Goal: Information Seeking & Learning: Learn about a topic

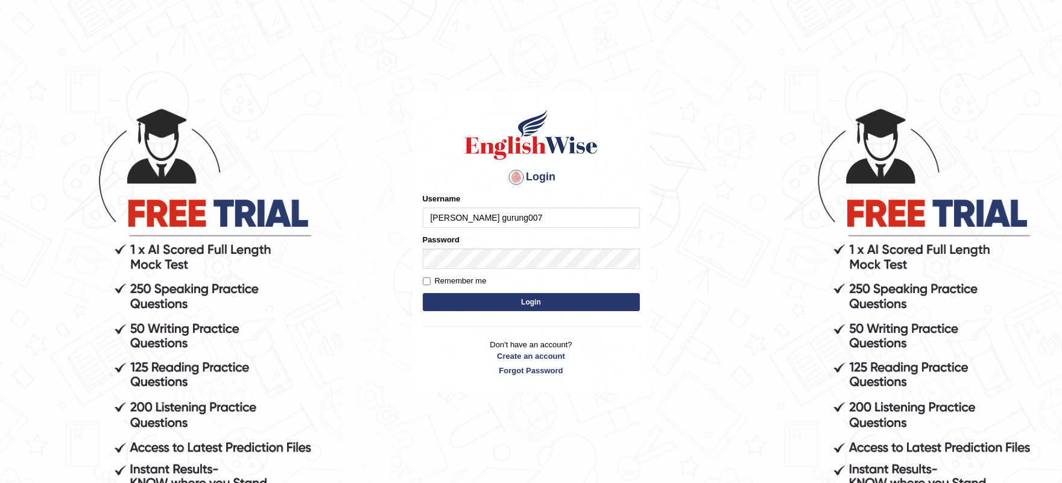
type input "sushan gurung007"
click at [473, 309] on button "Login" at bounding box center [531, 302] width 217 height 18
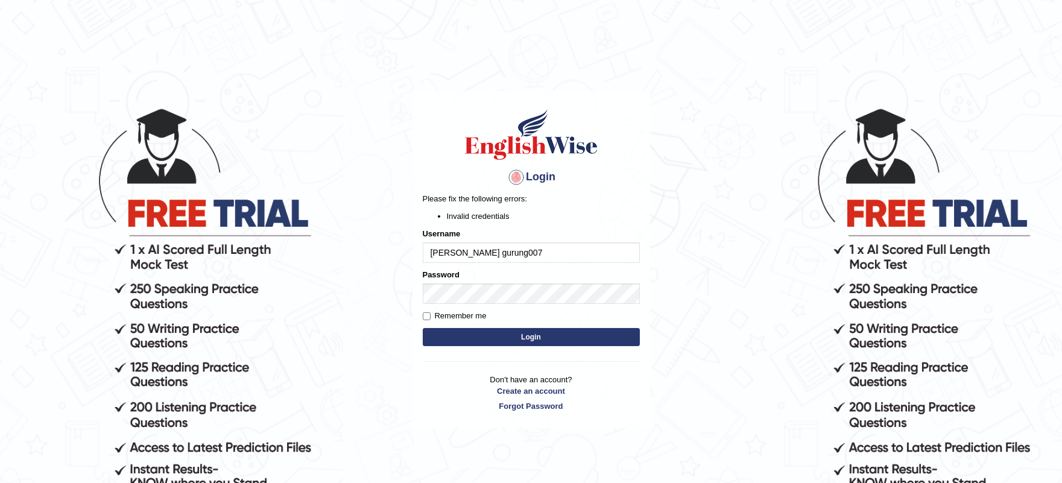
click at [458, 254] on input "sushan gurung007" at bounding box center [531, 253] width 217 height 21
click at [460, 250] on input "sushan gurung007" at bounding box center [531, 253] width 217 height 21
type input "sushangurung007"
click at [423, 328] on button "Login" at bounding box center [531, 337] width 217 height 18
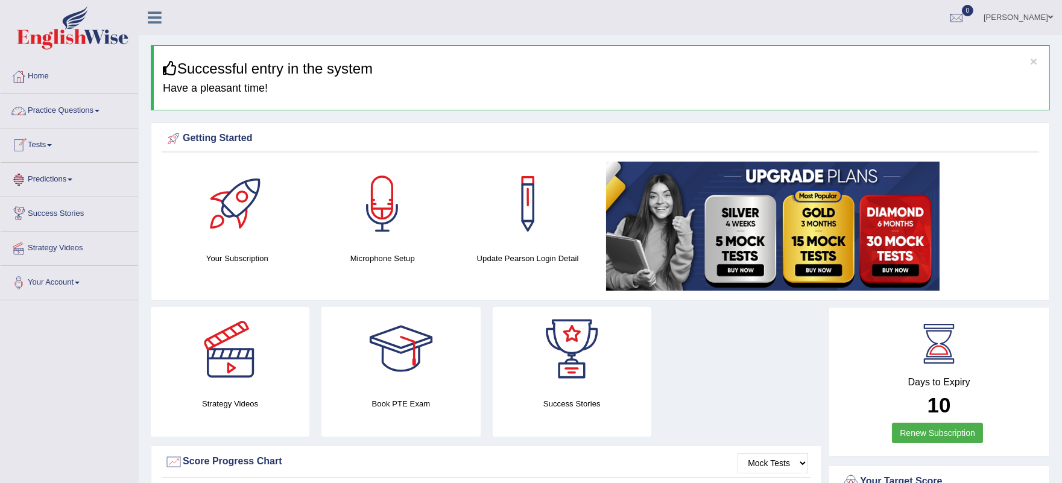
click at [86, 113] on link "Practice Questions" at bounding box center [70, 109] width 138 height 30
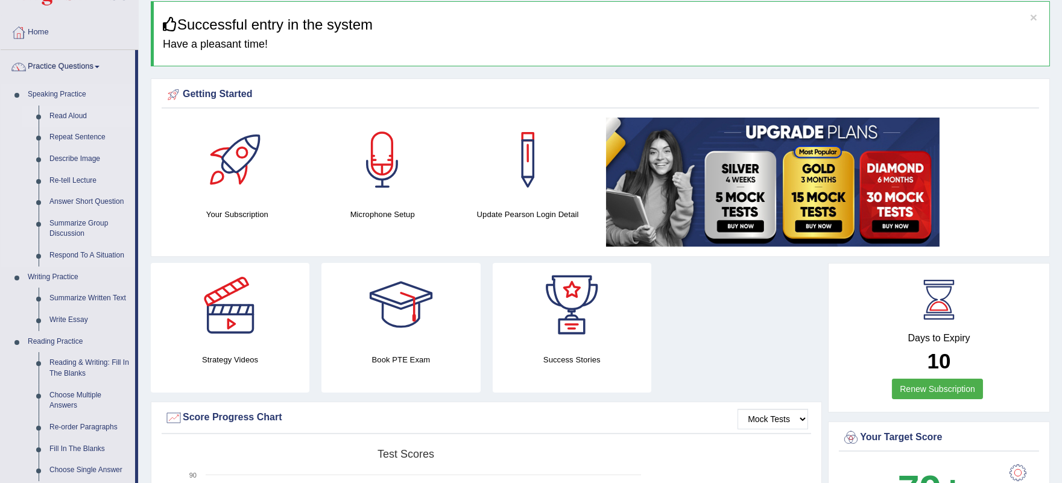
scroll to position [67, 0]
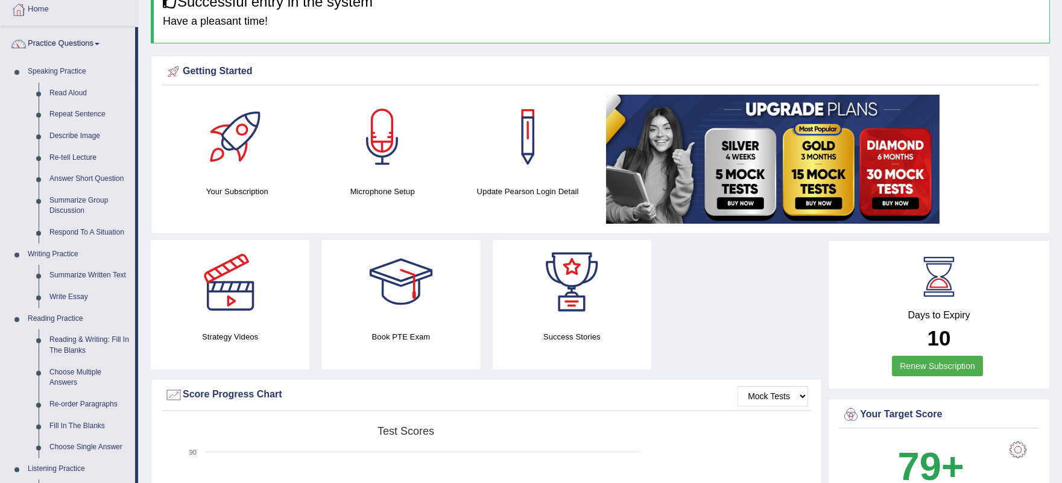
click at [71, 92] on link "Read Aloud" at bounding box center [89, 94] width 91 height 22
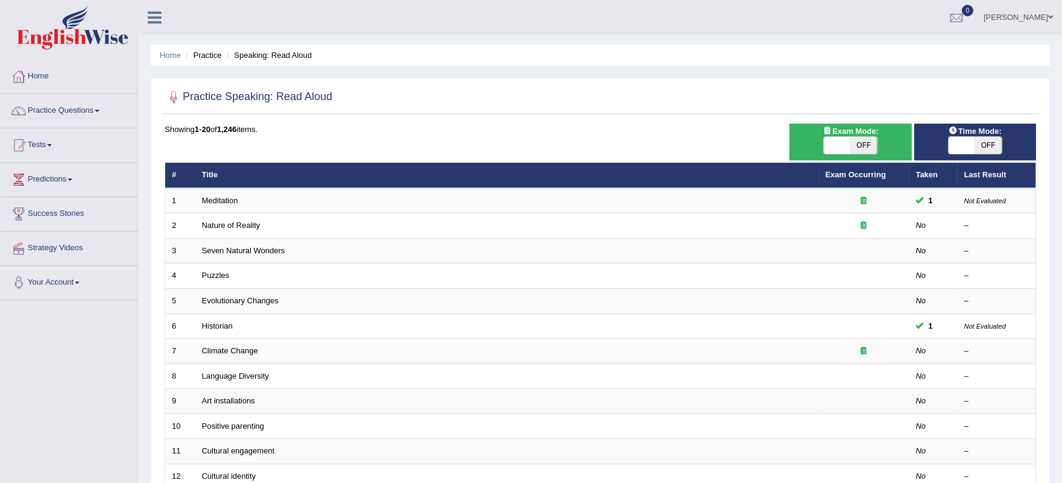
click at [986, 142] on span "OFF" at bounding box center [988, 145] width 27 height 17
checkbox input "true"
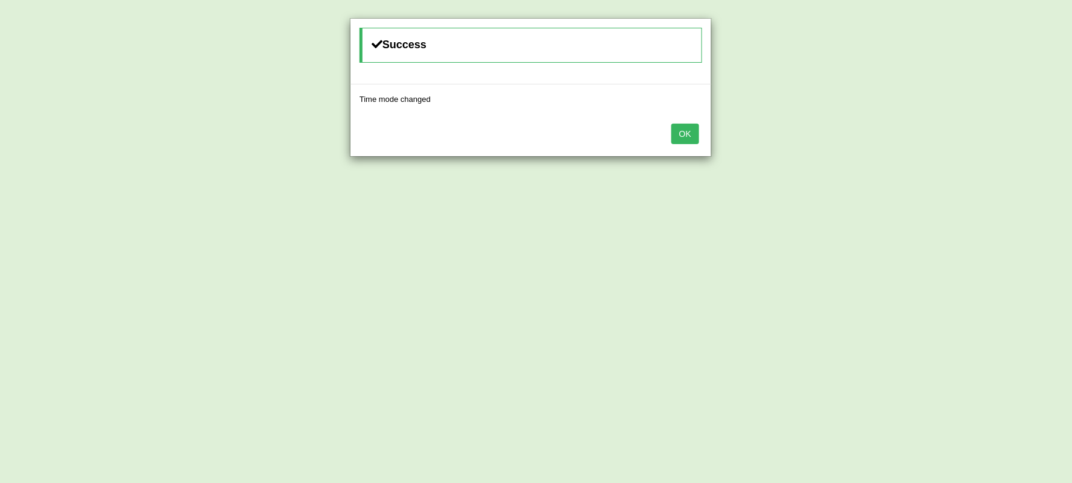
click at [680, 134] on button "OK" at bounding box center [685, 134] width 28 height 21
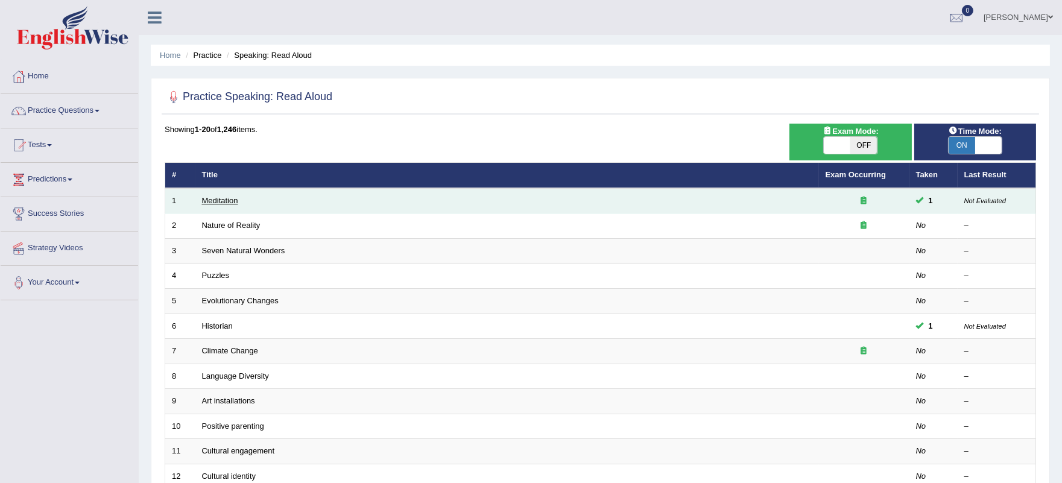
click at [226, 197] on link "Meditation" at bounding box center [220, 200] width 36 height 9
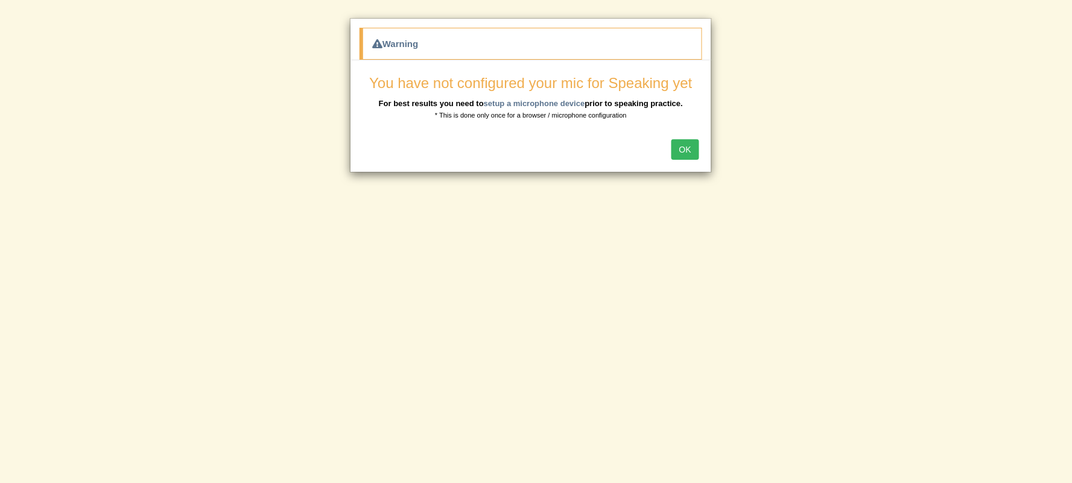
click at [683, 154] on button "OK" at bounding box center [685, 149] width 28 height 21
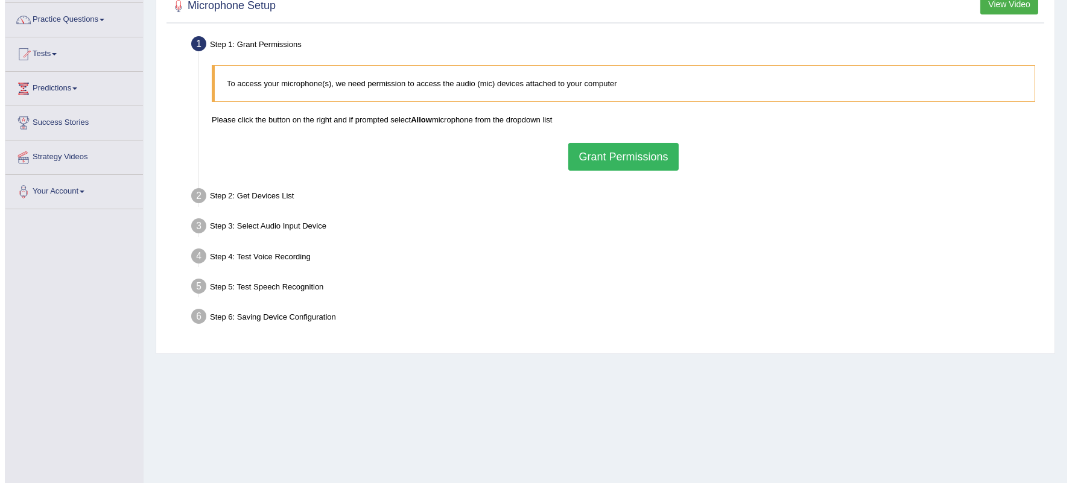
scroll to position [67, 0]
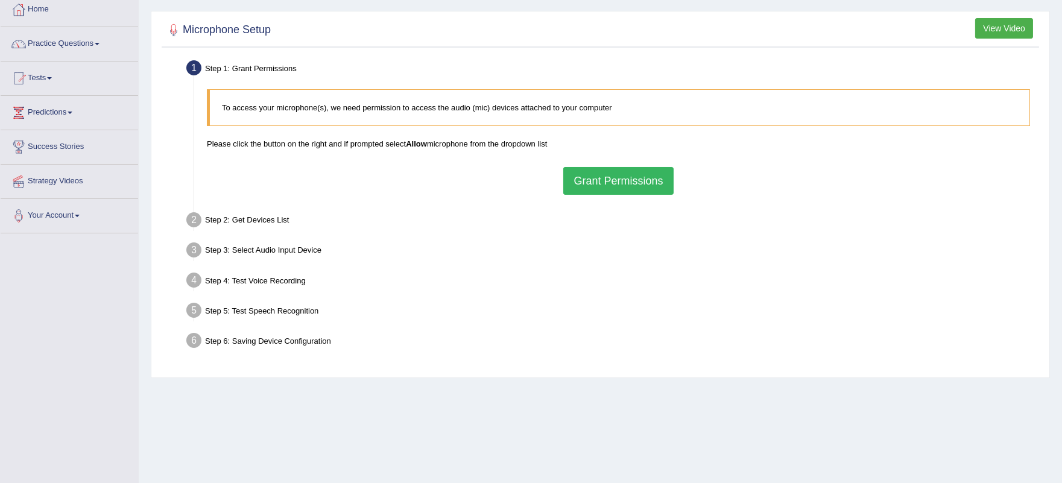
click at [609, 179] on button "Grant Permissions" at bounding box center [618, 181] width 110 height 28
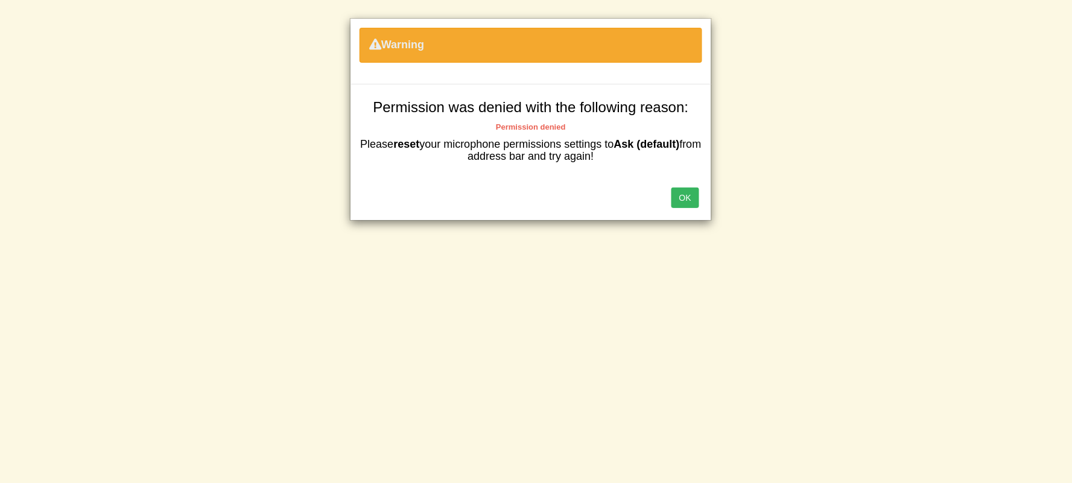
click at [682, 193] on button "OK" at bounding box center [685, 198] width 28 height 21
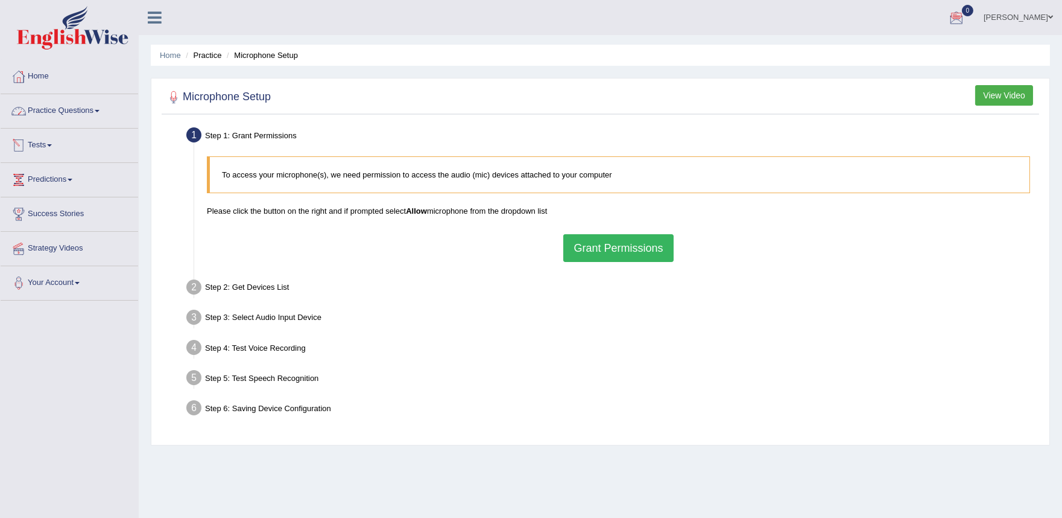
click at [92, 109] on link "Practice Questions" at bounding box center [70, 109] width 138 height 30
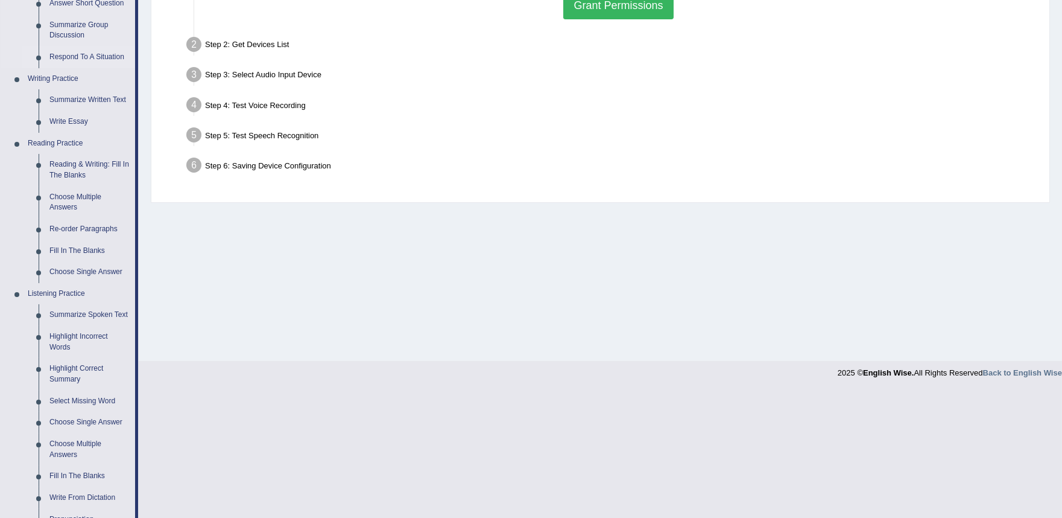
scroll to position [268, 0]
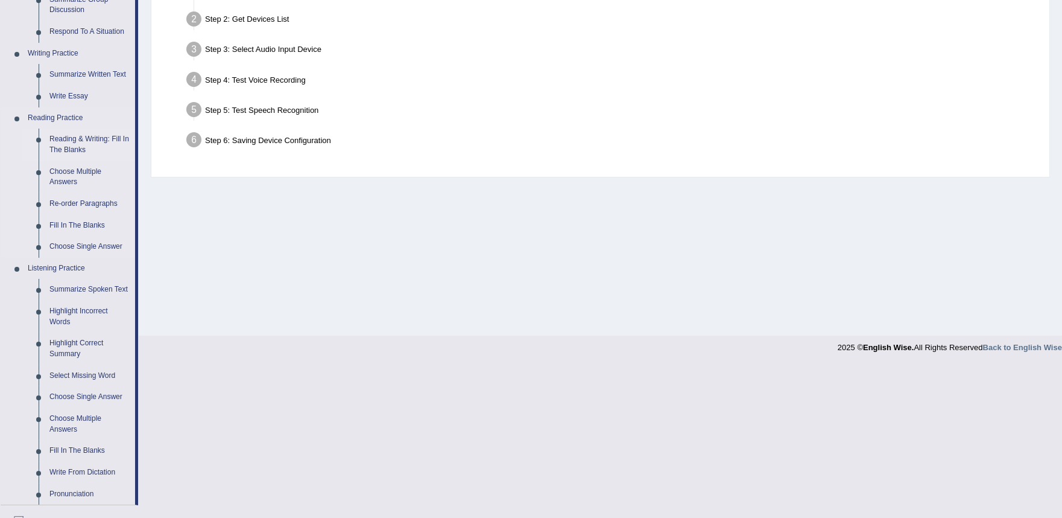
click at [73, 144] on link "Reading & Writing: Fill In The Blanks" at bounding box center [89, 144] width 91 height 32
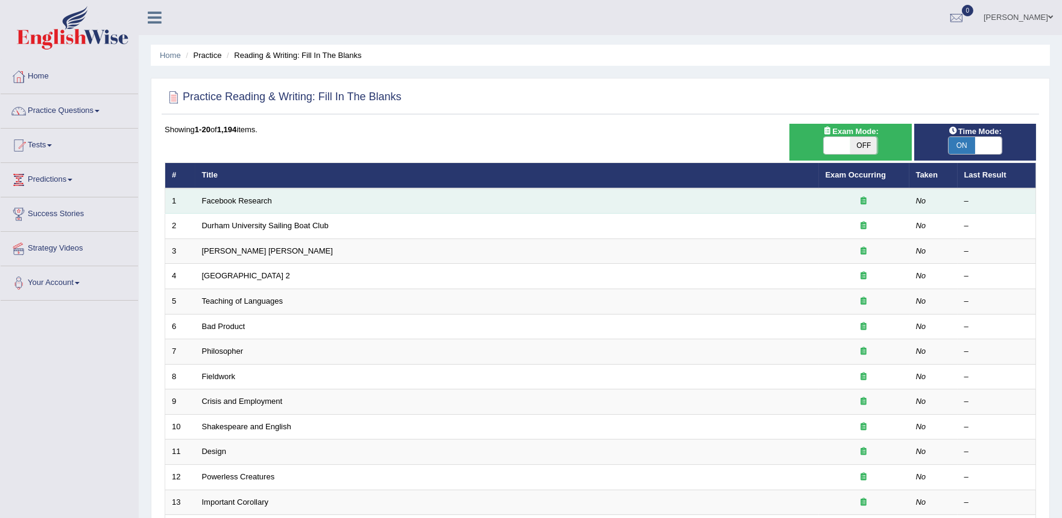
click at [226, 194] on td "Facebook Research" at bounding box center [507, 200] width 624 height 25
click at [232, 198] on link "Facebook Research" at bounding box center [237, 200] width 70 height 9
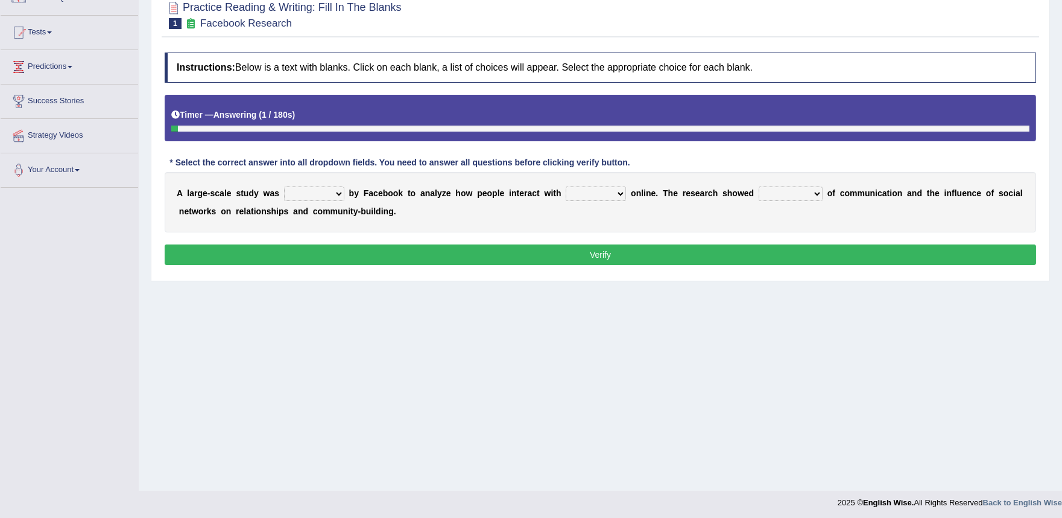
scroll to position [115, 0]
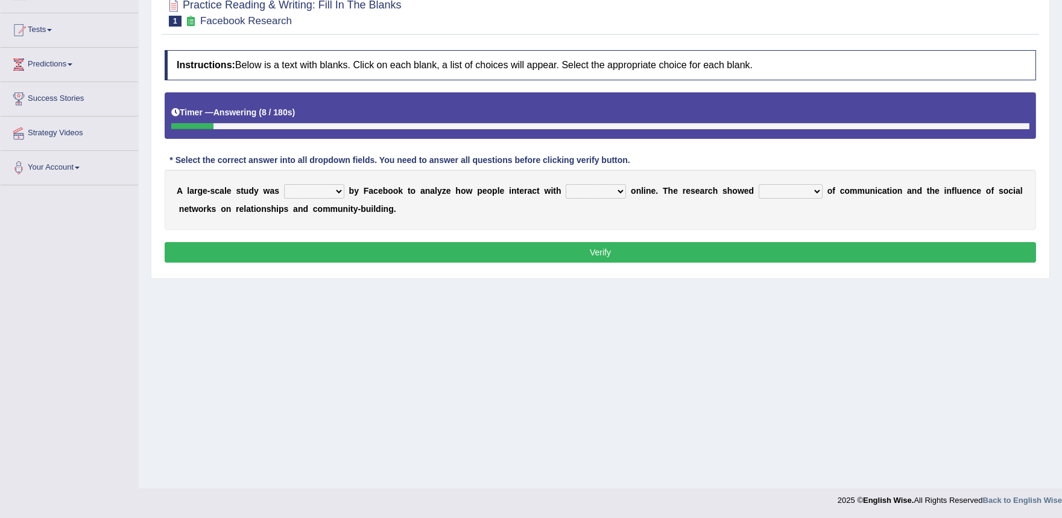
click at [337, 189] on select "surveyed had asked made" at bounding box center [314, 191] width 60 height 14
select select "surveyed"
click at [284, 184] on select "surveyed had asked made" at bounding box center [314, 191] width 60 height 14
click at [618, 190] on select "together all each other another" at bounding box center [596, 191] width 60 height 14
select select "each other"
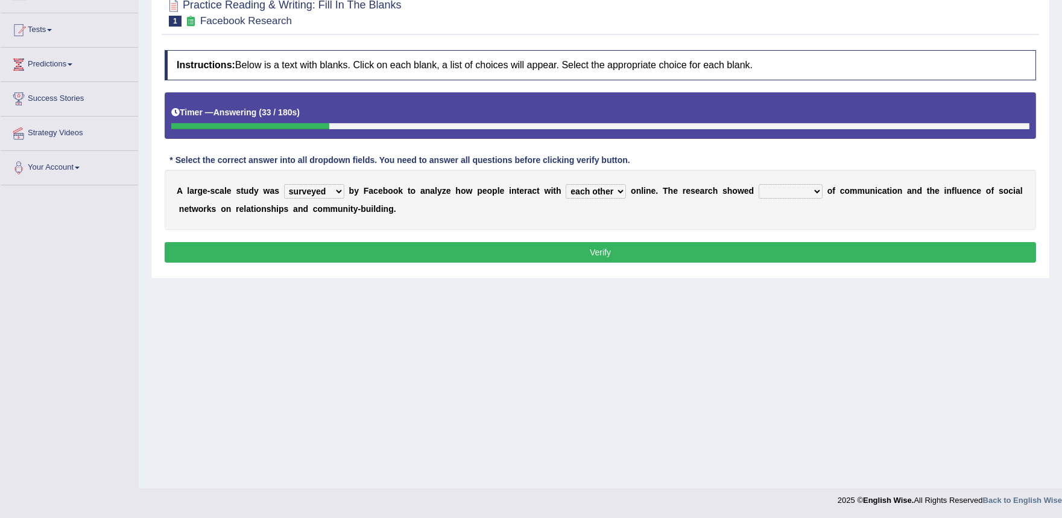
click at [566, 184] on select "together all each other another" at bounding box center [596, 191] width 60 height 14
click at [817, 191] on select "advantages standards fellowships patterns" at bounding box center [791, 191] width 64 height 14
select select "standards"
click at [759, 184] on select "advantages standards fellowships patterns" at bounding box center [791, 191] width 64 height 14
click at [685, 246] on button "Verify" at bounding box center [601, 252] width 872 height 21
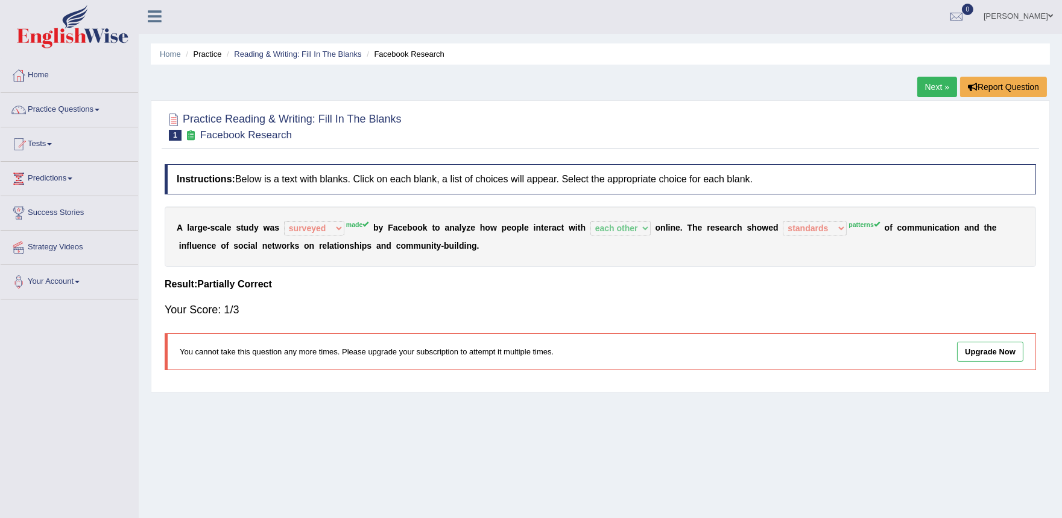
scroll to position [0, 0]
click at [933, 90] on link "Next »" at bounding box center [938, 88] width 40 height 21
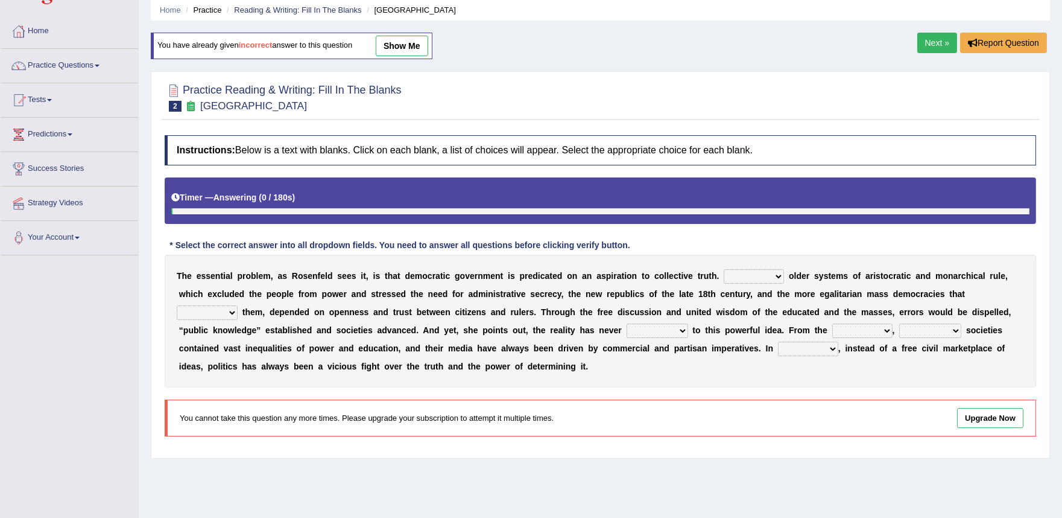
scroll to position [67, 0]
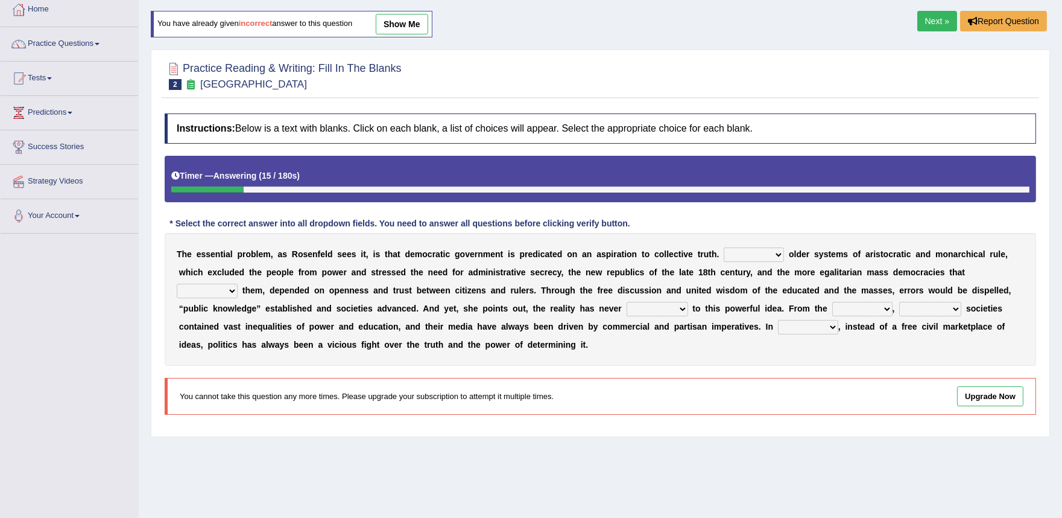
click at [779, 258] on select "Like Unlike Likely Safely" at bounding box center [754, 254] width 60 height 14
select select "Unlike"
click at [724, 247] on select "Like Unlike Likely Safely" at bounding box center [754, 254] width 60 height 14
click at [233, 290] on select "readed grated succeeded printed" at bounding box center [207, 291] width 61 height 14
select select "grated"
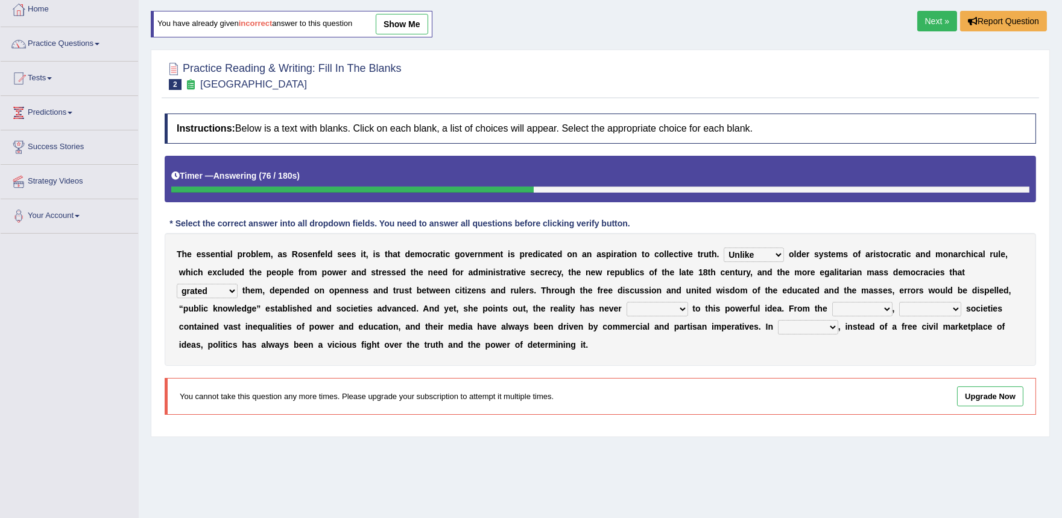
click at [177, 284] on select "readed grated succeeded printed" at bounding box center [207, 291] width 61 height 14
click at [684, 308] on select "saved up stood up brought up lived up" at bounding box center [658, 309] width 62 height 14
click at [627, 302] on select "saved up stood up brought up lived up" at bounding box center [658, 309] width 62 height 14
click at [684, 306] on select "saved up stood up brought up lived up" at bounding box center [658, 309] width 62 height 14
select select "brought up"
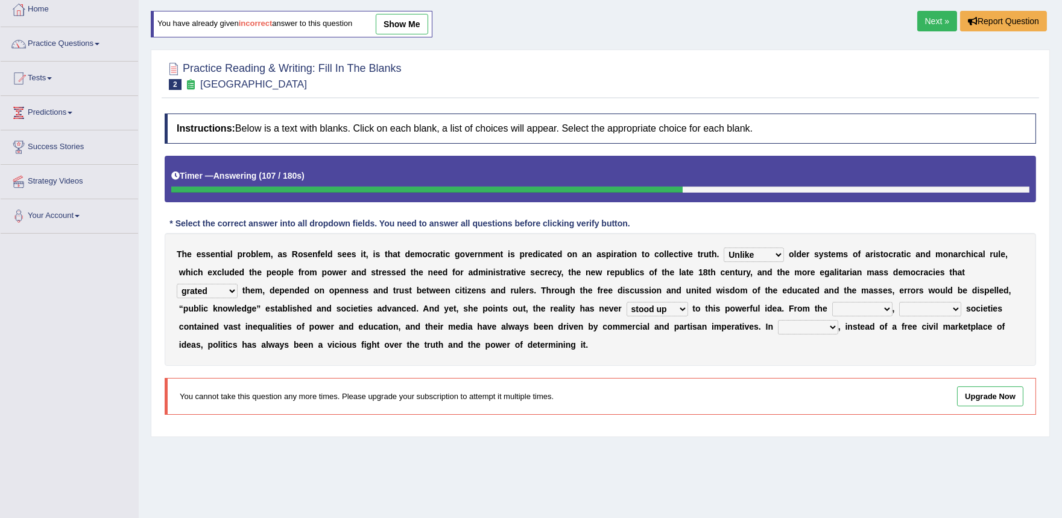
click at [627, 302] on select "saved up stood up brought up lived up" at bounding box center [658, 309] width 62 height 14
click at [887, 308] on select "outset ranged stood caught" at bounding box center [862, 309] width 60 height 14
select select "outset"
click at [832, 302] on select "outset ranged stood caught" at bounding box center [862, 309] width 60 height 14
click at [958, 308] on select "freedom democratic media stilled" at bounding box center [930, 309] width 62 height 14
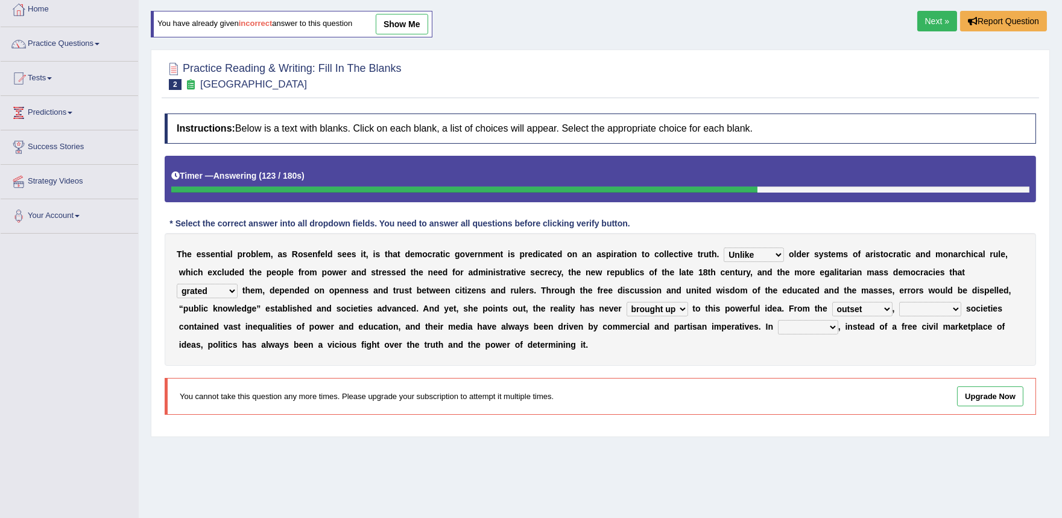
select select "democratic"
click at [900, 302] on select "freedom democratic media stilled" at bounding box center [930, 309] width 62 height 14
click at [890, 308] on select "outset ranged stood caught" at bounding box center [862, 309] width 60 height 14
click at [832, 302] on select "outset ranged stood caught" at bounding box center [862, 309] width 60 height 14
click at [834, 327] on select "power practice ideas fought" at bounding box center [808, 327] width 60 height 14
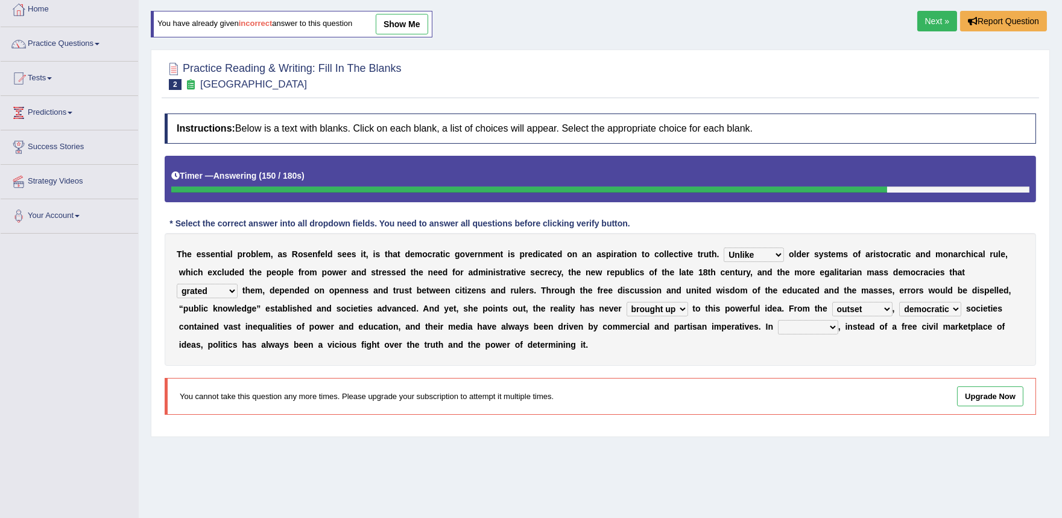
select select "practice"
click at [778, 320] on select "power practice ideas fought" at bounding box center [808, 327] width 60 height 14
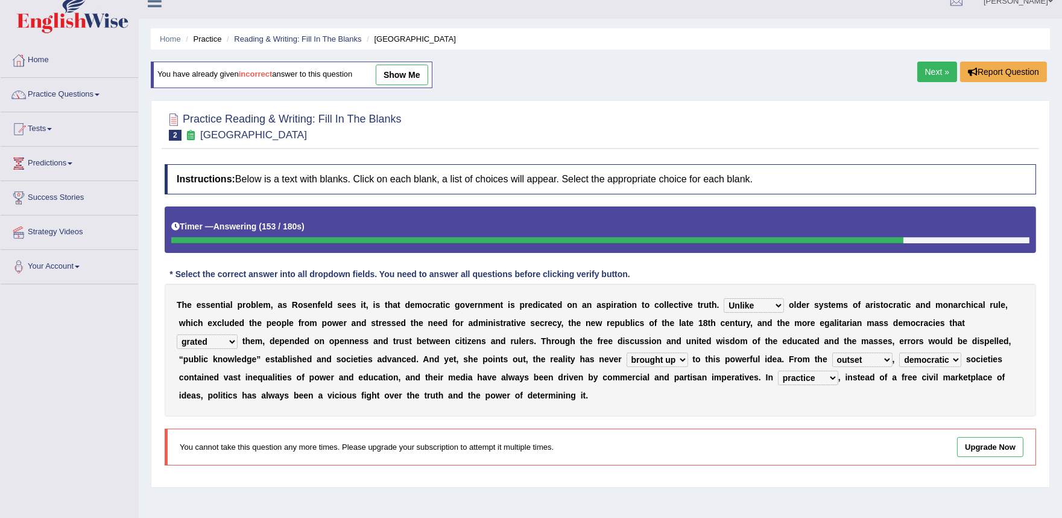
scroll to position [0, 0]
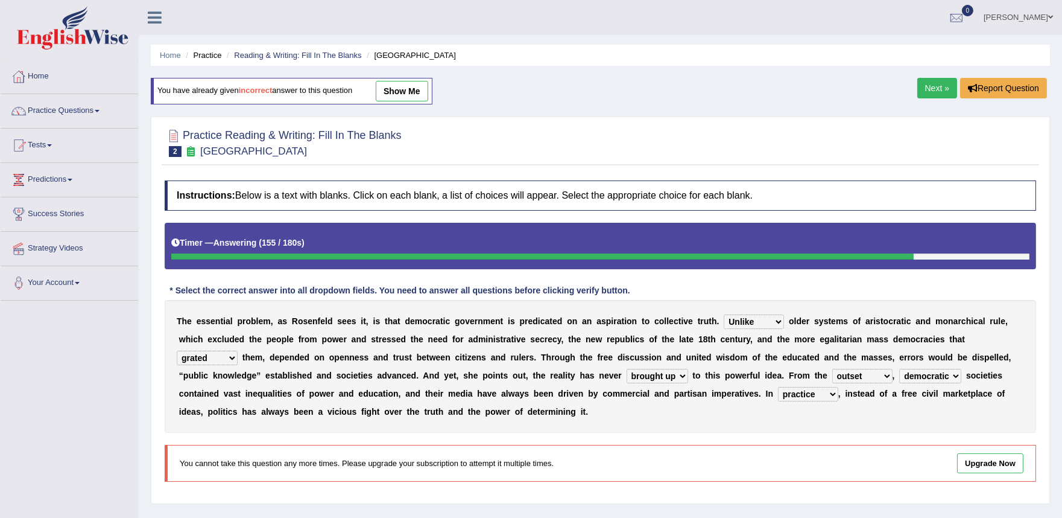
click at [926, 93] on link "Next »" at bounding box center [938, 88] width 40 height 21
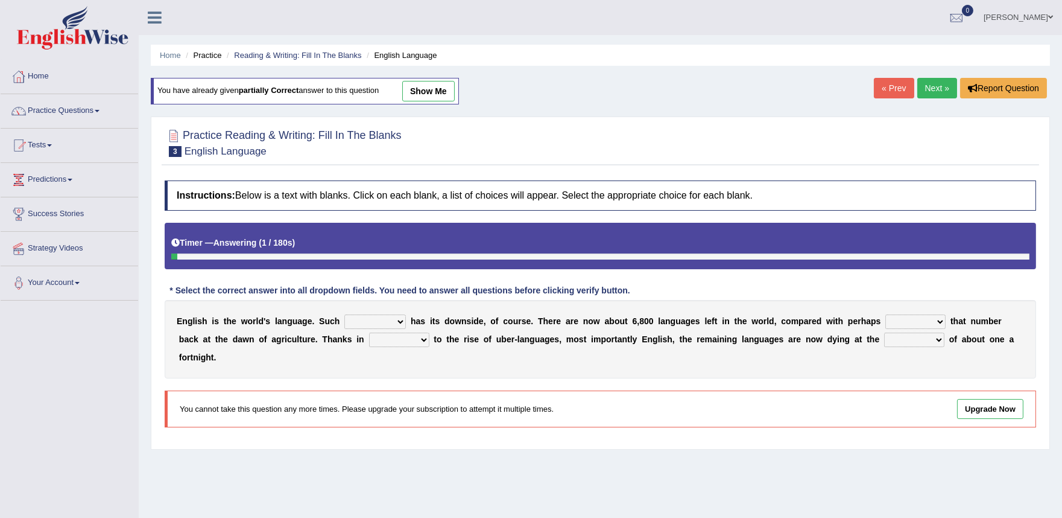
click at [891, 91] on link "« Prev" at bounding box center [894, 88] width 40 height 21
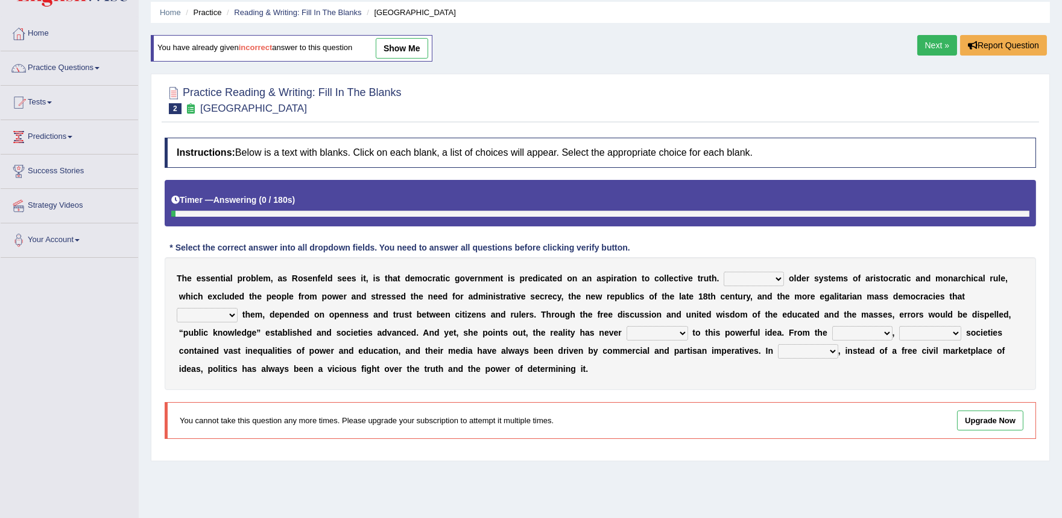
scroll to position [67, 0]
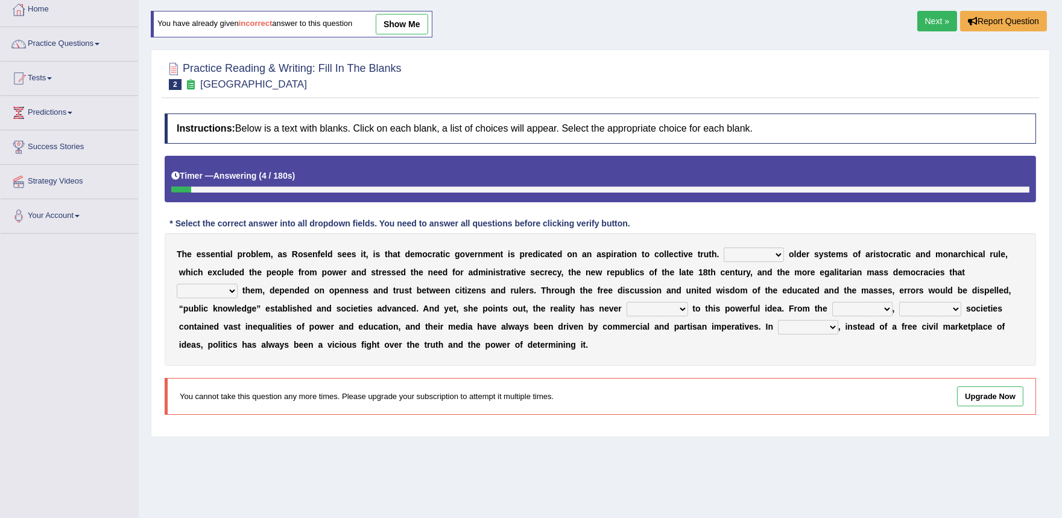
click at [782, 252] on select "Like Unlike Likely Safely" at bounding box center [754, 254] width 60 height 14
select select "Unlike"
click at [724, 247] on select "Like Unlike Likely Safely" at bounding box center [754, 254] width 60 height 14
click at [229, 291] on select "readed grated succeeded printed" at bounding box center [207, 291] width 61 height 14
select select "grated"
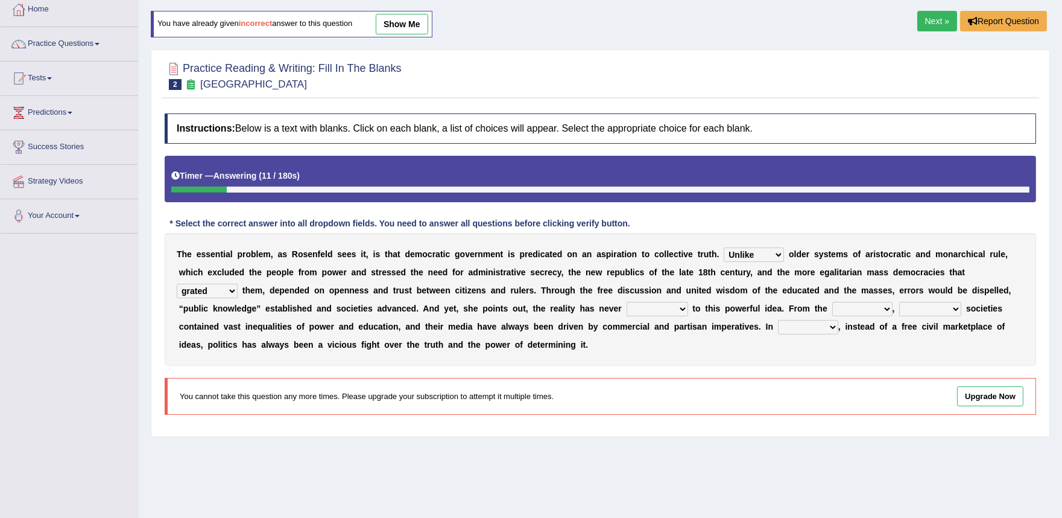
click at [177, 284] on select "readed grated succeeded printed" at bounding box center [207, 291] width 61 height 14
click at [682, 309] on select "saved up stood up brought up lived up" at bounding box center [658, 309] width 62 height 14
select select "brought up"
click at [627, 302] on select "saved up stood up brought up lived up" at bounding box center [658, 309] width 62 height 14
click at [889, 310] on select "outset ranged stood caught" at bounding box center [862, 309] width 60 height 14
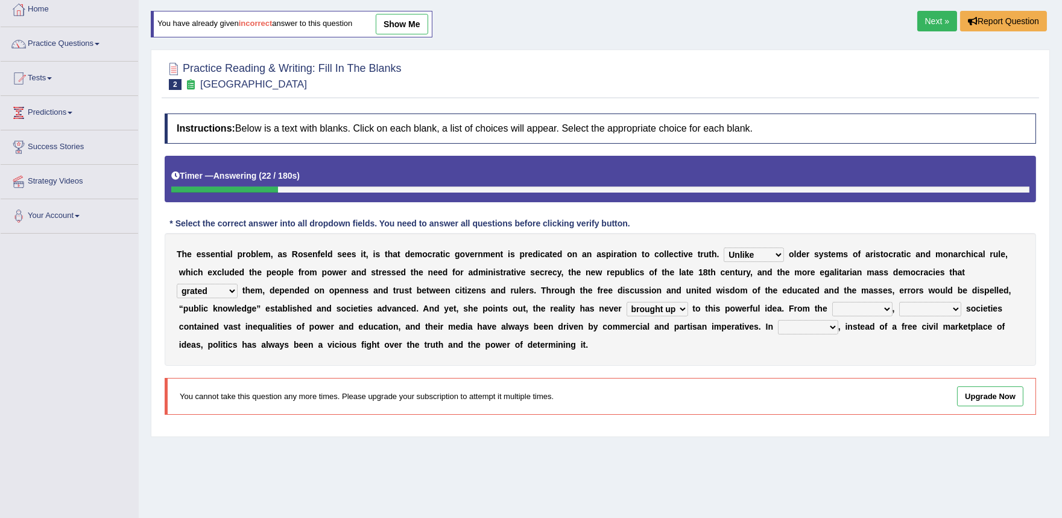
select select "outset"
click at [832, 302] on select "outset ranged stood caught" at bounding box center [862, 309] width 60 height 14
drag, startPoint x: 960, startPoint y: 308, endPoint x: 958, endPoint y: 314, distance: 7.1
click at [959, 311] on select "freedom democratic media stilled" at bounding box center [930, 309] width 62 height 14
select select "democratic"
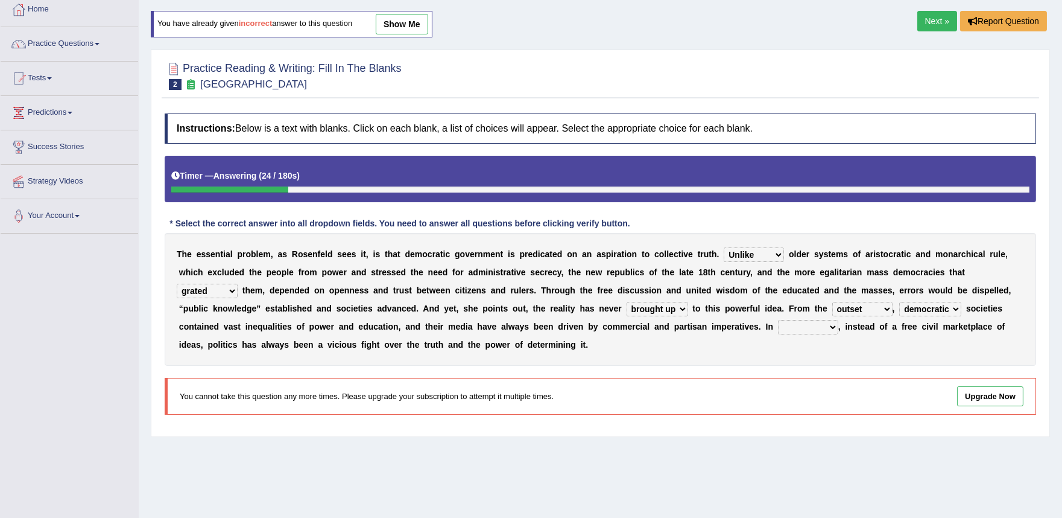
click at [900, 302] on select "freedom democratic media stilled" at bounding box center [930, 309] width 62 height 14
click at [835, 325] on select "power practice ideas fought" at bounding box center [808, 327] width 60 height 14
select select "practice"
click at [778, 320] on select "power practice ideas fought" at bounding box center [808, 327] width 60 height 14
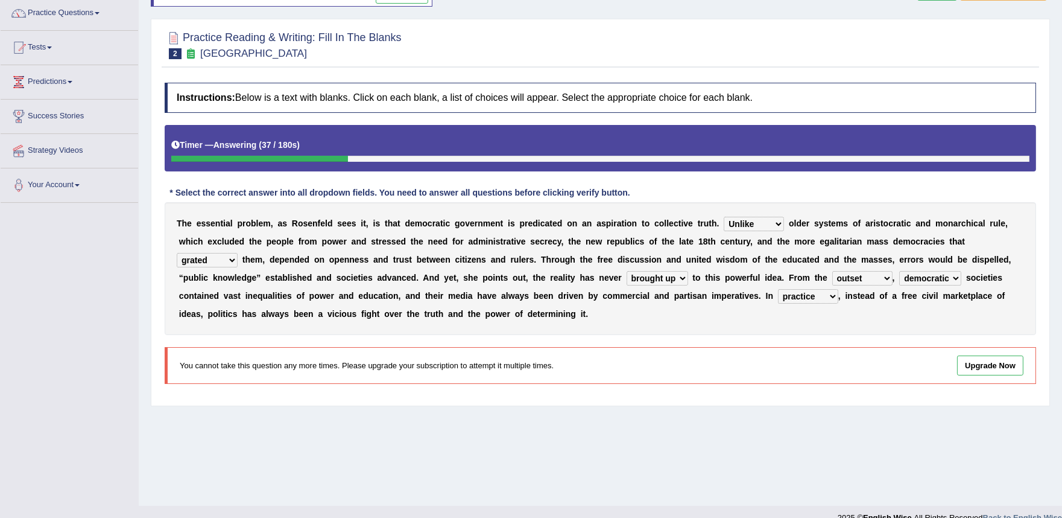
scroll to position [115, 0]
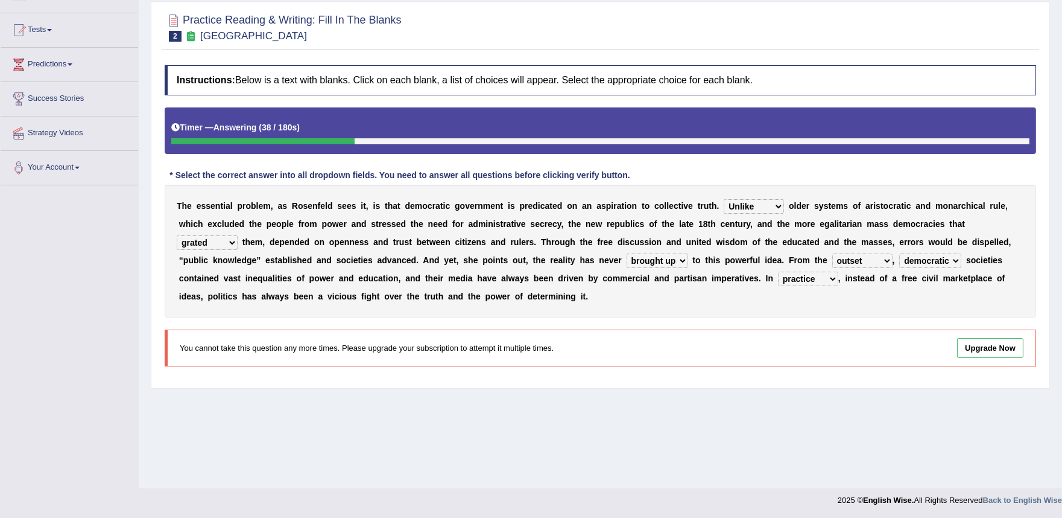
click at [719, 400] on div "Home Practice Reading & Writing: Fill In The Blanks New Republic You have alrea…" at bounding box center [601, 186] width 924 height 603
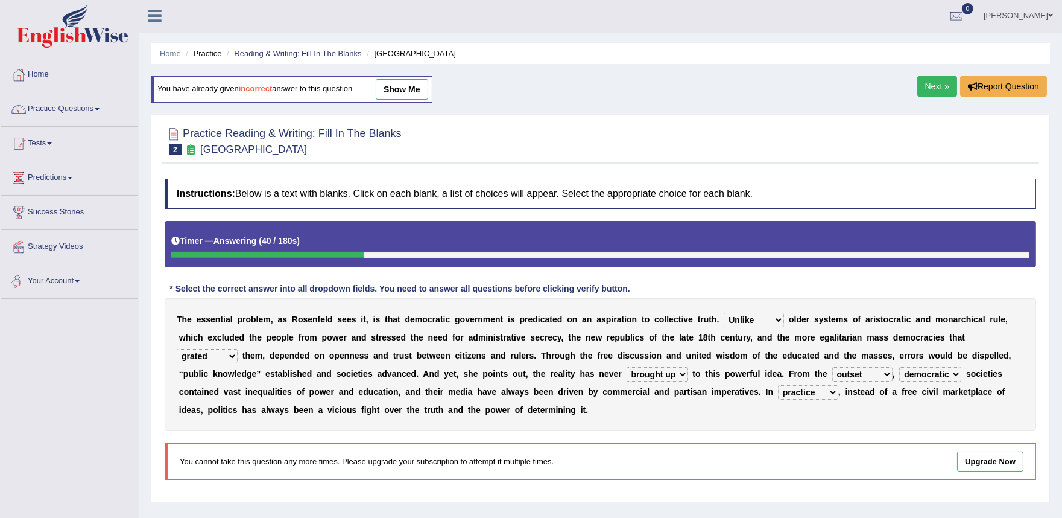
scroll to position [0, 0]
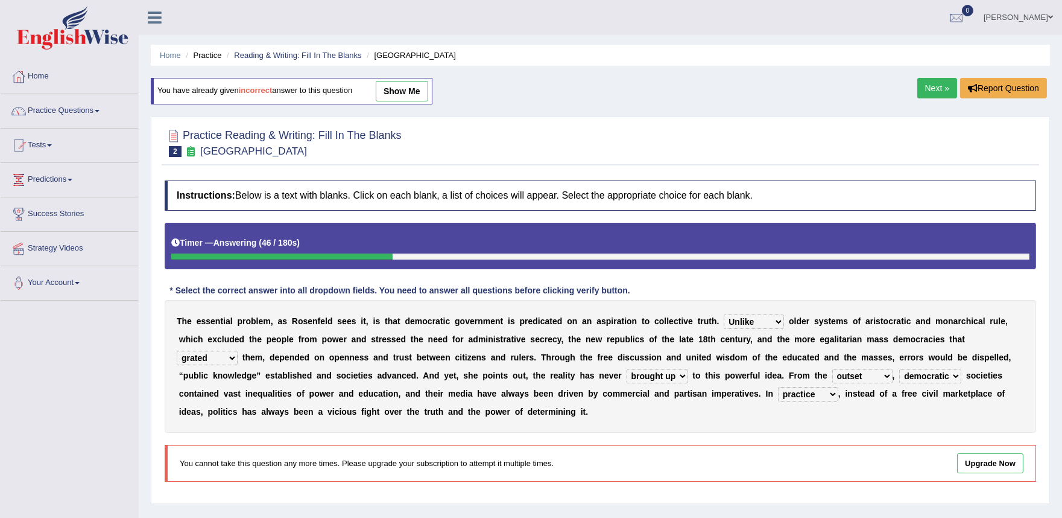
click at [404, 94] on link "show me" at bounding box center [402, 91] width 52 height 21
select select "Likely"
select select "readed"
select select
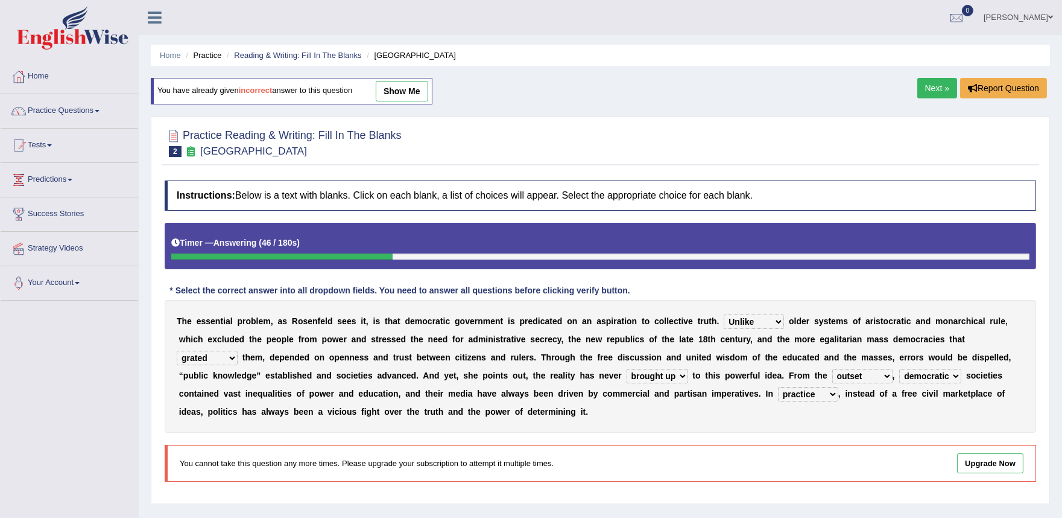
select select
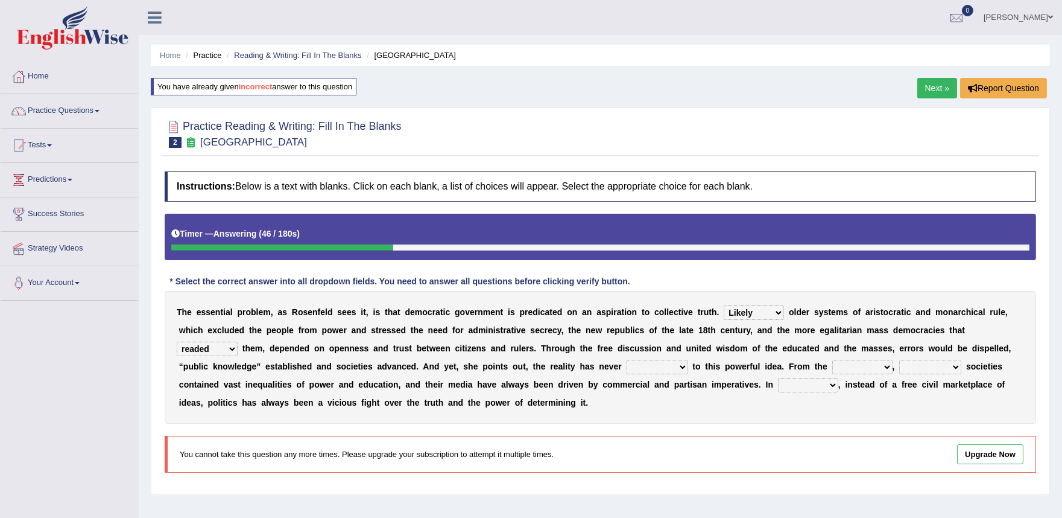
click at [685, 366] on select "saved up stood up brought up lived up" at bounding box center [658, 367] width 62 height 14
select select "brought up"
click at [627, 360] on select "saved up stood up brought up lived up" at bounding box center [658, 367] width 62 height 14
click at [874, 367] on select "outset ranged stood caught" at bounding box center [862, 367] width 60 height 14
click at [832, 360] on select "outset ranged stood caught" at bounding box center [862, 367] width 60 height 14
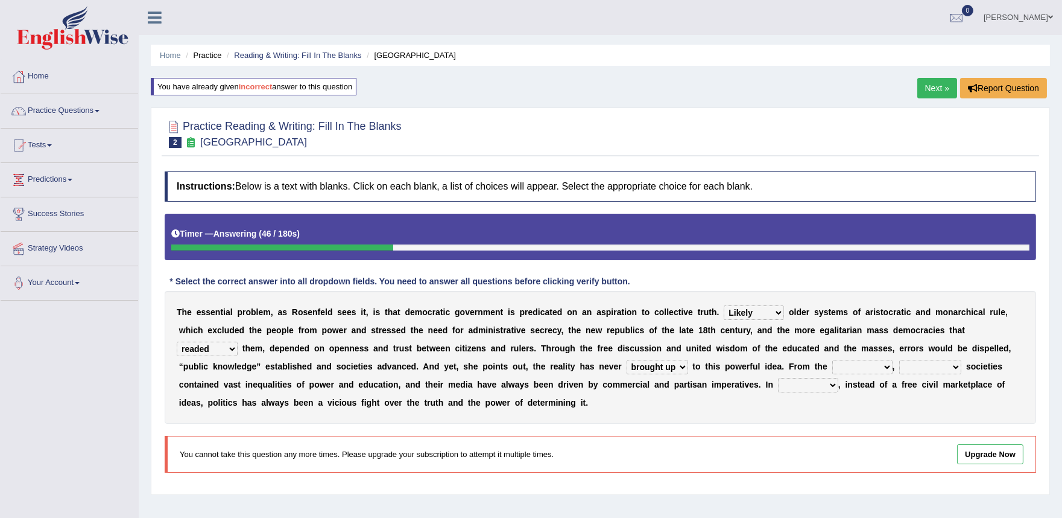
click at [886, 363] on select "outset ranged stood caught" at bounding box center [862, 367] width 60 height 14
select select "outset"
click at [832, 360] on select "outset ranged stood caught" at bounding box center [862, 367] width 60 height 14
click at [956, 365] on select "freedom democratic media stilled" at bounding box center [930, 367] width 62 height 14
select select "democratic"
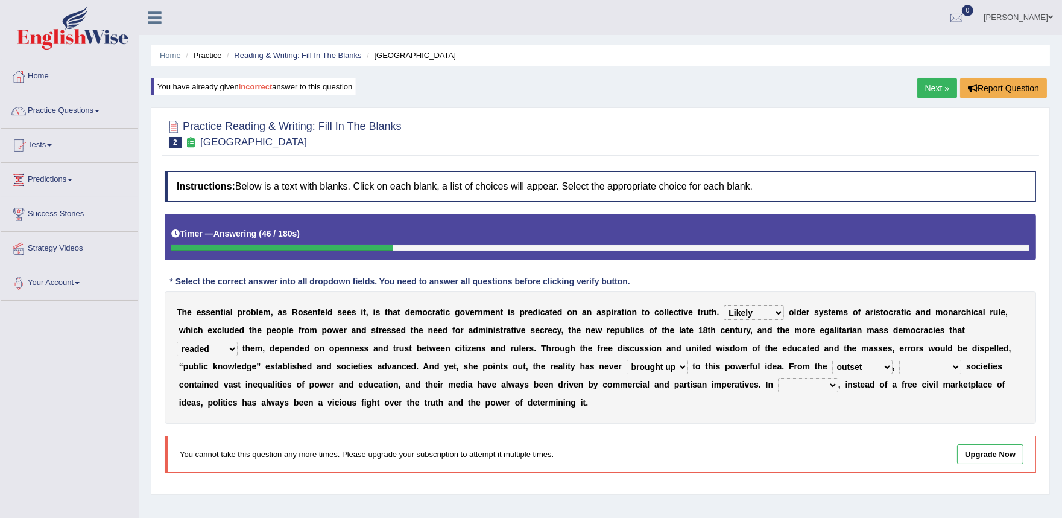
click at [900, 360] on select "freedom democratic media stilled" at bounding box center [930, 367] width 62 height 14
click at [831, 384] on select "power practice ideas fought" at bounding box center [808, 385] width 60 height 14
select select "practice"
click at [778, 378] on select "power practice ideas fought" at bounding box center [808, 385] width 60 height 14
click at [928, 88] on link "Next »" at bounding box center [938, 88] width 40 height 21
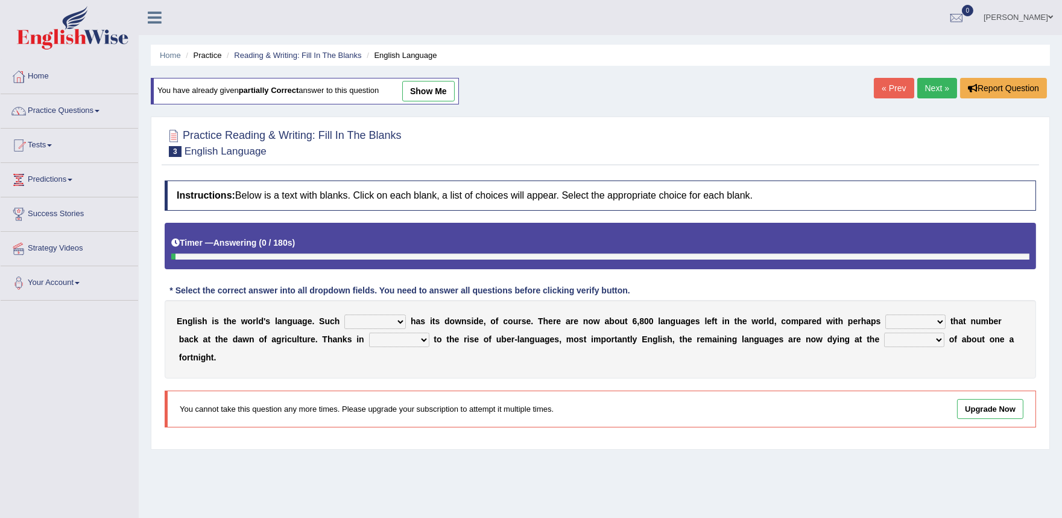
drag, startPoint x: 0, startPoint y: 0, endPoint x: 928, endPoint y: 88, distance: 932.0
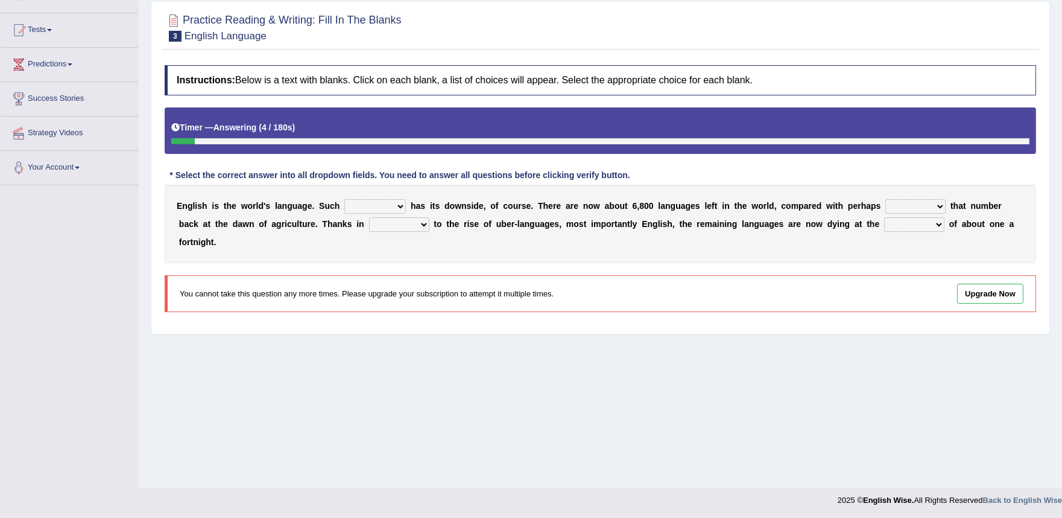
scroll to position [71, 0]
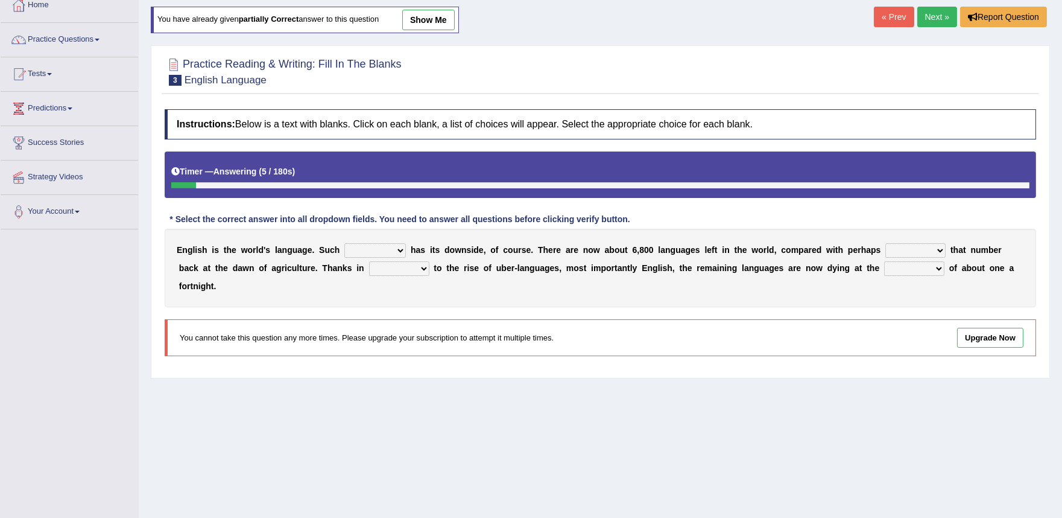
drag, startPoint x: 376, startPoint y: 117, endPoint x: 376, endPoint y: 130, distance: 12.7
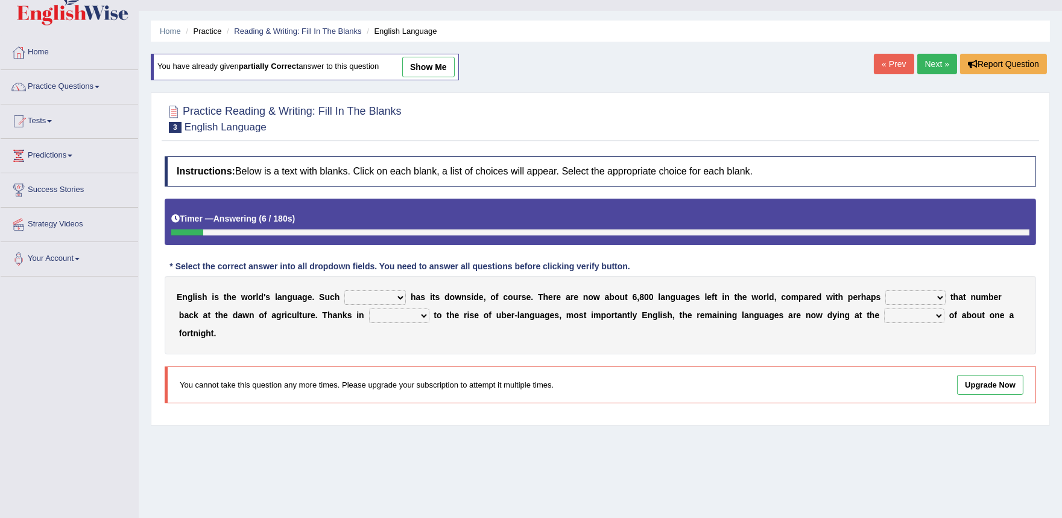
scroll to position [0, 0]
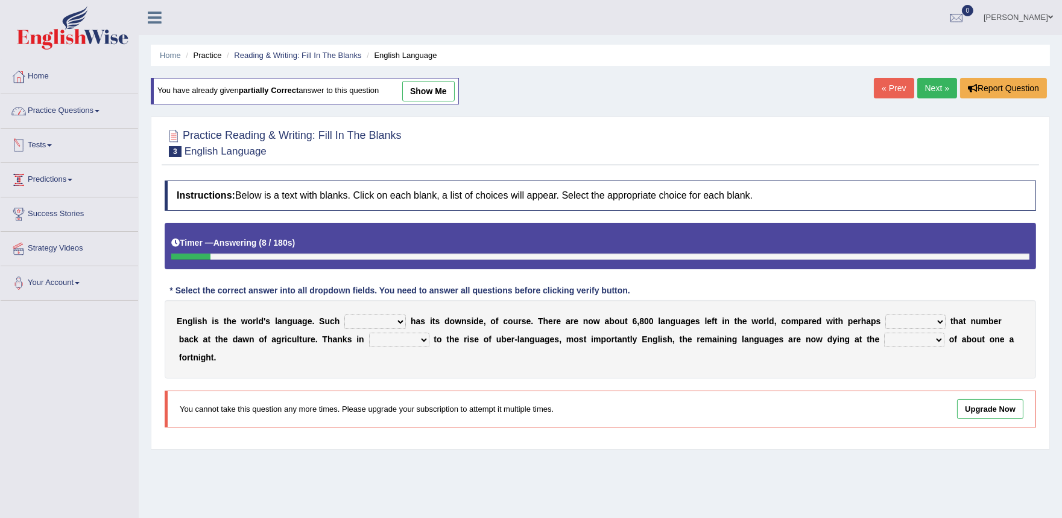
click at [59, 109] on link "Practice Questions" at bounding box center [70, 109] width 138 height 30
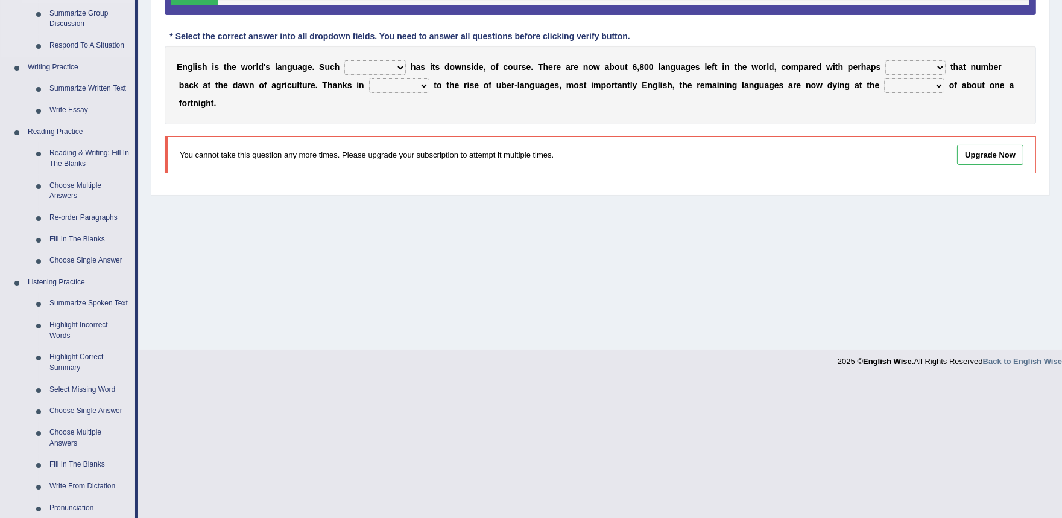
scroll to position [335, 0]
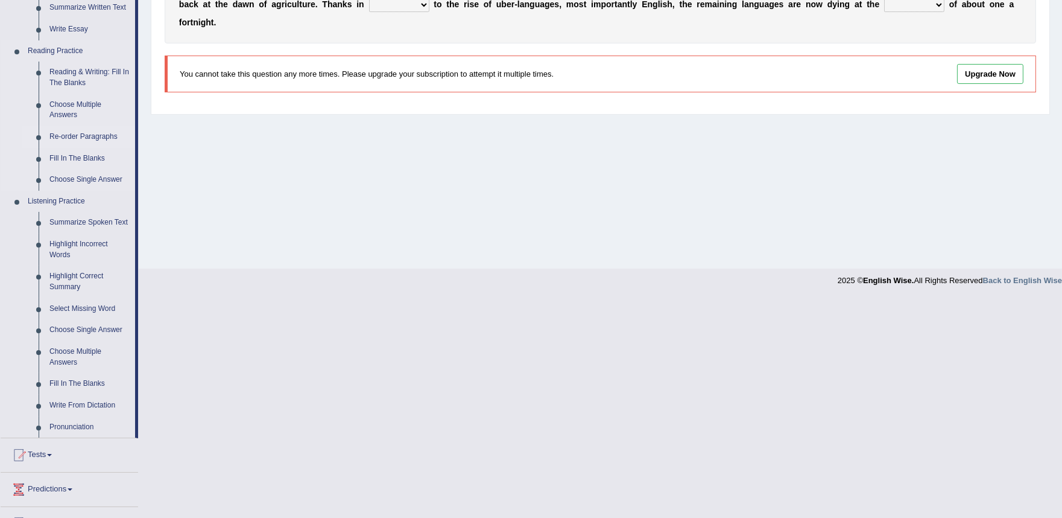
click at [76, 137] on link "Re-order Paragraphs" at bounding box center [89, 137] width 91 height 22
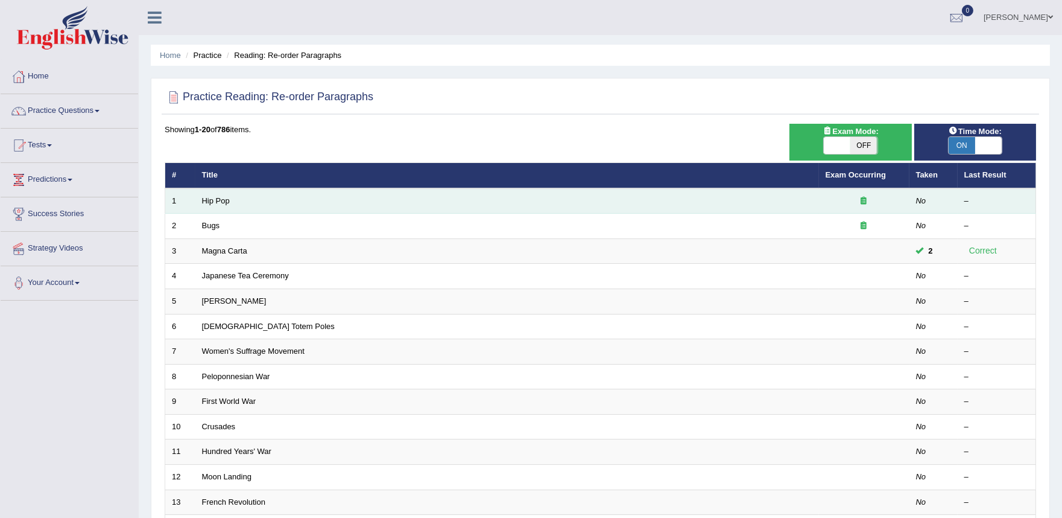
click at [230, 193] on td "Hip Pop" at bounding box center [507, 200] width 624 height 25
click at [219, 196] on link "Hip Pop" at bounding box center [216, 200] width 28 height 9
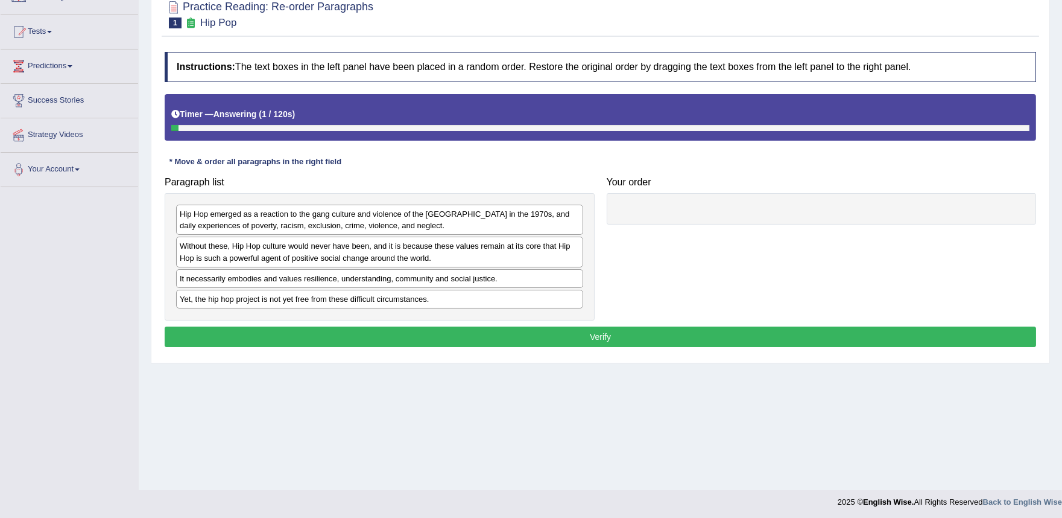
scroll to position [115, 0]
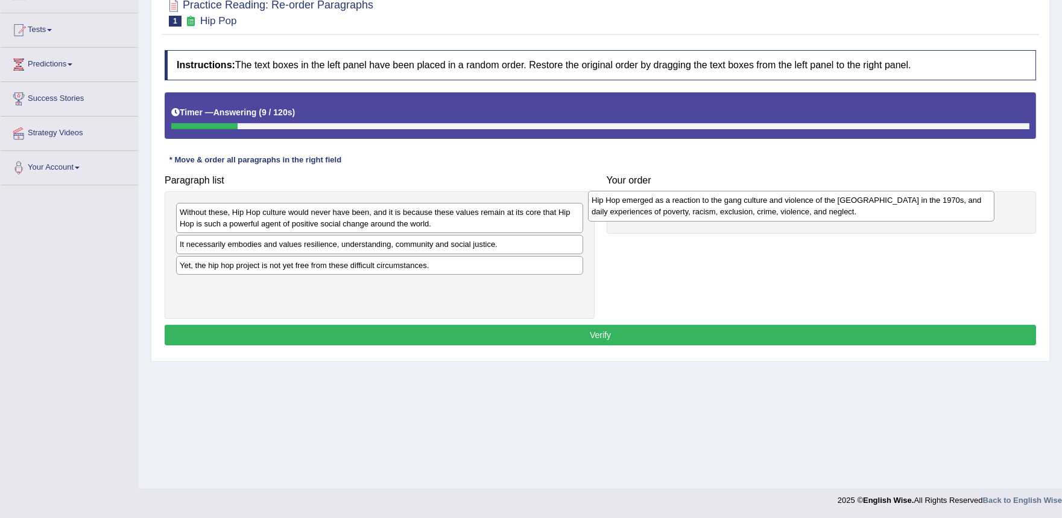
drag, startPoint x: 264, startPoint y: 215, endPoint x: 676, endPoint y: 203, distance: 412.2
click at [676, 203] on div "Hip Hop emerged as a reaction to the gang culture and violence of the [GEOGRAPH…" at bounding box center [791, 206] width 407 height 30
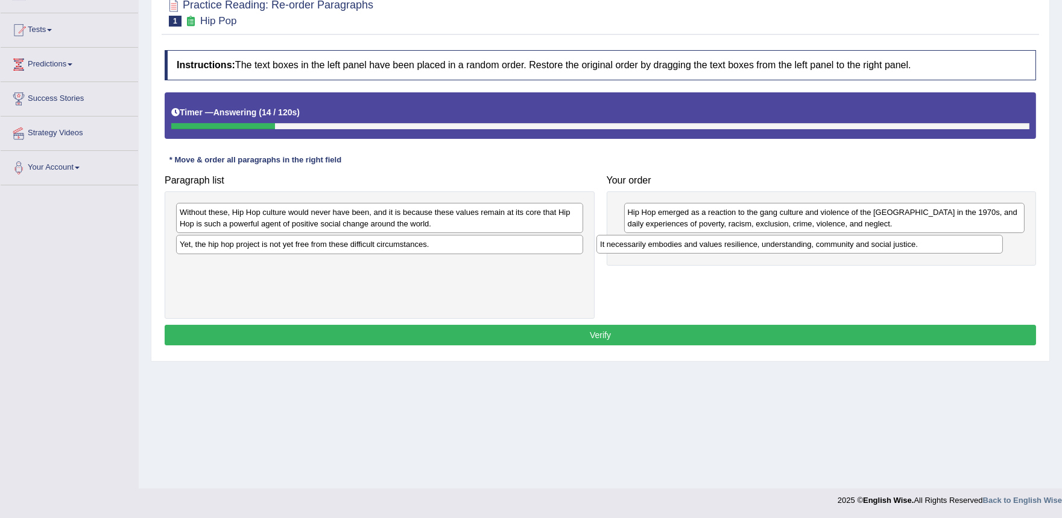
drag, startPoint x: 370, startPoint y: 244, endPoint x: 790, endPoint y: 244, distance: 420.5
click at [790, 244] on div "It necessarily embodies and values resilience, understanding, community and soc…" at bounding box center [800, 244] width 407 height 19
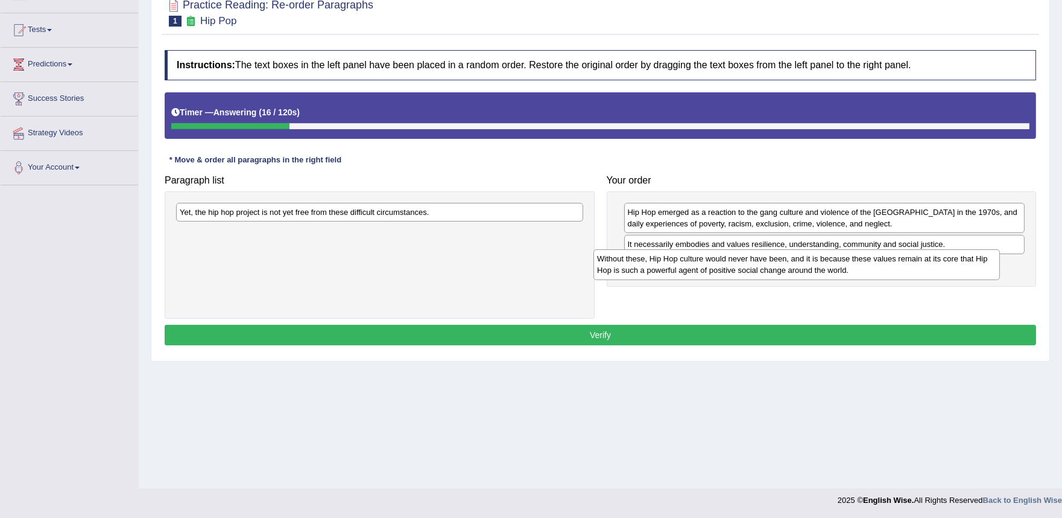
drag, startPoint x: 492, startPoint y: 226, endPoint x: 922, endPoint y: 270, distance: 431.8
click at [922, 270] on div "Without these, Hip Hop culture would never have been, and it is because these v…" at bounding box center [797, 264] width 407 height 30
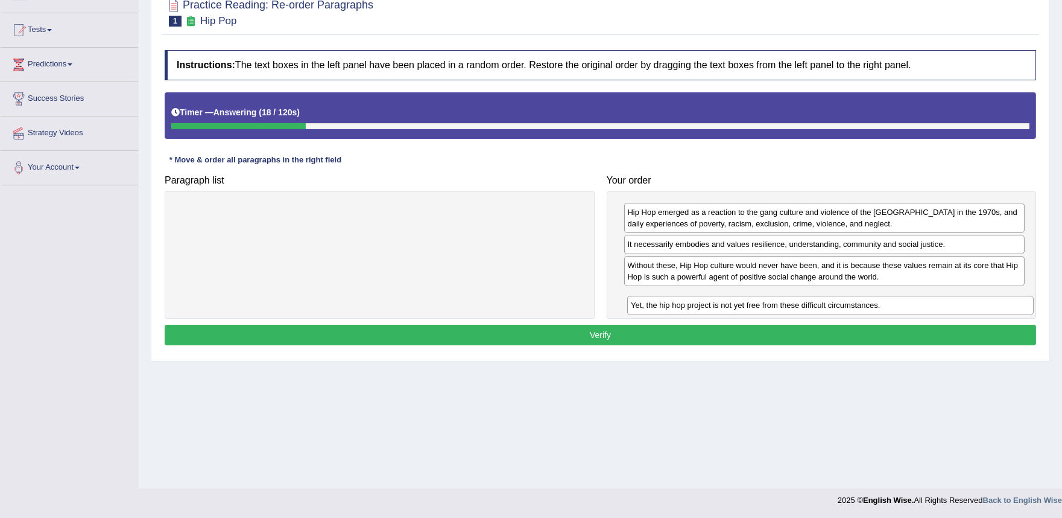
drag, startPoint x: 448, startPoint y: 214, endPoint x: 899, endPoint y: 306, distance: 460.6
click at [899, 306] on div "Yet, the hip hop project is not yet free from these difficult circumstances." at bounding box center [830, 305] width 407 height 19
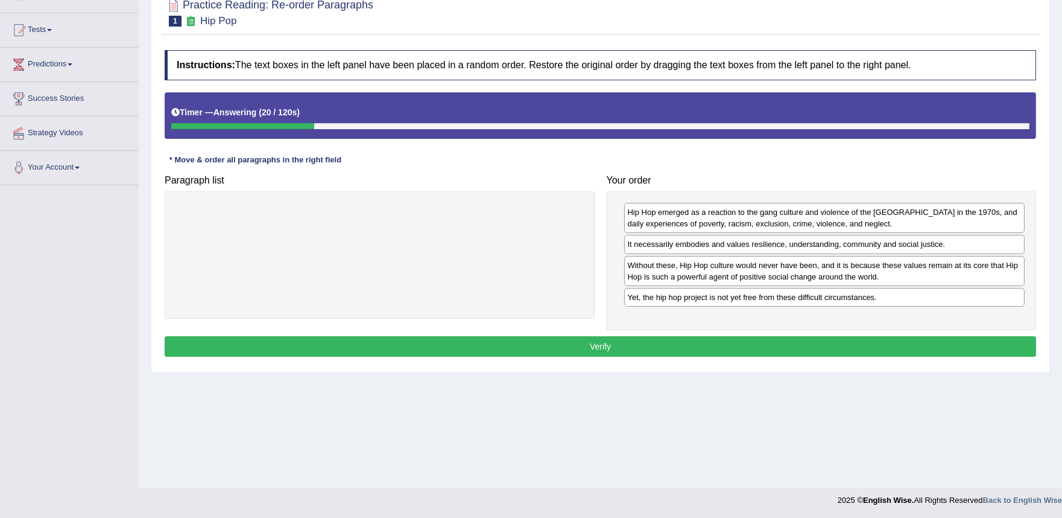
click at [792, 347] on button "Verify" at bounding box center [601, 346] width 872 height 21
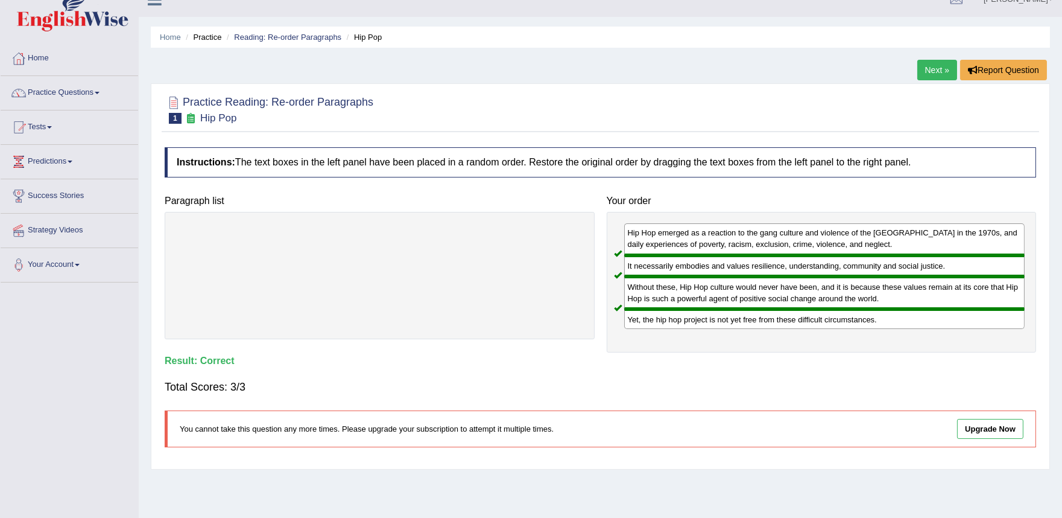
scroll to position [0, 0]
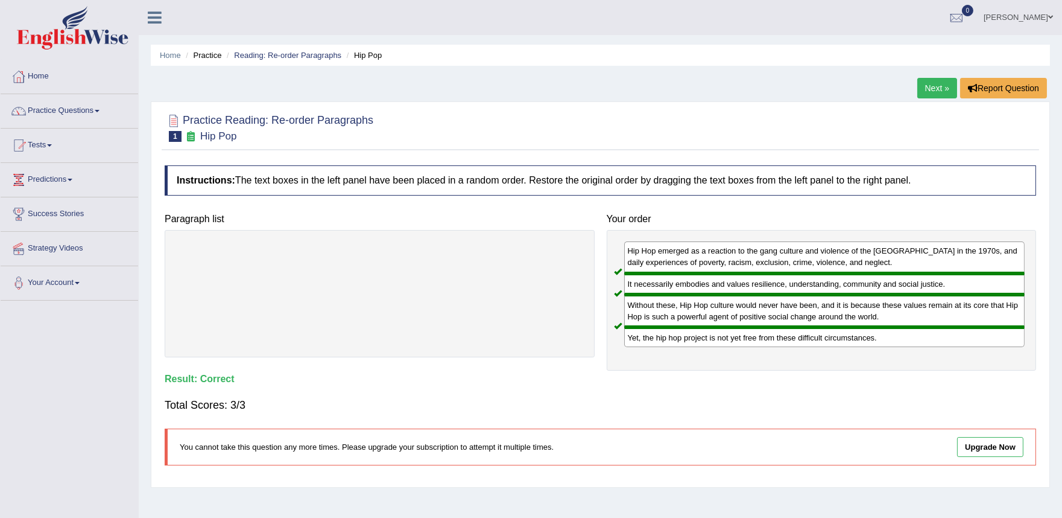
click at [937, 86] on link "Next »" at bounding box center [938, 88] width 40 height 21
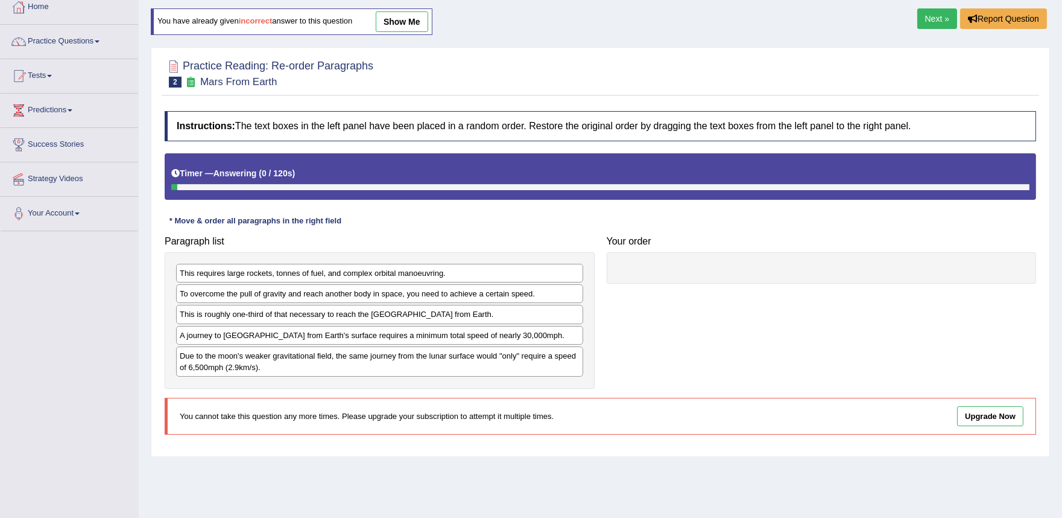
scroll to position [115, 0]
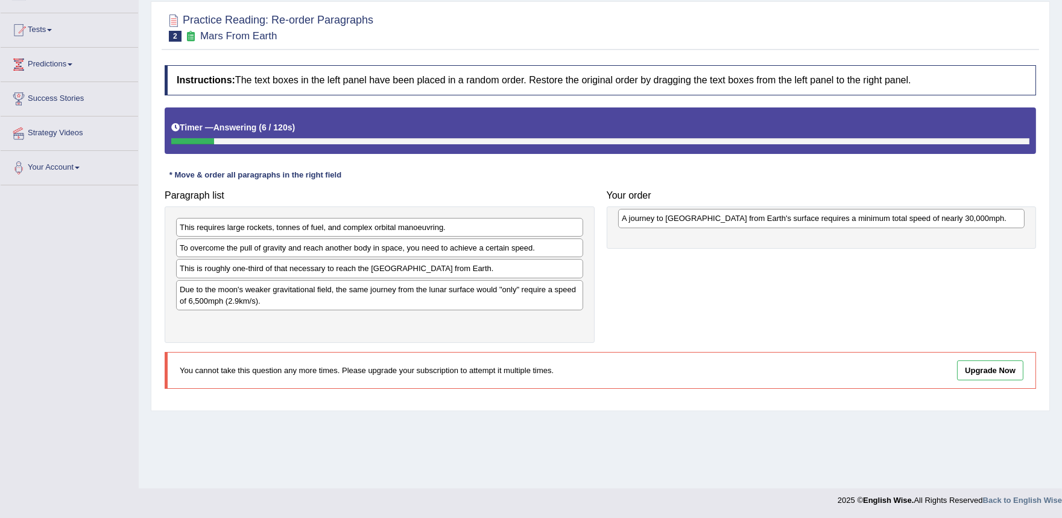
drag, startPoint x: 298, startPoint y: 288, endPoint x: 738, endPoint y: 217, distance: 446.0
click at [738, 217] on div "A journey to [GEOGRAPHIC_DATA] from Earth's surface requires a minimum total sp…" at bounding box center [821, 218] width 407 height 19
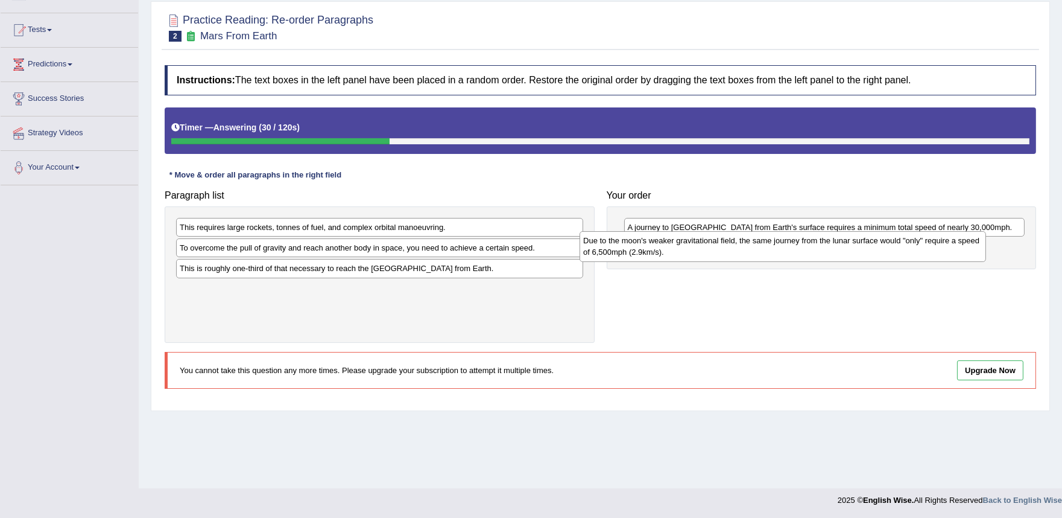
drag, startPoint x: 437, startPoint y: 293, endPoint x: 785, endPoint y: 244, distance: 351.5
click at [785, 244] on div "Due to the moon's weaker gravitational field, the same journey from the lunar s…" at bounding box center [783, 246] width 407 height 30
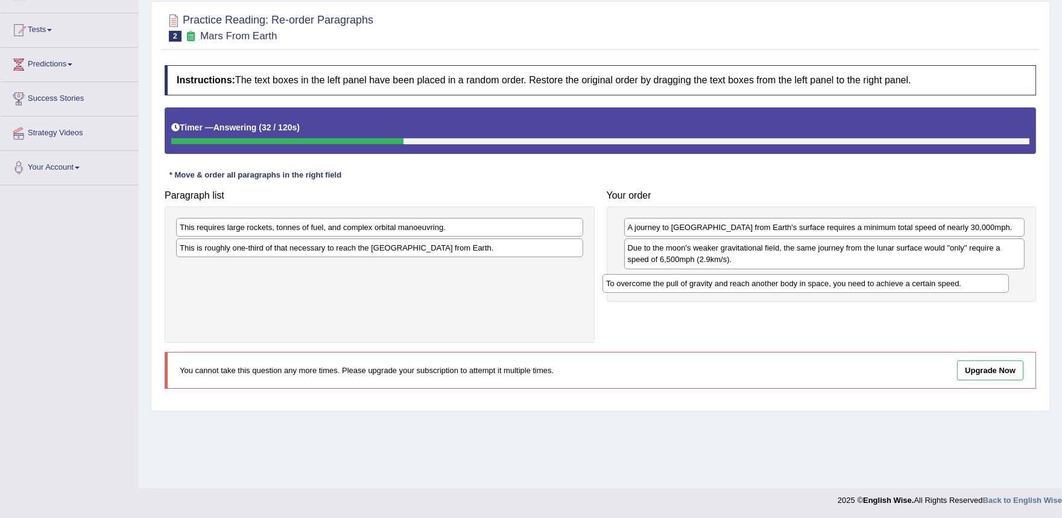
drag, startPoint x: 442, startPoint y: 251, endPoint x: 887, endPoint y: 279, distance: 446.1
click at [883, 281] on div "To overcome the pull of gravity and reach another body in space, you need to ac…" at bounding box center [806, 283] width 407 height 19
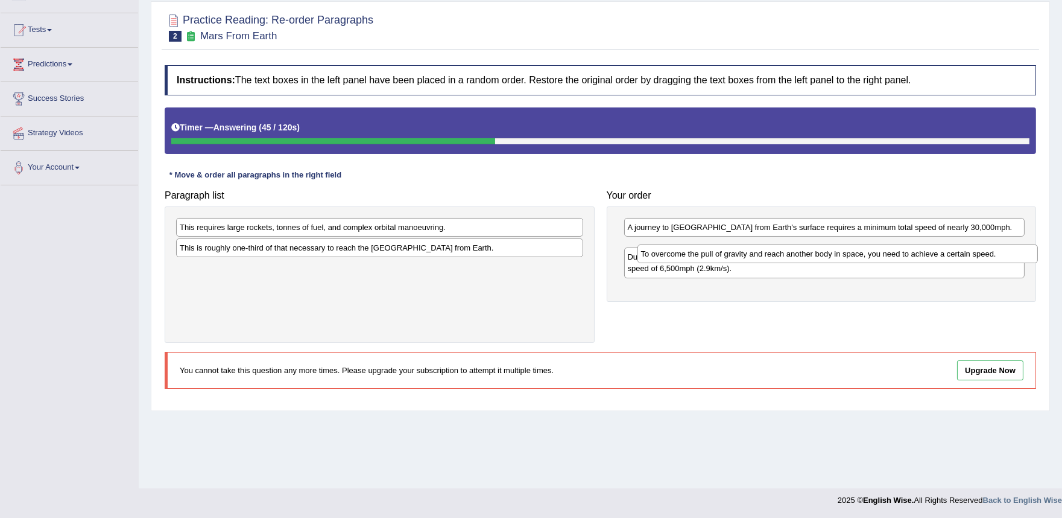
drag, startPoint x: 676, startPoint y: 281, endPoint x: 688, endPoint y: 241, distance: 40.9
click at [688, 244] on div "To overcome the pull of gravity and reach another body in space, you need to ac…" at bounding box center [838, 253] width 401 height 19
click at [688, 241] on div "To overcome the pull of gravity and reach another body in space, you need to ac…" at bounding box center [833, 242] width 401 height 19
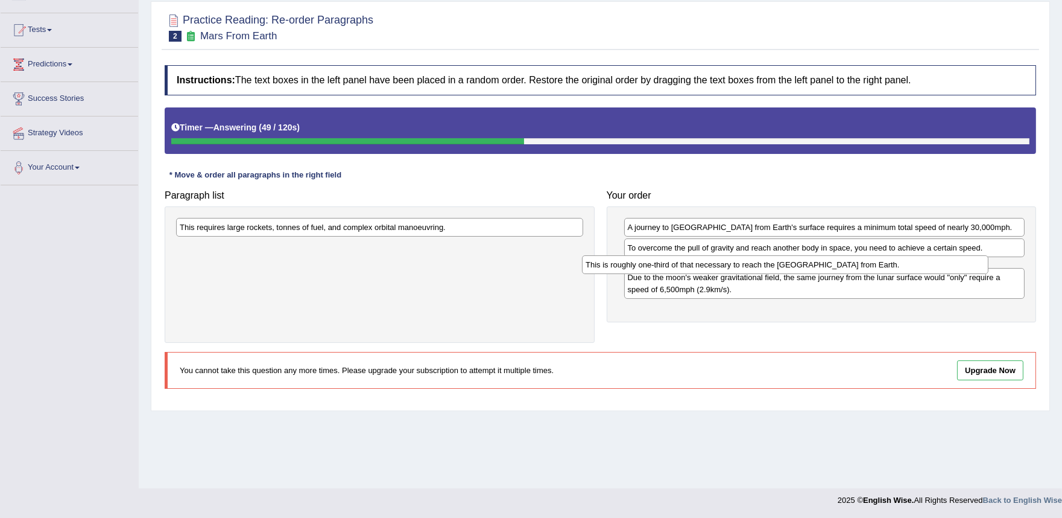
drag, startPoint x: 477, startPoint y: 247, endPoint x: 883, endPoint y: 264, distance: 406.3
click at [883, 264] on div "This is roughly one-third of that necessary to reach the [GEOGRAPHIC_DATA] from…" at bounding box center [785, 264] width 407 height 19
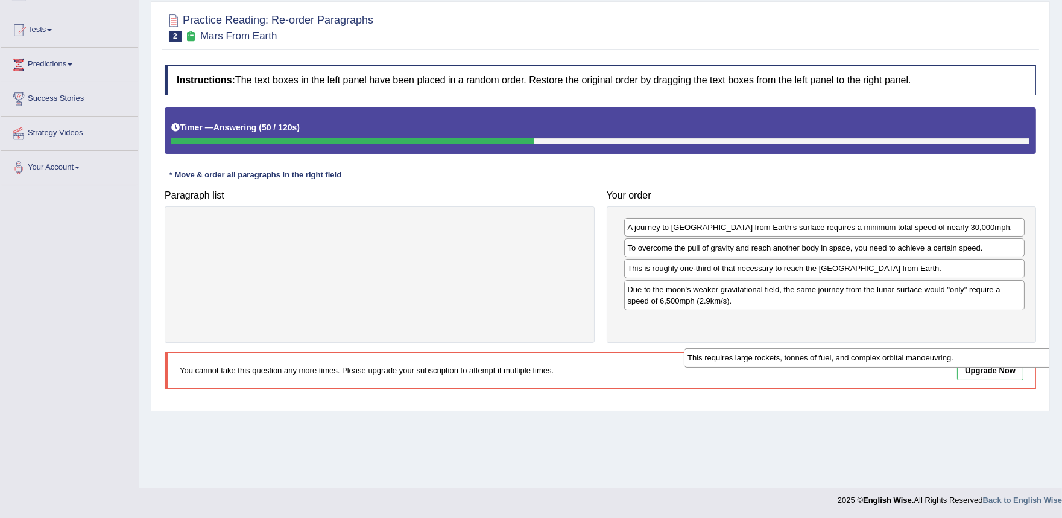
drag, startPoint x: 467, startPoint y: 230, endPoint x: 969, endPoint y: 334, distance: 513.2
click at [981, 348] on div "This requires large rockets, tonnes of fuel, and complex orbital manoeuvring." at bounding box center [887, 357] width 407 height 19
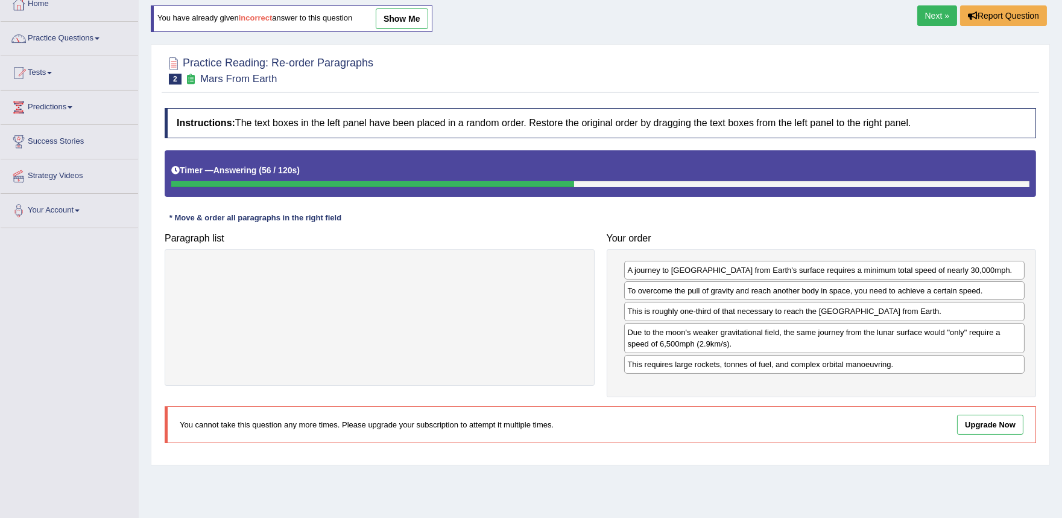
scroll to position [48, 0]
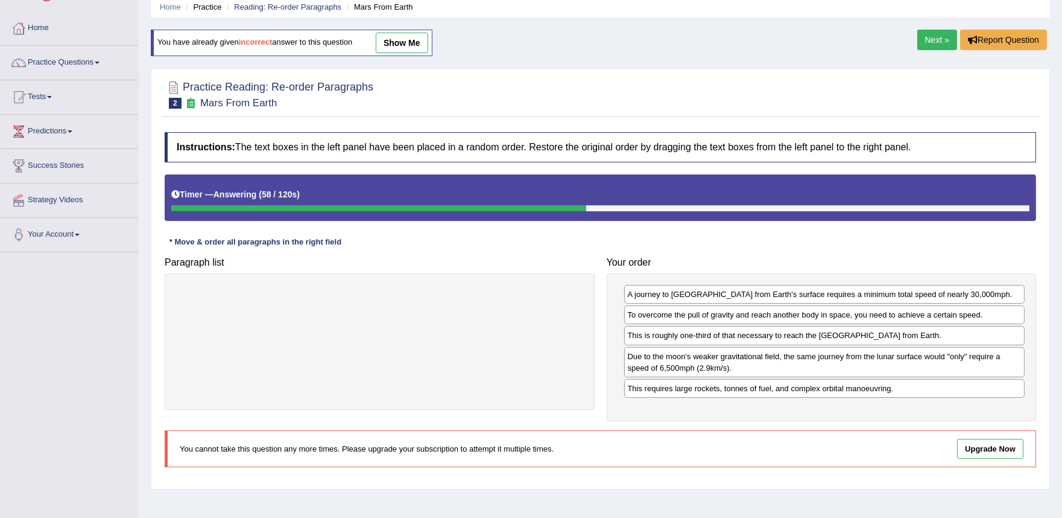
click at [929, 37] on link "Next »" at bounding box center [938, 40] width 40 height 21
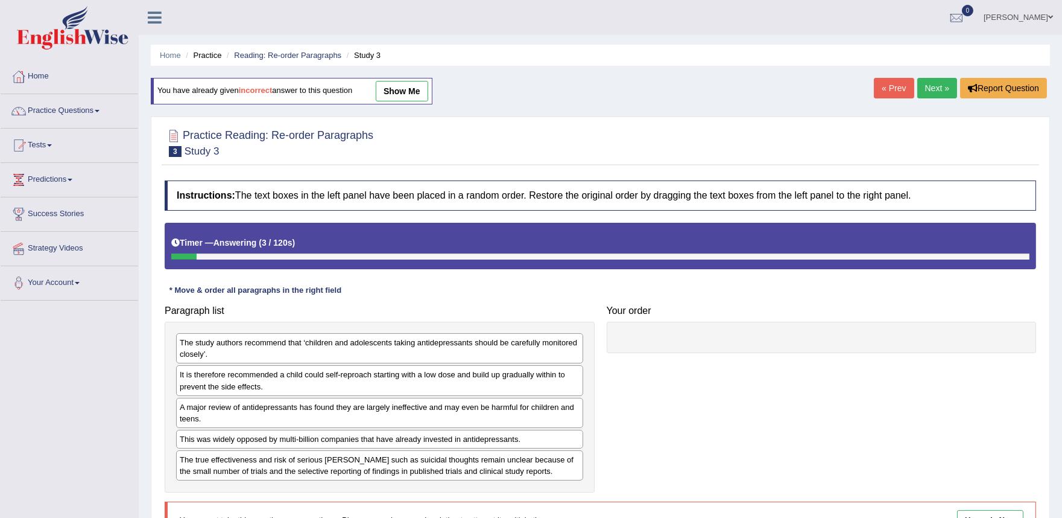
click at [927, 85] on link "Next »" at bounding box center [938, 88] width 40 height 21
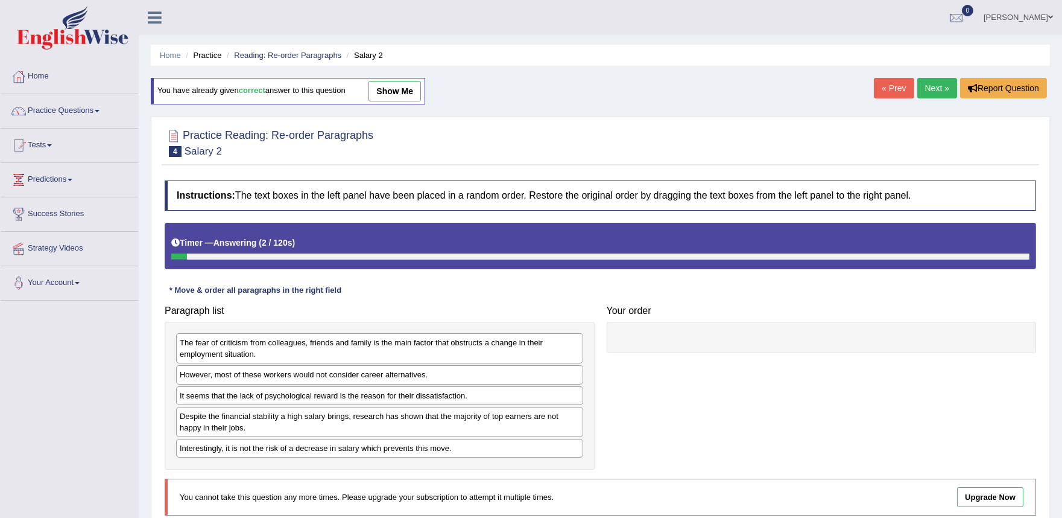
click at [936, 89] on link "Next »" at bounding box center [938, 88] width 40 height 21
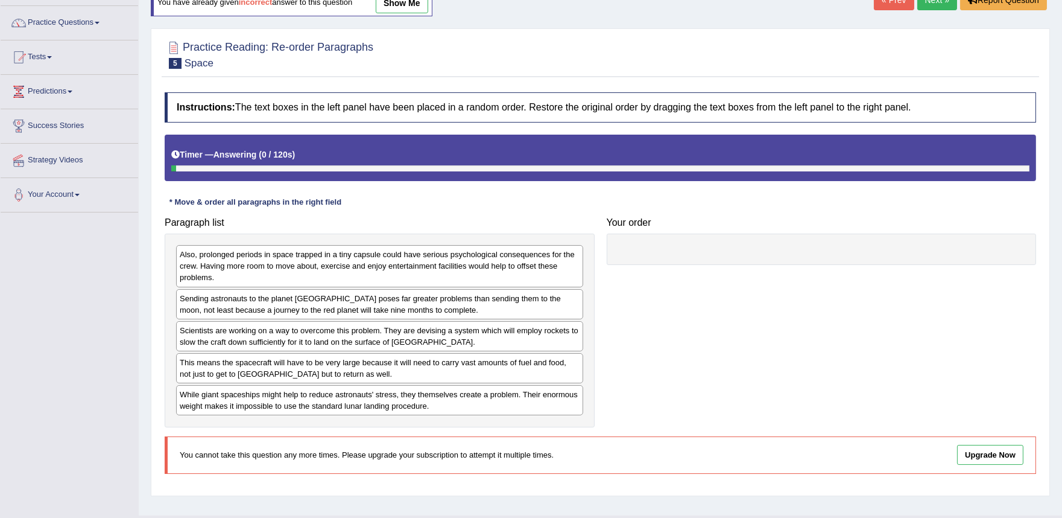
scroll to position [48, 0]
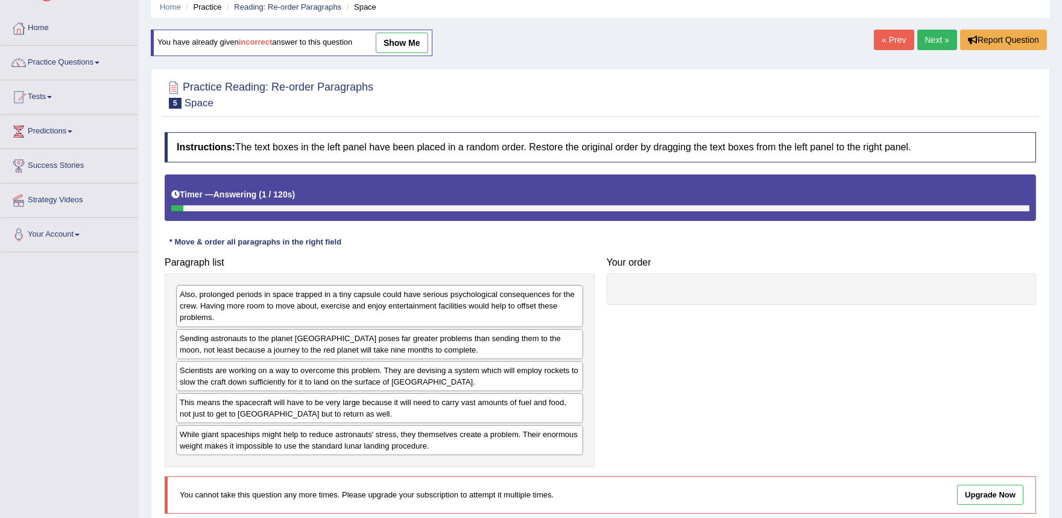
drag, startPoint x: 943, startPoint y: 40, endPoint x: 831, endPoint y: 81, distance: 119.1
click at [942, 40] on link "Next »" at bounding box center [938, 40] width 40 height 21
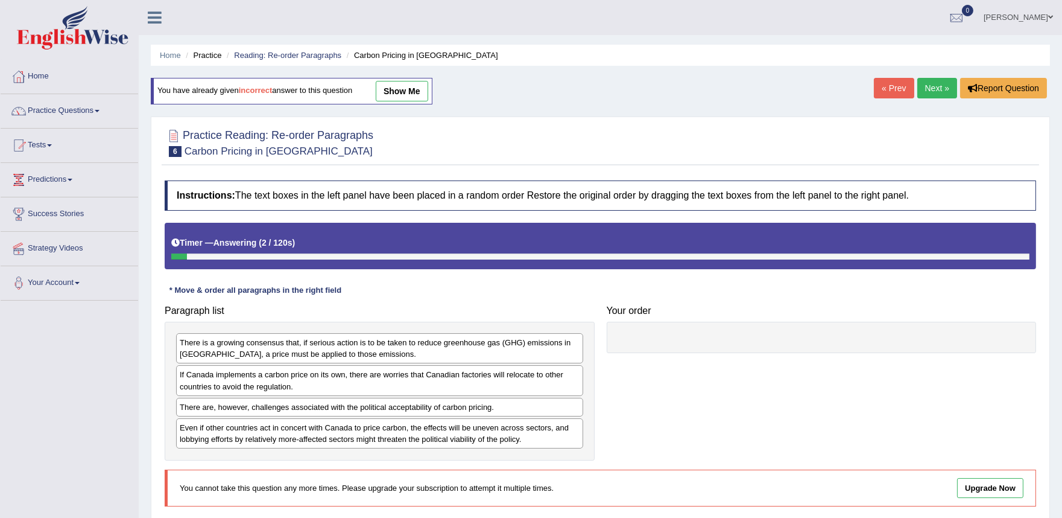
click at [932, 85] on link "Next »" at bounding box center [938, 88] width 40 height 21
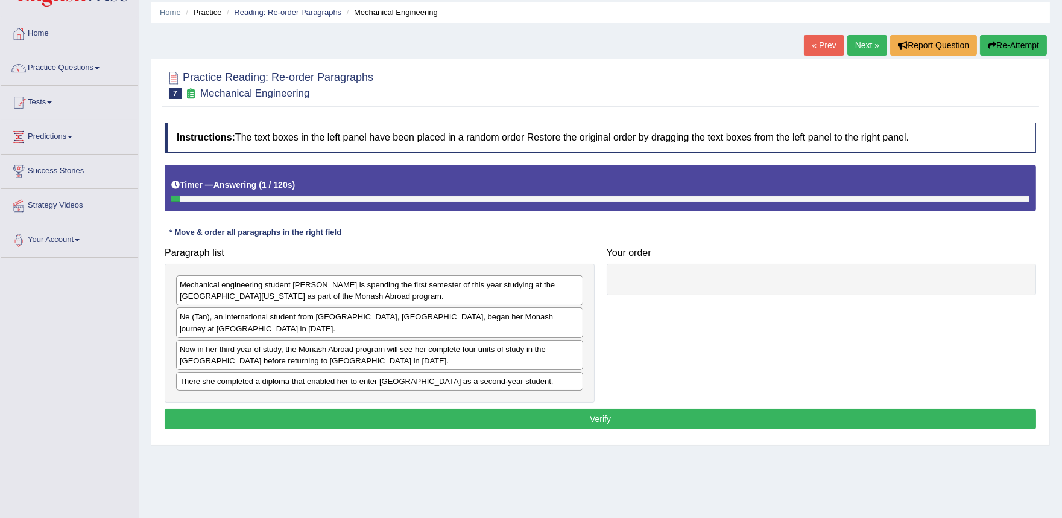
scroll to position [67, 0]
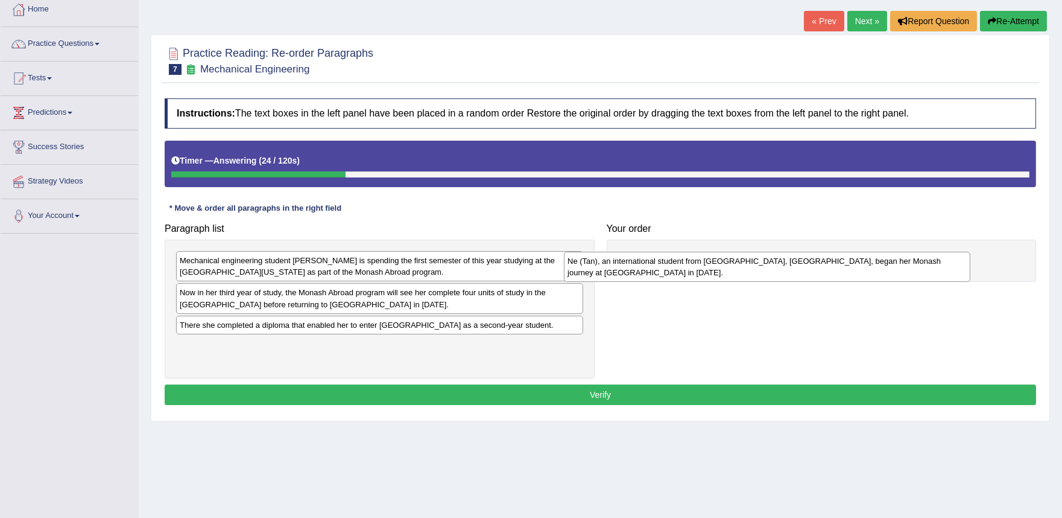
drag, startPoint x: 258, startPoint y: 300, endPoint x: 652, endPoint y: 265, distance: 395.5
click at [652, 265] on div "Ne (Tan), an international student from [GEOGRAPHIC_DATA], [GEOGRAPHIC_DATA], b…" at bounding box center [767, 267] width 407 height 30
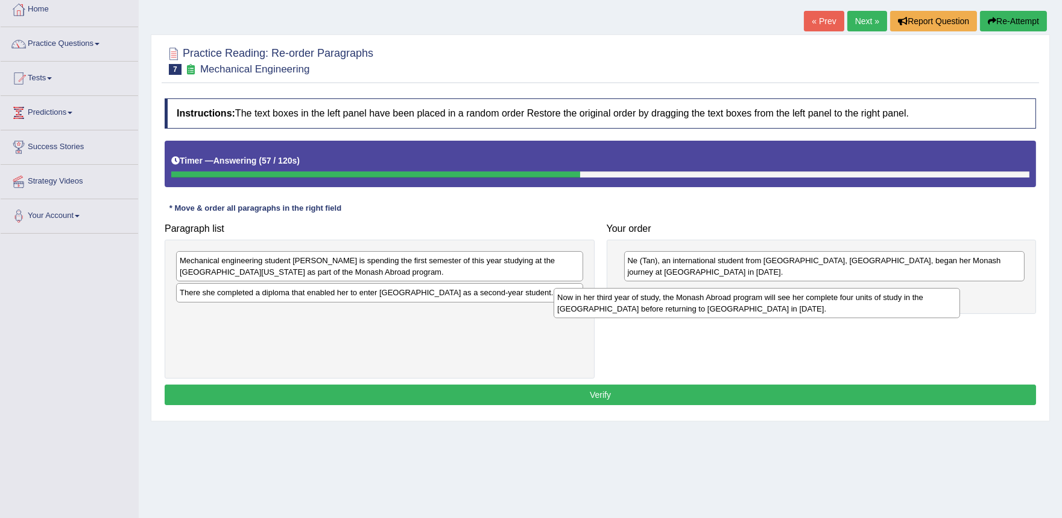
drag, startPoint x: 303, startPoint y: 297, endPoint x: 694, endPoint y: 290, distance: 391.0
click at [694, 290] on div "Now in her third year of study, the Monash Abroad program will see her complete…" at bounding box center [757, 303] width 407 height 30
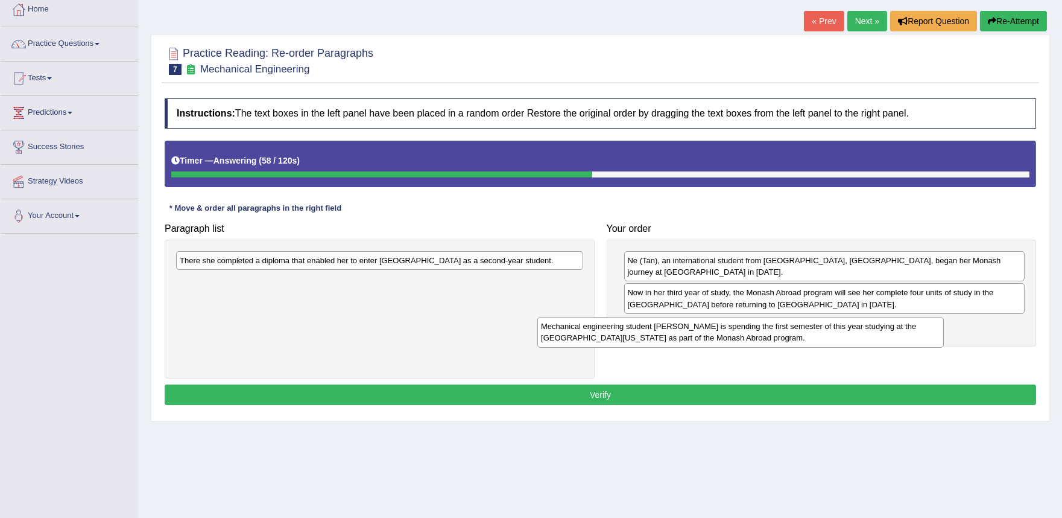
drag, startPoint x: 375, startPoint y: 269, endPoint x: 770, endPoint y: 327, distance: 399.4
click at [752, 332] on div "Mechanical engineering student [PERSON_NAME] is spending the first semester of …" at bounding box center [741, 332] width 407 height 30
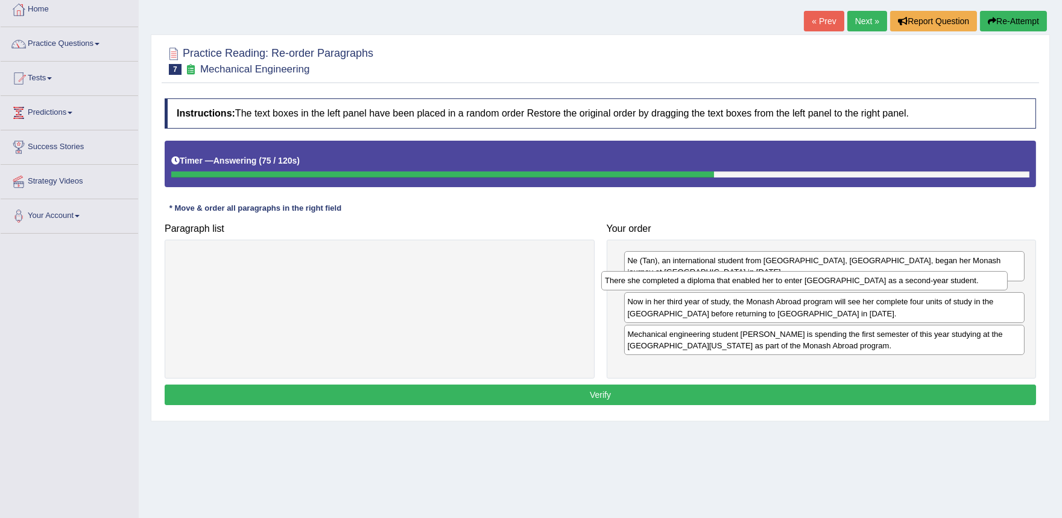
drag, startPoint x: 380, startPoint y: 267, endPoint x: 809, endPoint y: 288, distance: 429.4
click at [809, 288] on div "There she completed a diploma that enabled her to enter [GEOGRAPHIC_DATA] as a …" at bounding box center [804, 280] width 407 height 19
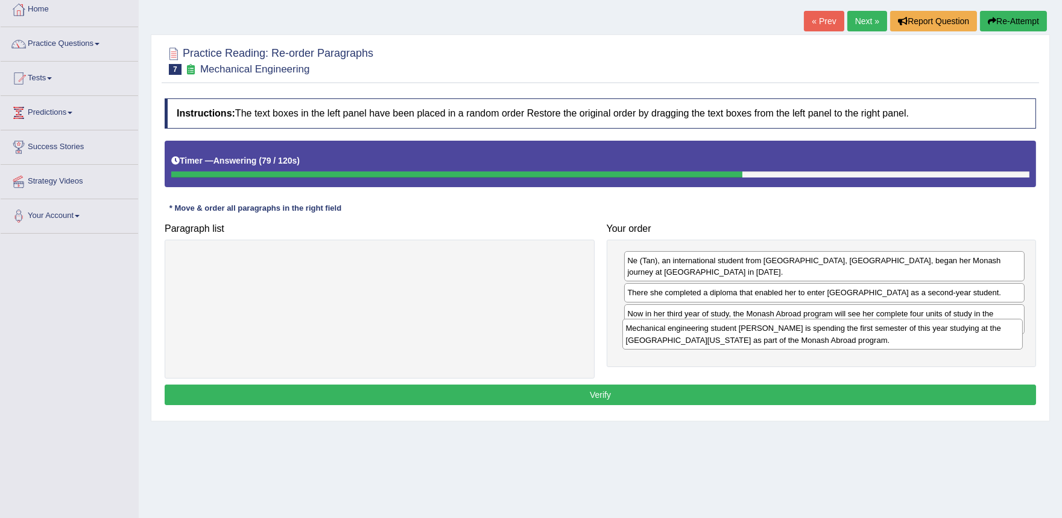
drag, startPoint x: 775, startPoint y: 355, endPoint x: 772, endPoint y: 323, distance: 32.1
click at [772, 323] on div "Mechanical engineering student [PERSON_NAME] is spending the first semester of …" at bounding box center [823, 334] width 401 height 30
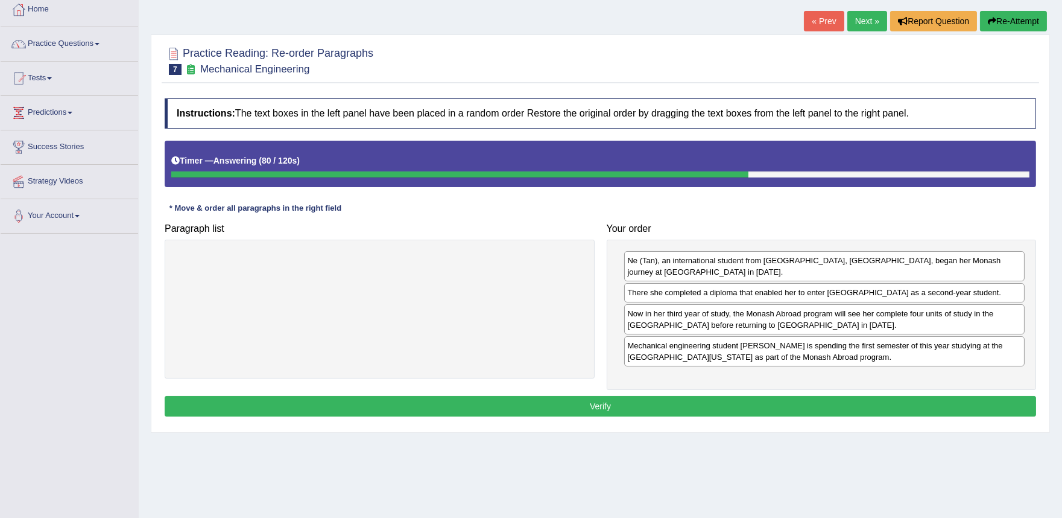
drag, startPoint x: 771, startPoint y: 320, endPoint x: 774, endPoint y: 341, distance: 21.3
click at [773, 334] on div "Now in her third year of study, the Monash Abroad program will see her complete…" at bounding box center [824, 319] width 401 height 30
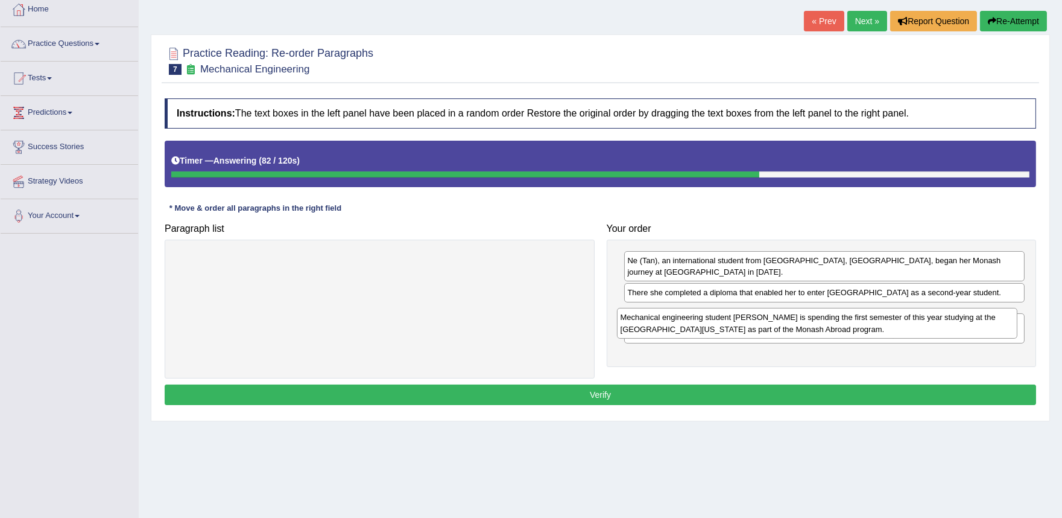
drag, startPoint x: 774, startPoint y: 338, endPoint x: 767, endPoint y: 308, distance: 31.0
click at [767, 308] on div "Mechanical engineering student [PERSON_NAME] is spending the first semester of …" at bounding box center [817, 323] width 401 height 30
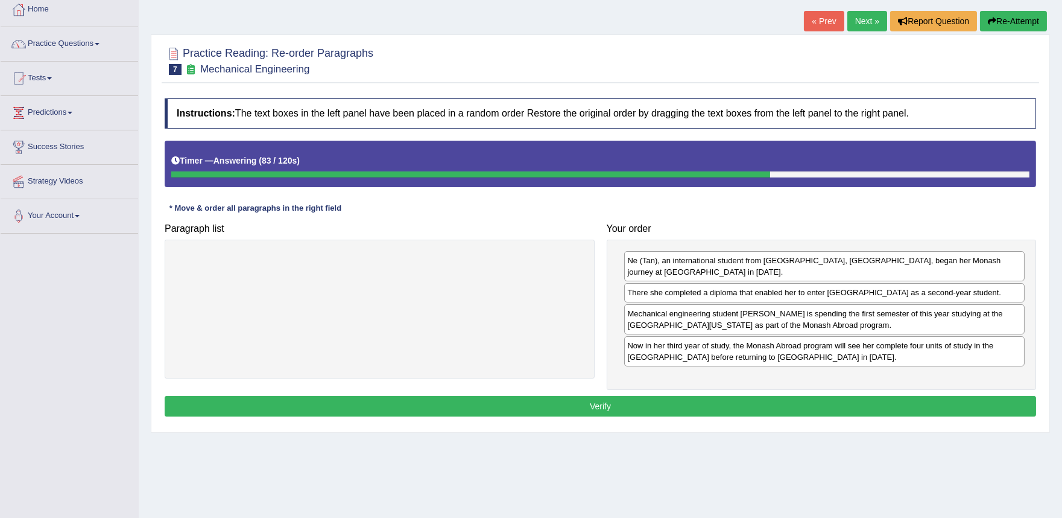
click at [689, 403] on button "Verify" at bounding box center [601, 406] width 872 height 21
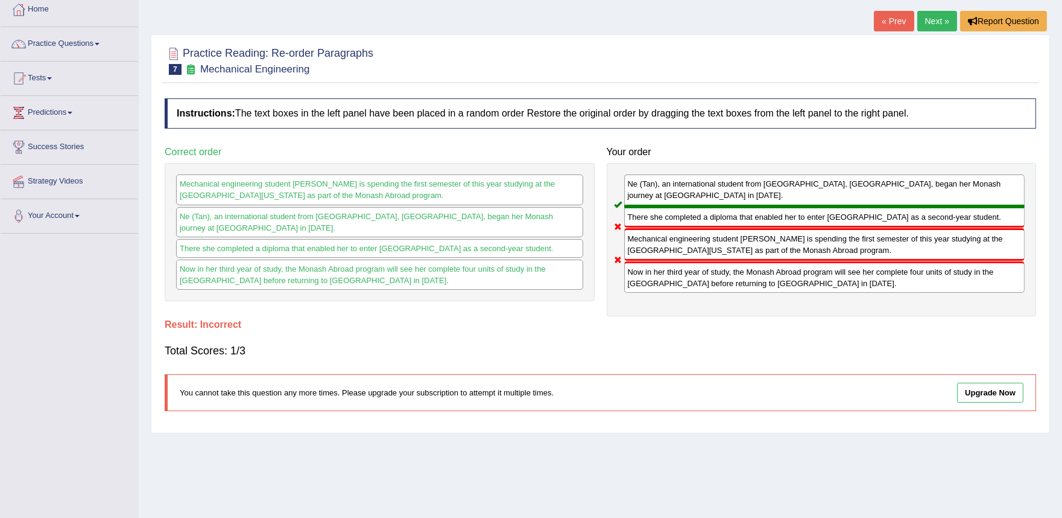
drag, startPoint x: 655, startPoint y: 235, endPoint x: 683, endPoint y: 189, distance: 54.1
click at [683, 192] on div "Ne (Tan), an international student from [GEOGRAPHIC_DATA], [GEOGRAPHIC_DATA], b…" at bounding box center [822, 239] width 430 height 153
drag, startPoint x: 937, startPoint y: 16, endPoint x: 924, endPoint y: 31, distance: 20.5
click at [937, 18] on link "Next »" at bounding box center [938, 21] width 40 height 21
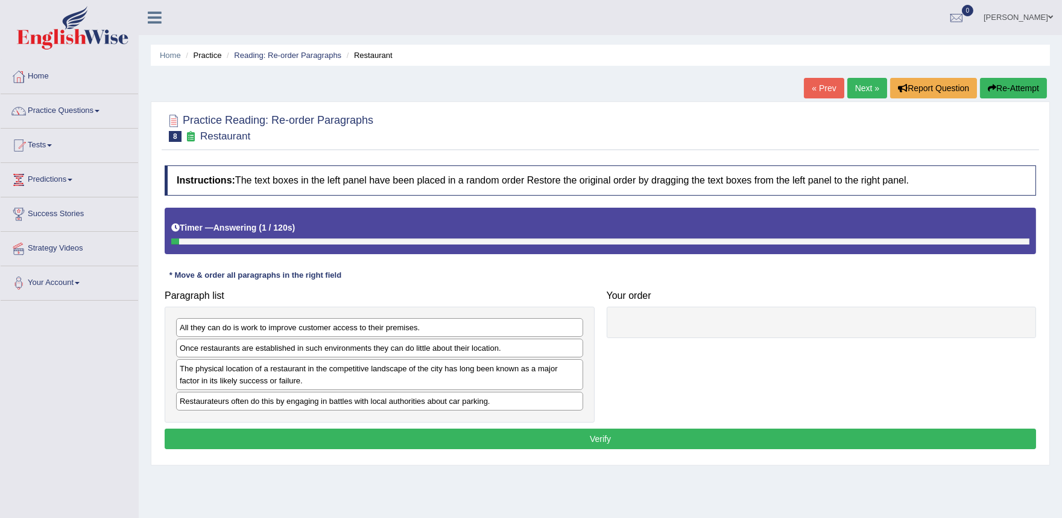
scroll to position [67, 0]
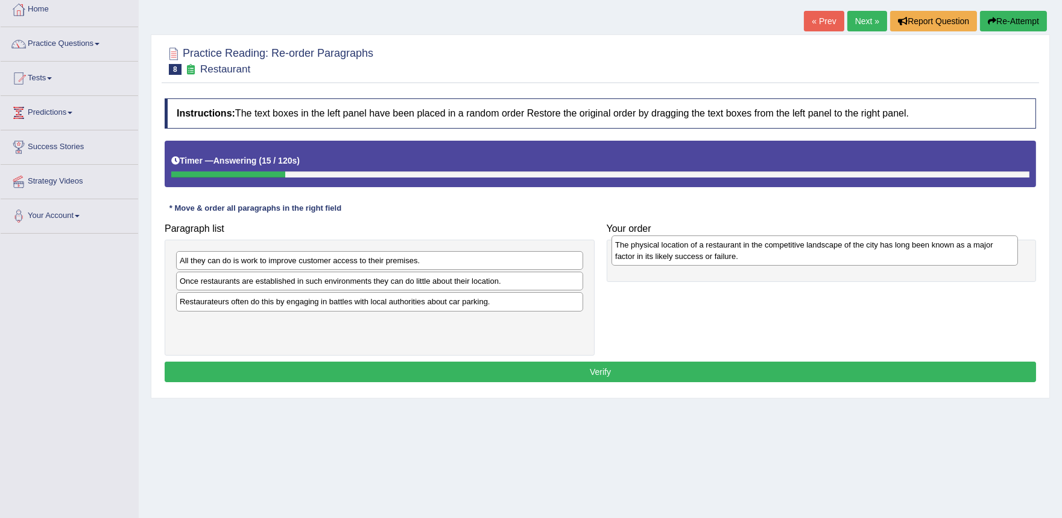
drag, startPoint x: 344, startPoint y: 305, endPoint x: 776, endPoint y: 248, distance: 435.7
click at [776, 248] on div "The physical location of a restaurant in the competitive landscape of the city …" at bounding box center [815, 250] width 407 height 30
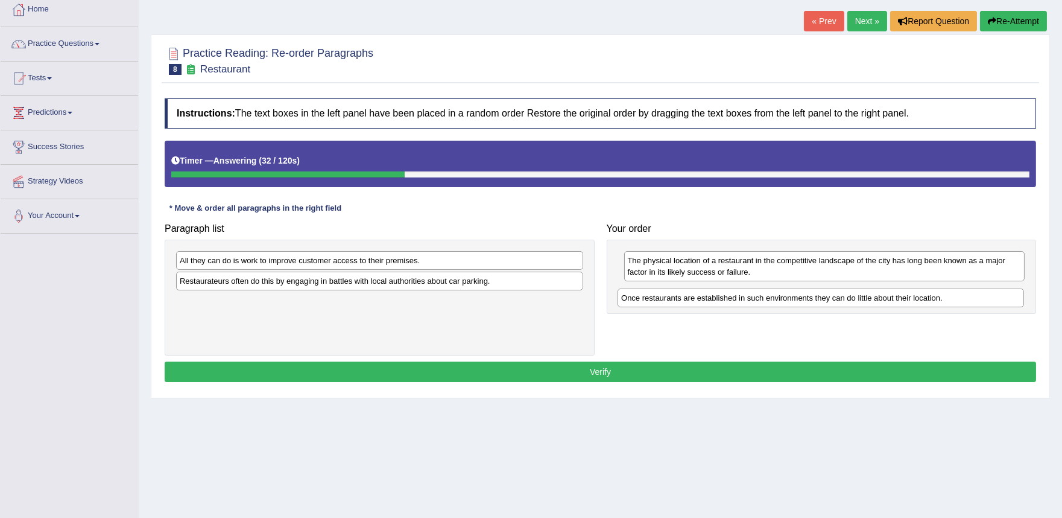
drag, startPoint x: 489, startPoint y: 285, endPoint x: 931, endPoint y: 302, distance: 441.9
click at [931, 302] on div "Once restaurants are established in such environments they can do little about …" at bounding box center [821, 297] width 407 height 19
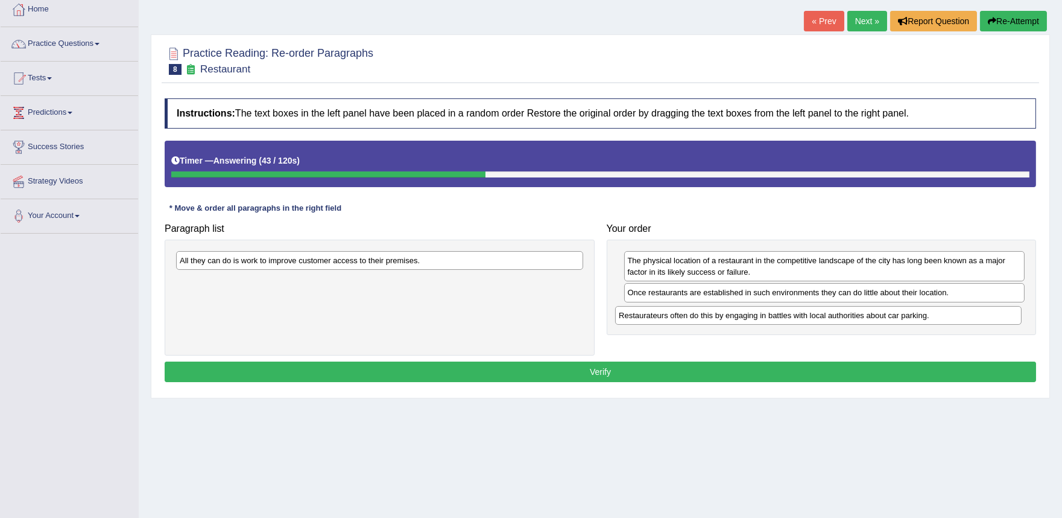
drag, startPoint x: 326, startPoint y: 277, endPoint x: 765, endPoint y: 311, distance: 440.5
click at [765, 311] on div "Restaurateurs often do this by engaging in battles with local authorities about…" at bounding box center [818, 315] width 407 height 19
drag, startPoint x: 387, startPoint y: 288, endPoint x: 357, endPoint y: 237, distance: 59.0
click at [439, 256] on div "All they can do is work to improve customer access to their premises." at bounding box center [380, 296] width 430 height 115
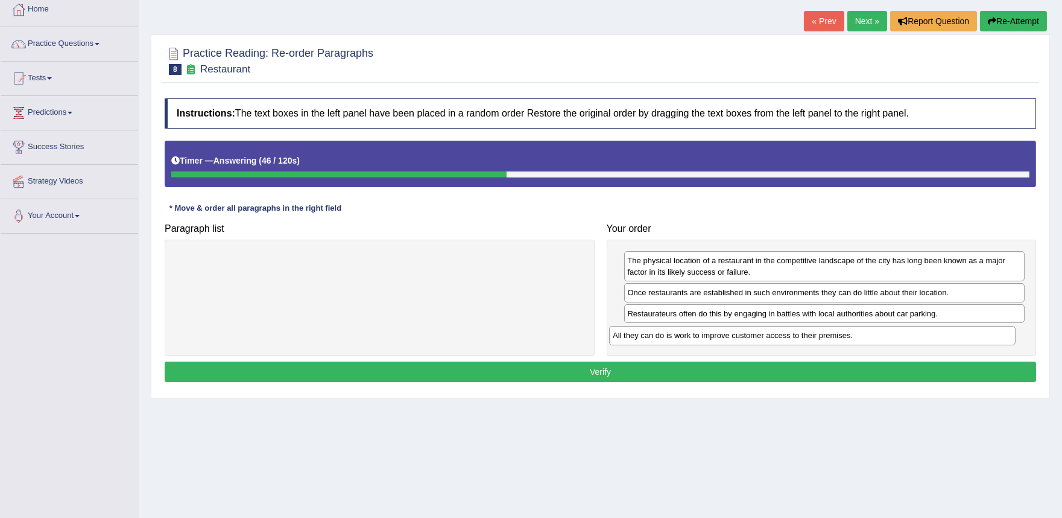
drag, startPoint x: 366, startPoint y: 254, endPoint x: 805, endPoint y: 333, distance: 446.2
click at [805, 333] on div "All they can do is work to improve customer access to their premises." at bounding box center [812, 335] width 407 height 19
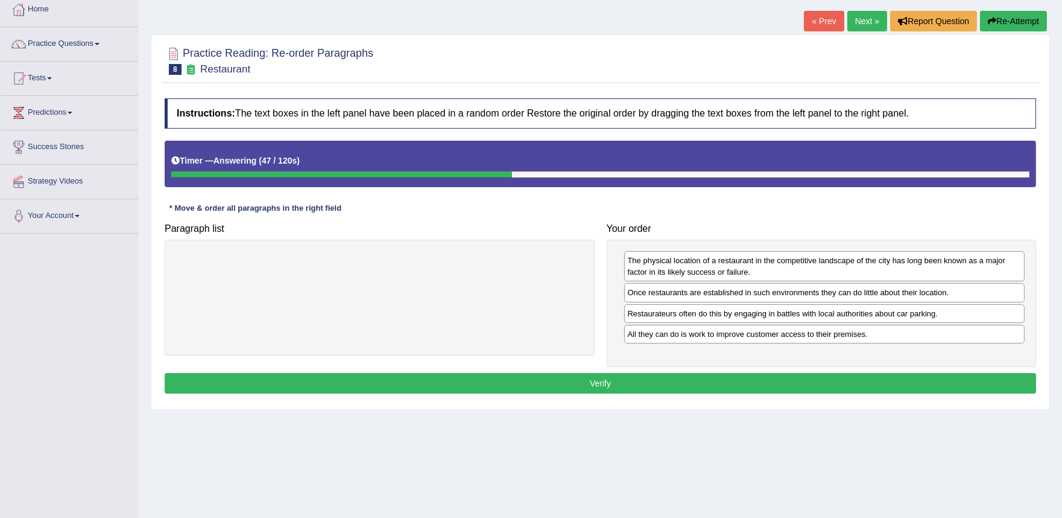
click at [756, 370] on div "Instructions: The text boxes in the left panel have been placed in a random ord…" at bounding box center [601, 247] width 878 height 311
drag, startPoint x: 754, startPoint y: 375, endPoint x: 751, endPoint y: 381, distance: 6.7
click at [753, 378] on button "Verify" at bounding box center [601, 383] width 872 height 21
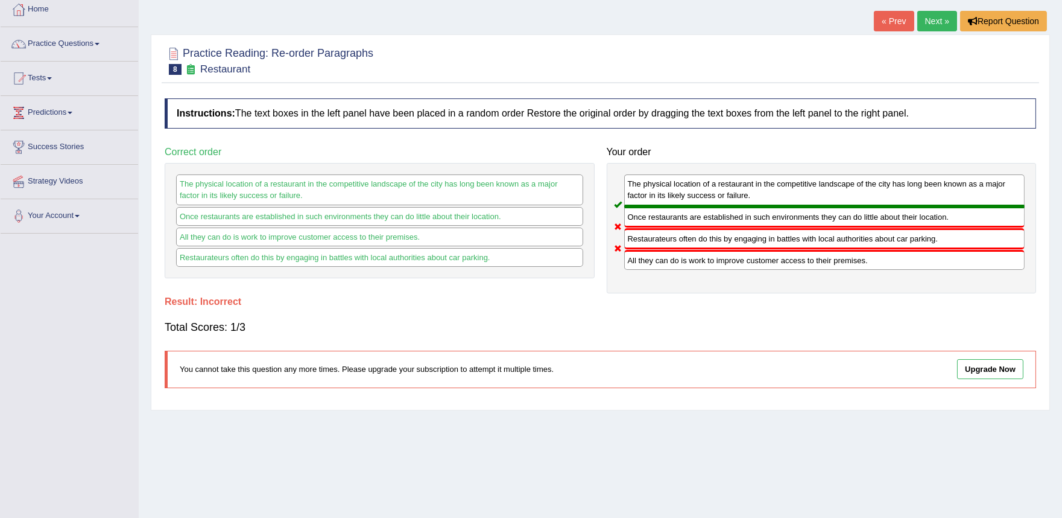
click at [935, 24] on link "Next »" at bounding box center [938, 21] width 40 height 21
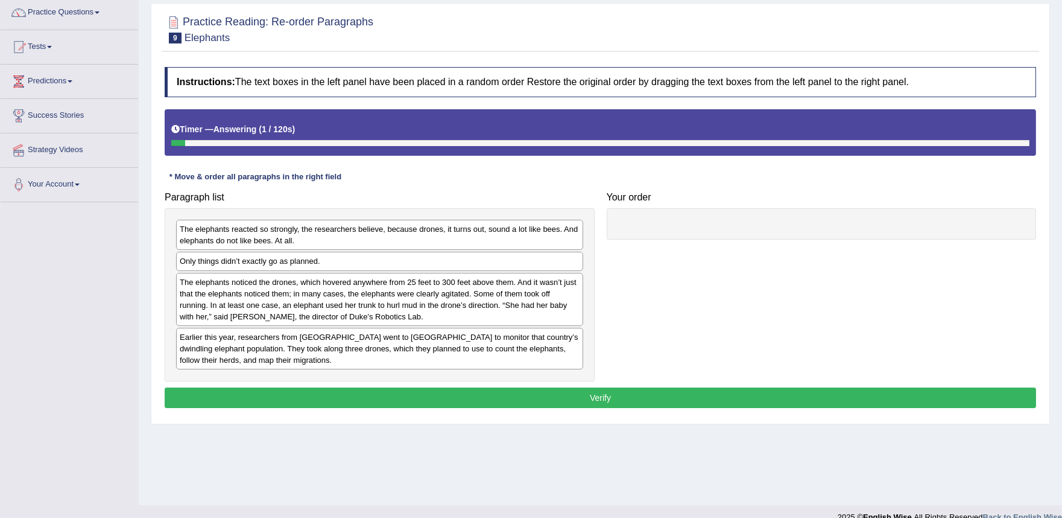
scroll to position [115, 0]
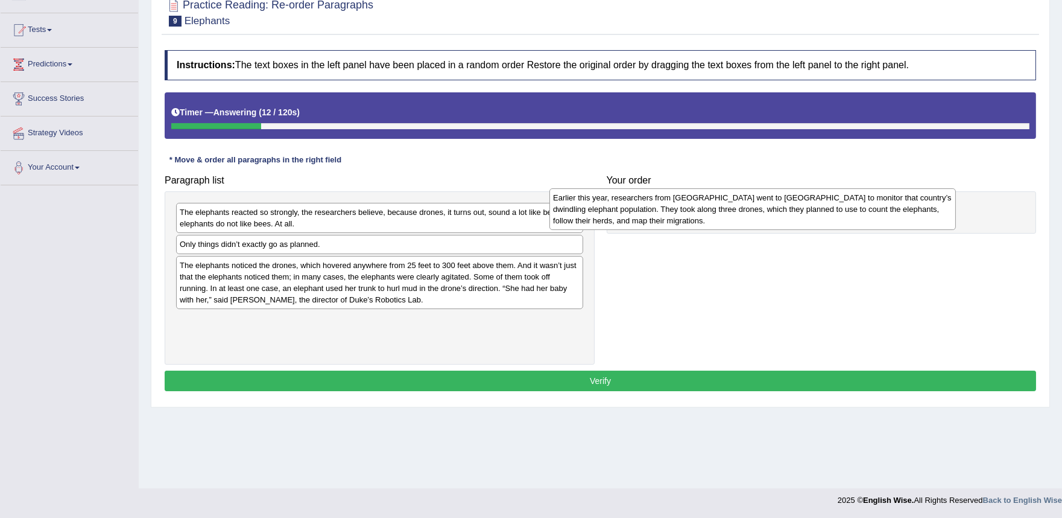
drag, startPoint x: 305, startPoint y: 332, endPoint x: 678, endPoint y: 209, distance: 393.2
click at [678, 209] on div "Earlier this year, researchers from Duke University went to Gabon to monitor th…" at bounding box center [753, 209] width 407 height 42
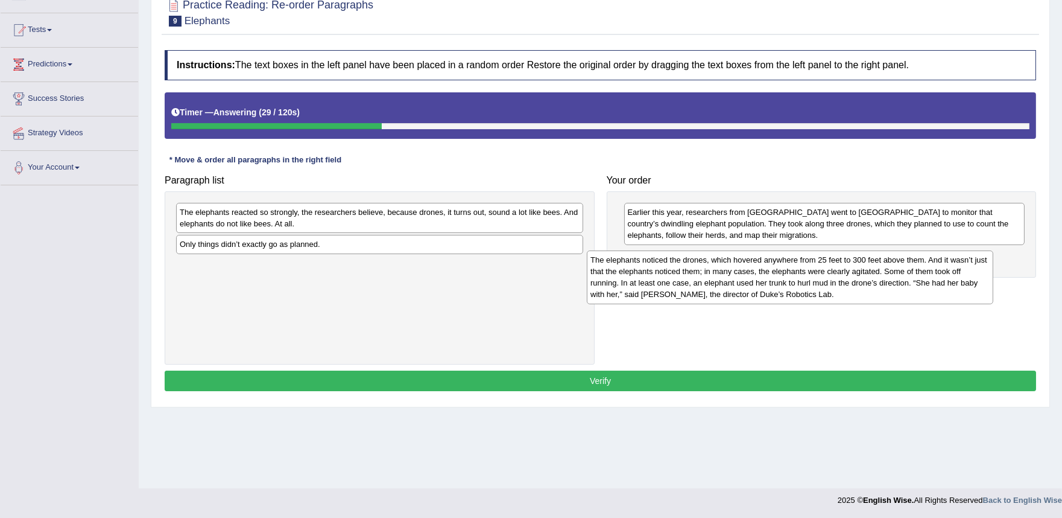
drag, startPoint x: 320, startPoint y: 273, endPoint x: 743, endPoint y: 259, distance: 423.1
click at [740, 261] on div "The elephants noticed the drones, which hovered anywhere from 25 feet to 300 fe…" at bounding box center [790, 277] width 407 height 54
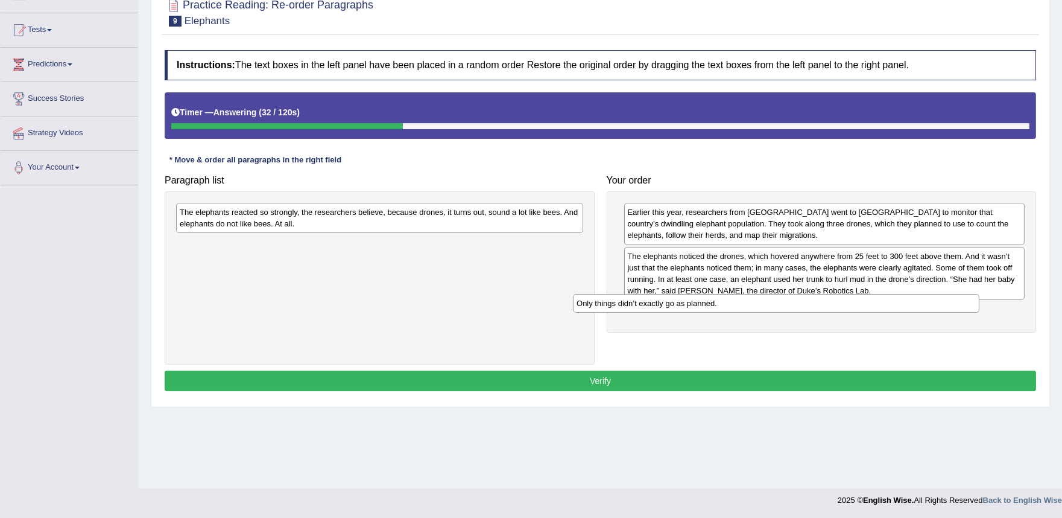
drag, startPoint x: 419, startPoint y: 240, endPoint x: 848, endPoint y: 312, distance: 435.0
click at [843, 312] on div "Only things didn’t exactly go as planned." at bounding box center [776, 303] width 407 height 19
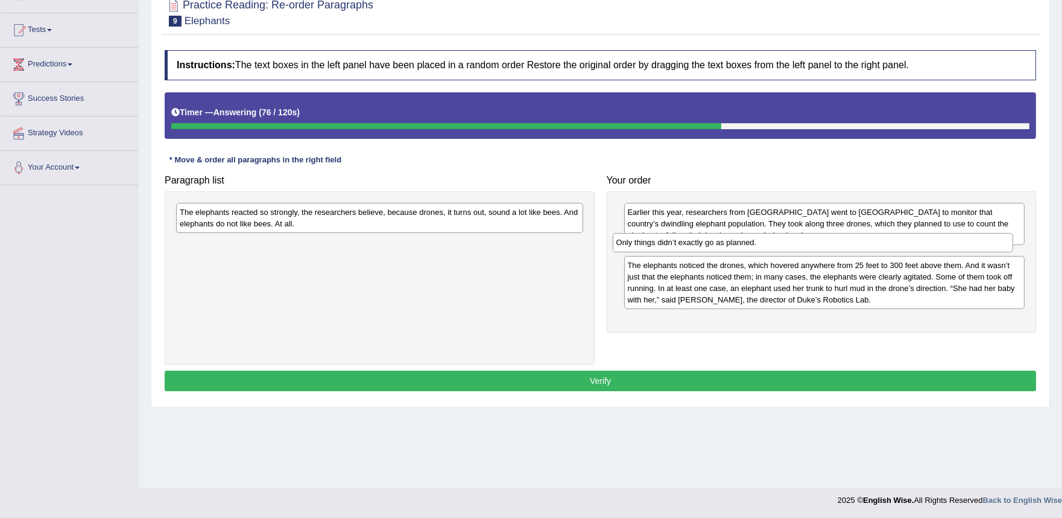
drag, startPoint x: 702, startPoint y: 306, endPoint x: 690, endPoint y: 238, distance: 69.1
click at [690, 238] on div "Only things didn’t exactly go as planned." at bounding box center [813, 242] width 401 height 19
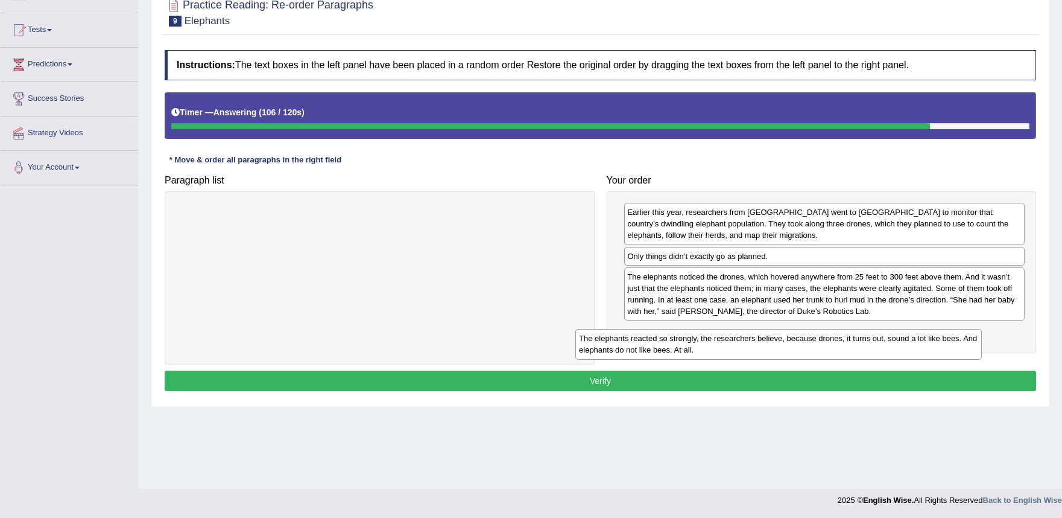
drag, startPoint x: 337, startPoint y: 226, endPoint x: 740, endPoint y: 344, distance: 420.5
click at [740, 346] on div "The elephants reacted so strongly, the researchers believe, because drones, it …" at bounding box center [779, 344] width 407 height 30
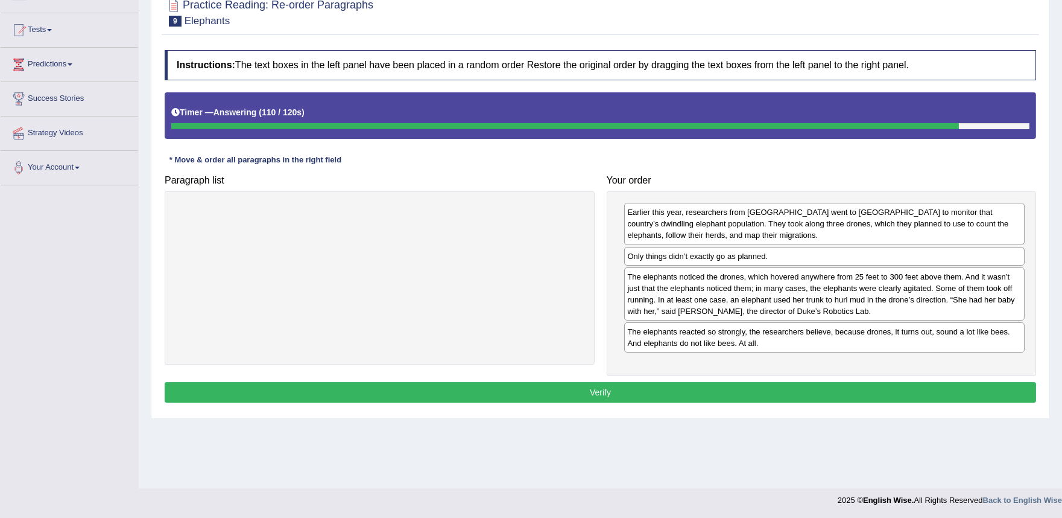
click at [680, 385] on button "Verify" at bounding box center [601, 392] width 872 height 21
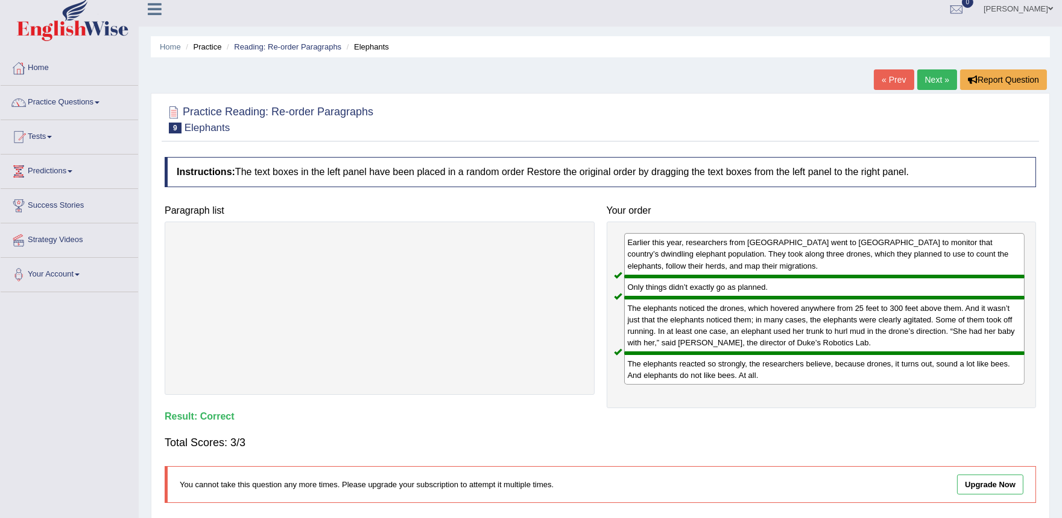
scroll to position [0, 0]
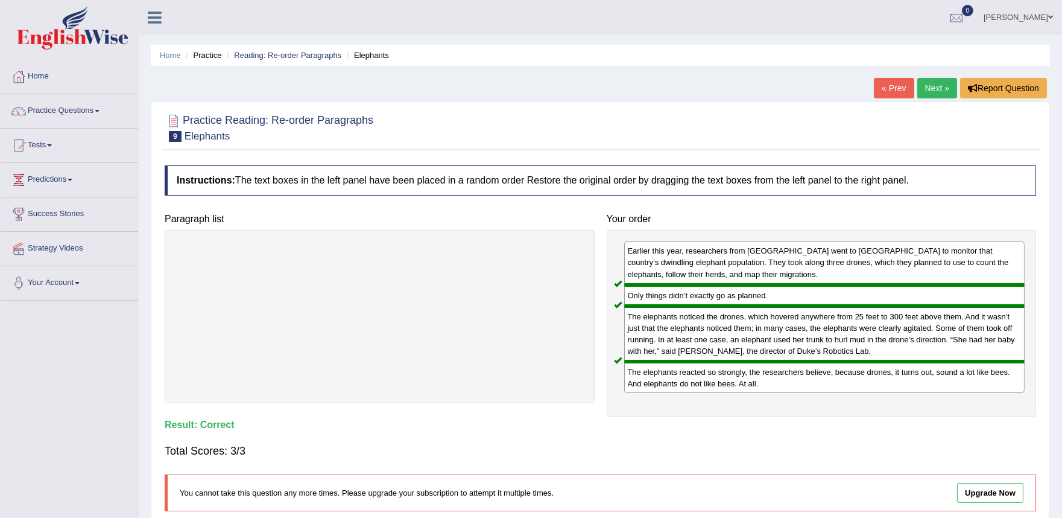
click at [931, 87] on link "Next »" at bounding box center [938, 88] width 40 height 21
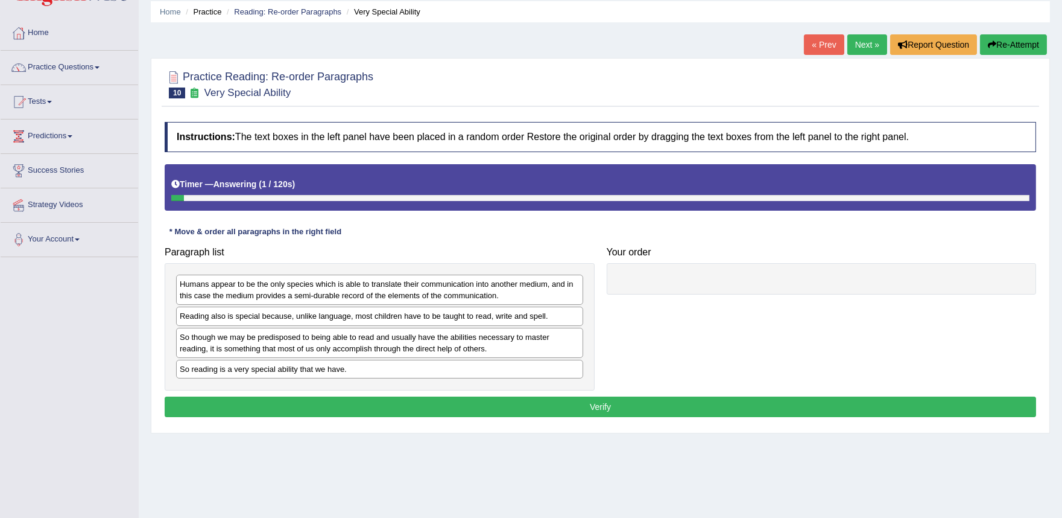
scroll to position [67, 0]
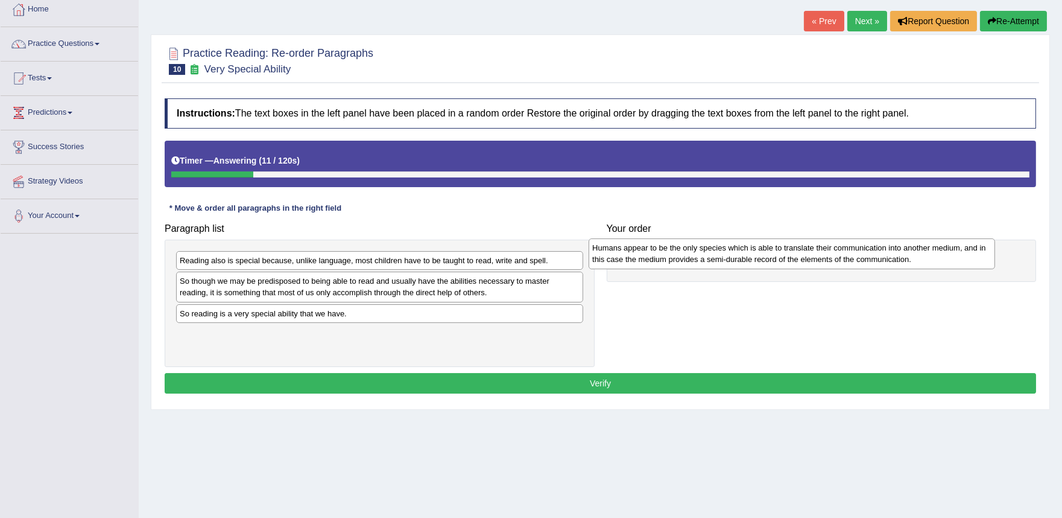
drag, startPoint x: 335, startPoint y: 268, endPoint x: 748, endPoint y: 256, distance: 412.8
click at [748, 256] on div "Humans appear to be the only species which is able to translate their communica…" at bounding box center [792, 253] width 407 height 30
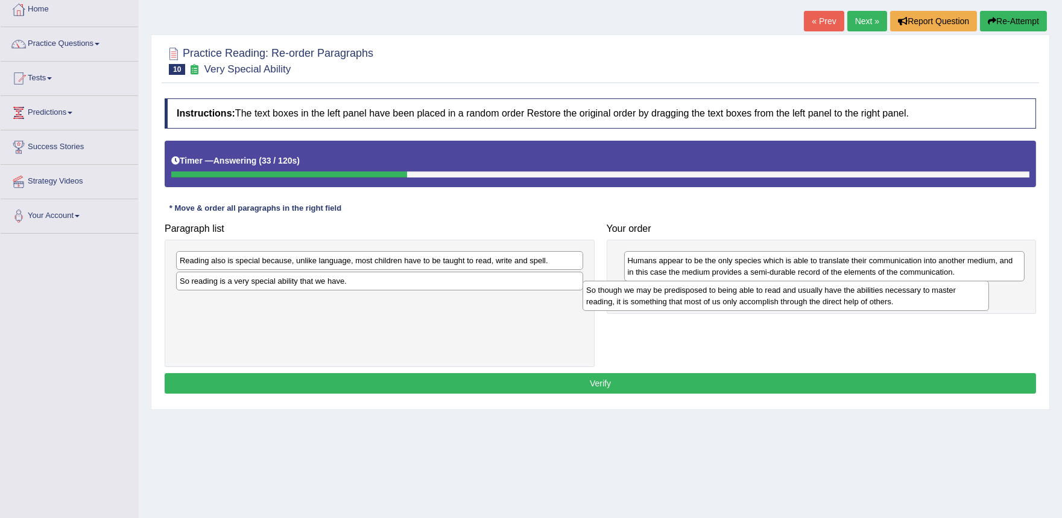
drag, startPoint x: 258, startPoint y: 290, endPoint x: 668, endPoint y: 296, distance: 410.9
click at [668, 296] on div "So though we may be predisposed to being able to read and usually have the abil…" at bounding box center [786, 296] width 407 height 30
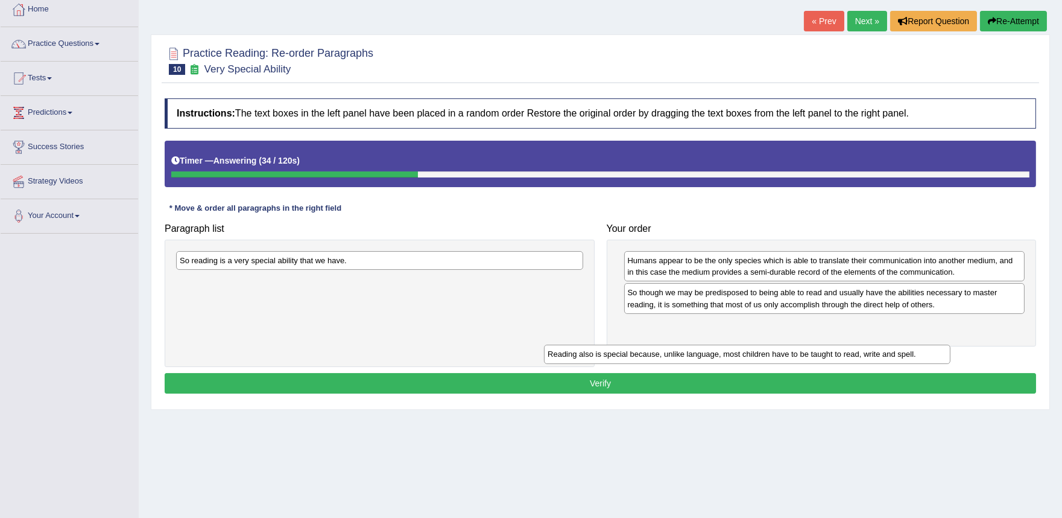
drag, startPoint x: 449, startPoint y: 263, endPoint x: 840, endPoint y: 332, distance: 397.5
click at [837, 344] on div "Reading also is special because, unlike language, most children have to be taug…" at bounding box center [747, 353] width 407 height 19
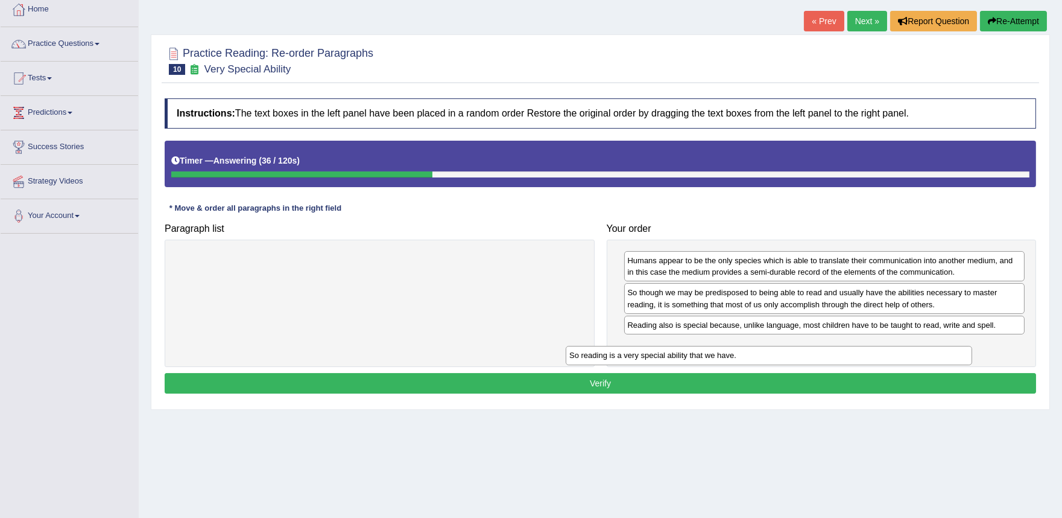
drag, startPoint x: 341, startPoint y: 256, endPoint x: 733, endPoint y: 348, distance: 402.7
click at [733, 348] on div "So reading is a very special ability that we have." at bounding box center [769, 355] width 407 height 19
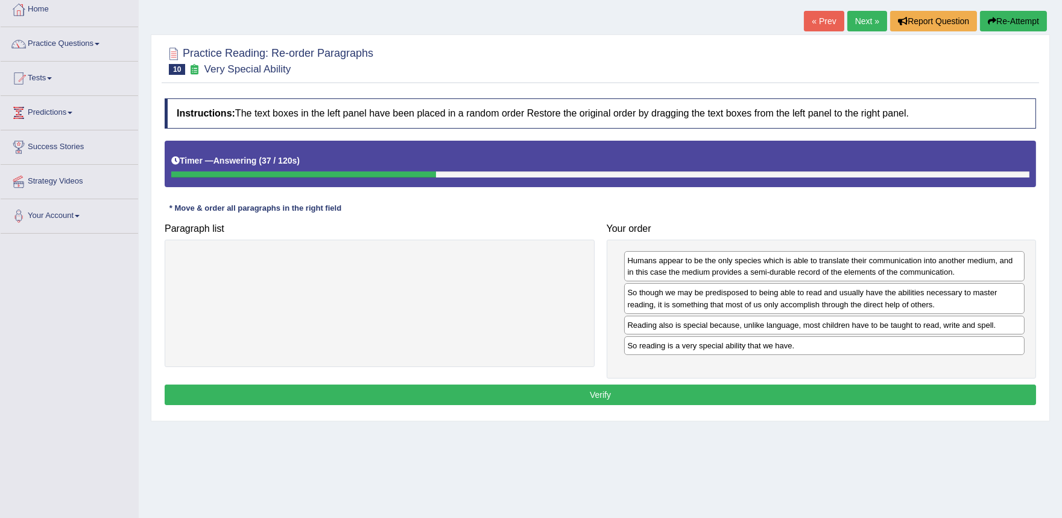
click at [685, 393] on button "Verify" at bounding box center [601, 394] width 872 height 21
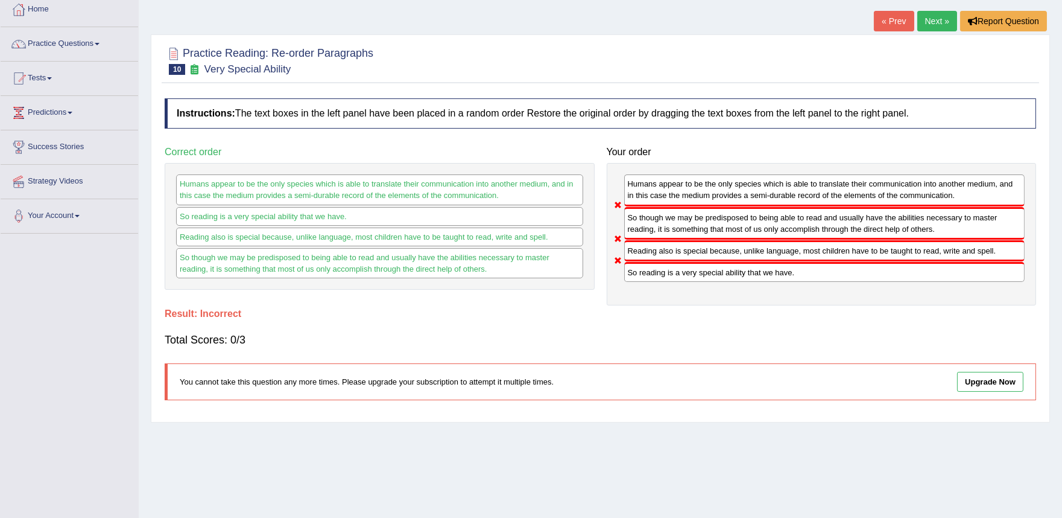
drag, startPoint x: 668, startPoint y: 274, endPoint x: 744, endPoint y: 195, distance: 109.6
click at [747, 211] on div "Humans appear to be the only species which is able to translate their communica…" at bounding box center [822, 234] width 430 height 142
click at [893, 26] on link "« Prev" at bounding box center [894, 21] width 40 height 21
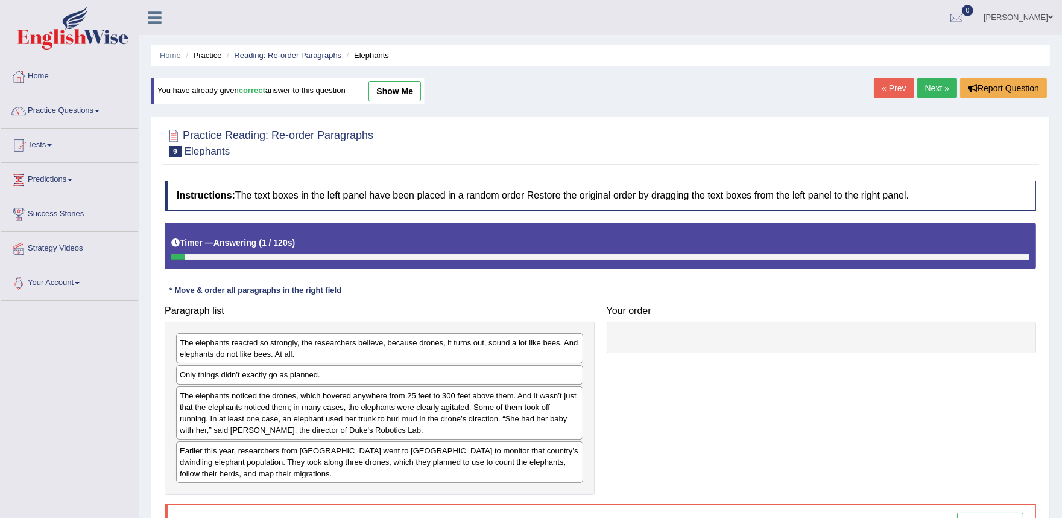
click at [935, 89] on link "Next »" at bounding box center [938, 88] width 40 height 21
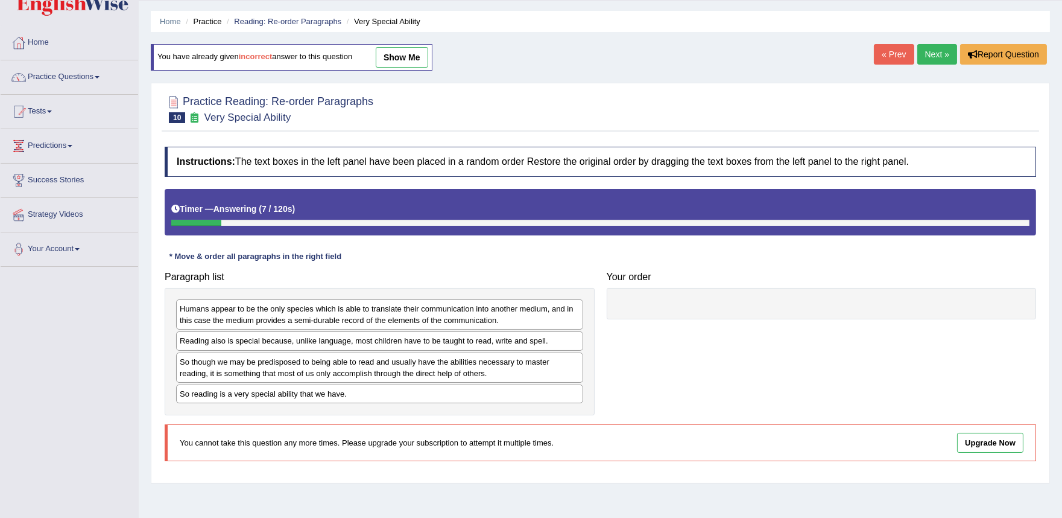
scroll to position [67, 0]
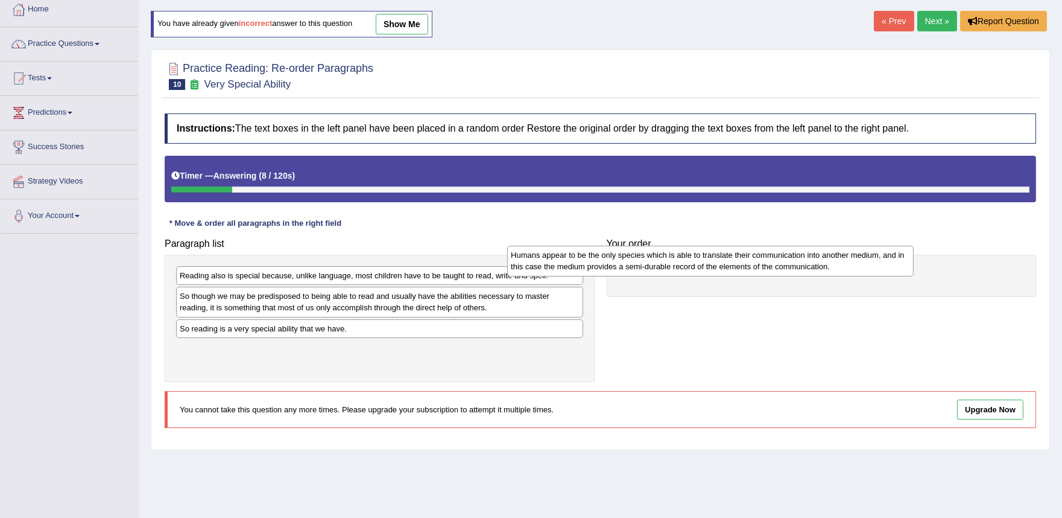
drag, startPoint x: 413, startPoint y: 290, endPoint x: 744, endPoint y: 270, distance: 331.8
click at [744, 270] on div "Humans appear to be the only species which is able to translate their communica…" at bounding box center [710, 261] width 407 height 30
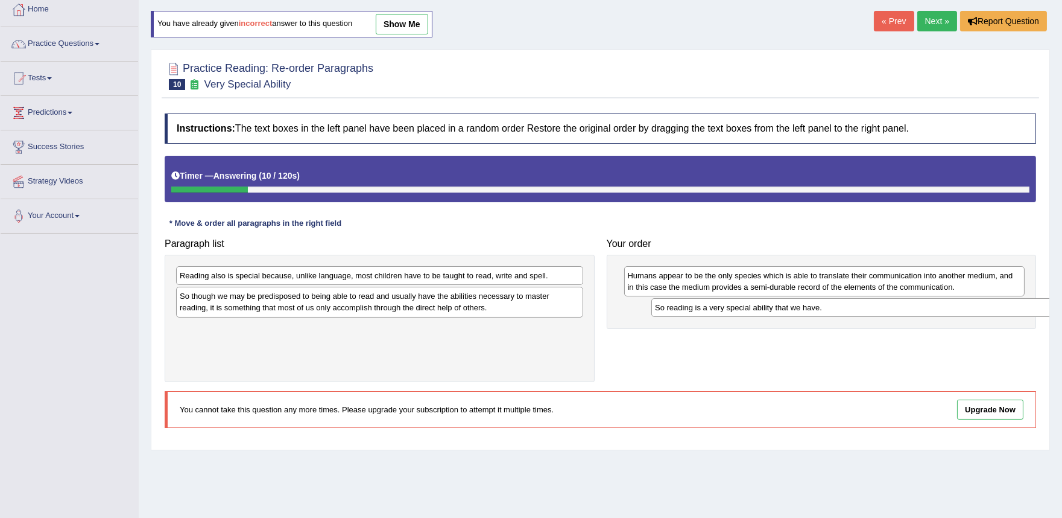
drag, startPoint x: 327, startPoint y: 333, endPoint x: 747, endPoint y: 318, distance: 420.1
click at [775, 312] on div "So reading is a very special ability that we have." at bounding box center [855, 307] width 407 height 19
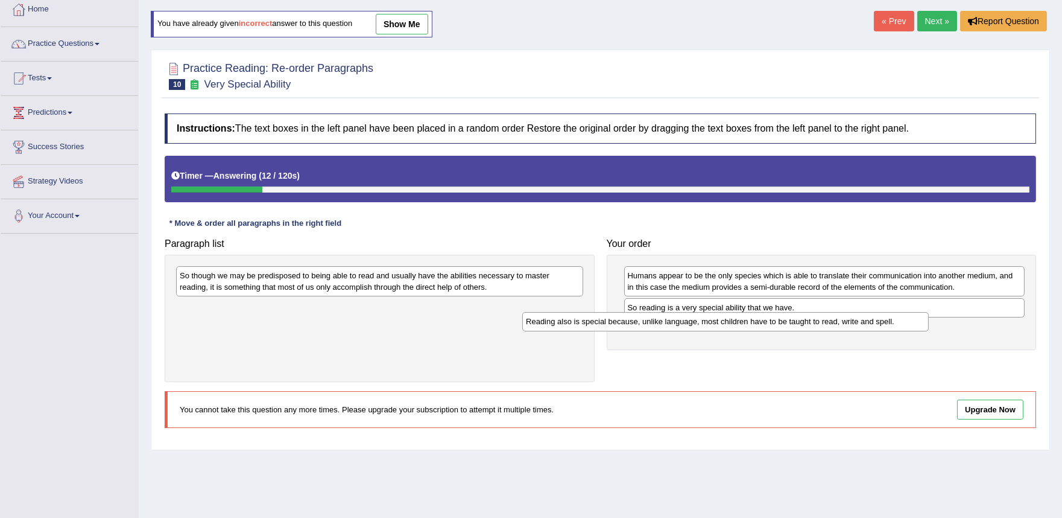
drag, startPoint x: 420, startPoint y: 281, endPoint x: 770, endPoint y: 329, distance: 353.1
click at [775, 326] on div "Reading also is special because, unlike language, most children have to be taug…" at bounding box center [725, 321] width 407 height 19
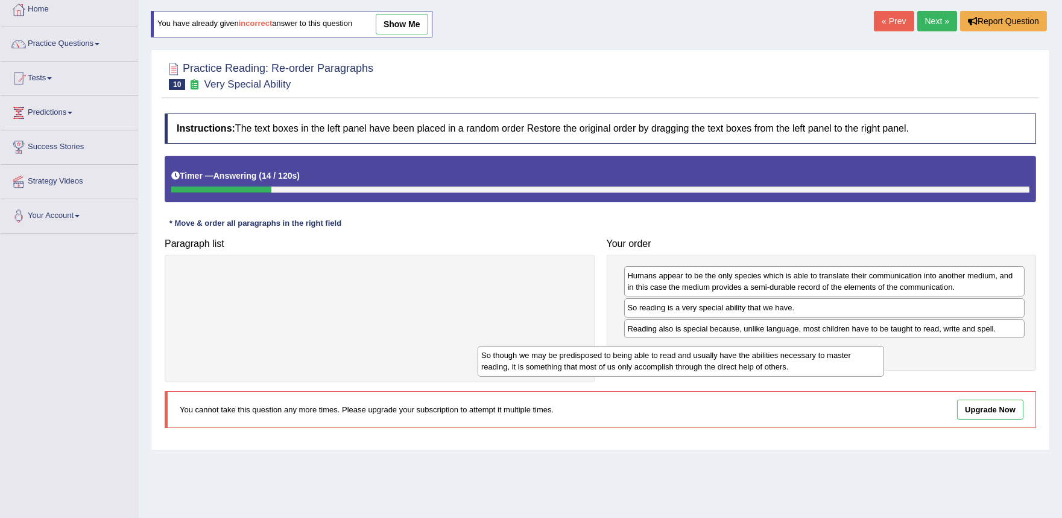
drag, startPoint x: 539, startPoint y: 290, endPoint x: 854, endPoint y: 366, distance: 323.9
click at [854, 366] on div "So though we may be predisposed to being able to read and usually have the abil…" at bounding box center [681, 361] width 407 height 30
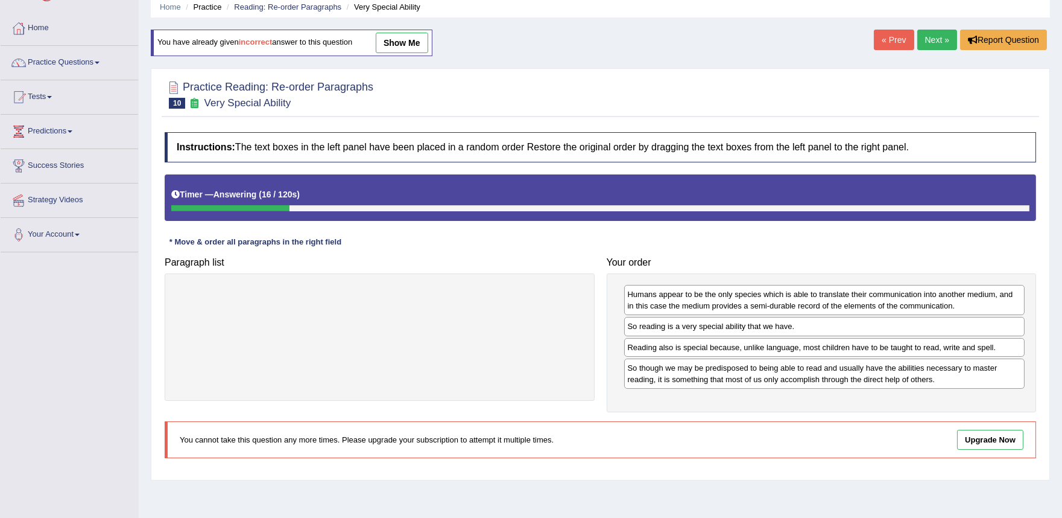
scroll to position [0, 0]
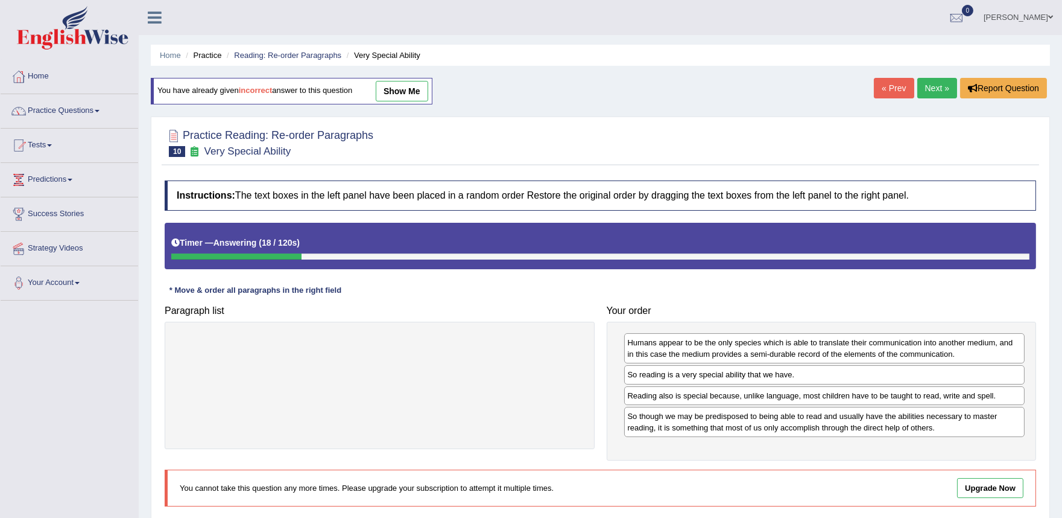
click at [931, 84] on link "Next »" at bounding box center [938, 88] width 40 height 21
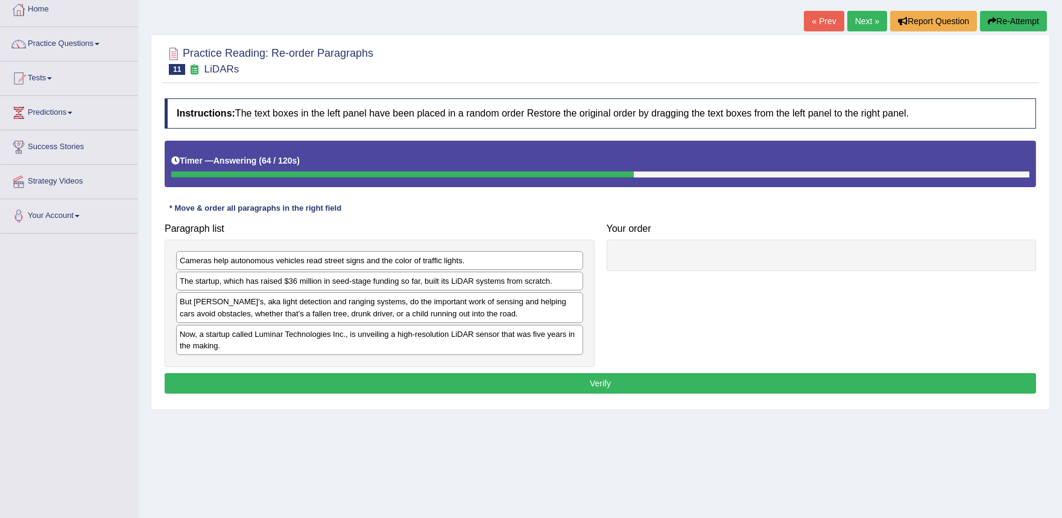
drag, startPoint x: 308, startPoint y: 262, endPoint x: 448, endPoint y: 267, distance: 140.7
click at [423, 270] on div "Cameras help autonomous vehicles read street signs and the color of traffic lig…" at bounding box center [379, 260] width 407 height 19
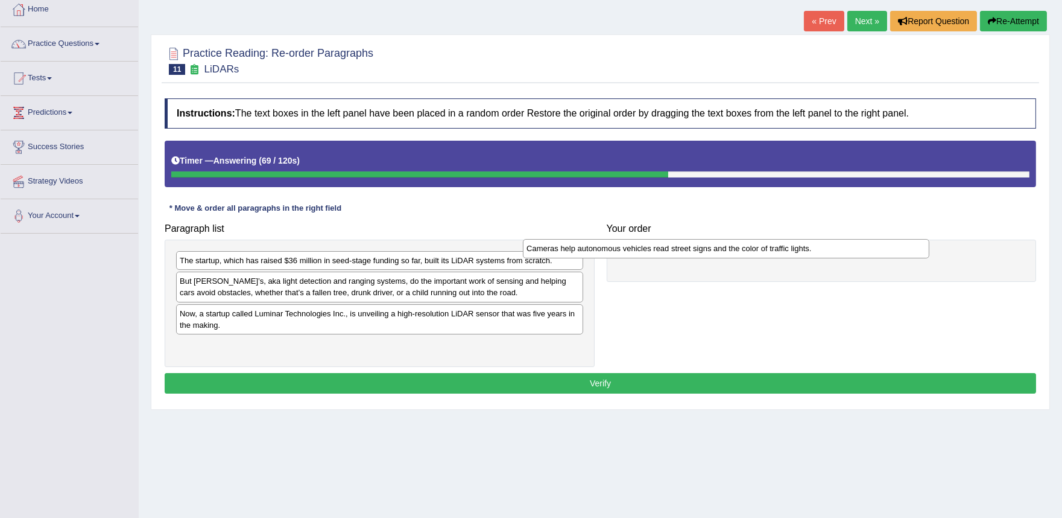
drag, startPoint x: 346, startPoint y: 262, endPoint x: 696, endPoint y: 250, distance: 350.1
click at [696, 250] on div "Cameras help autonomous vehicles read street signs and the color of traffic lig…" at bounding box center [726, 248] width 407 height 19
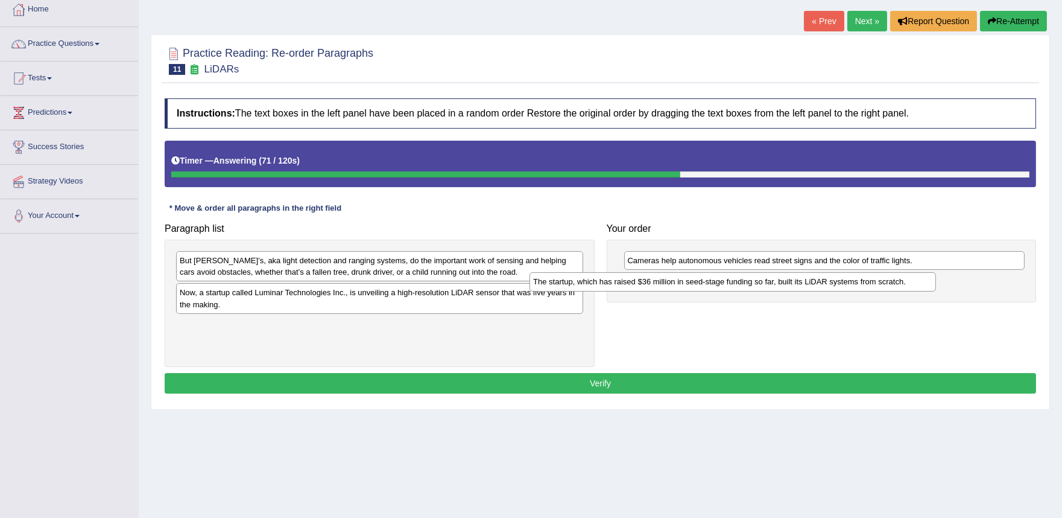
drag, startPoint x: 403, startPoint y: 264, endPoint x: 790, endPoint y: 290, distance: 388.2
click at [790, 290] on div "The startup, which has raised $36 million in seed-stage funding so far, built i…" at bounding box center [733, 281] width 407 height 19
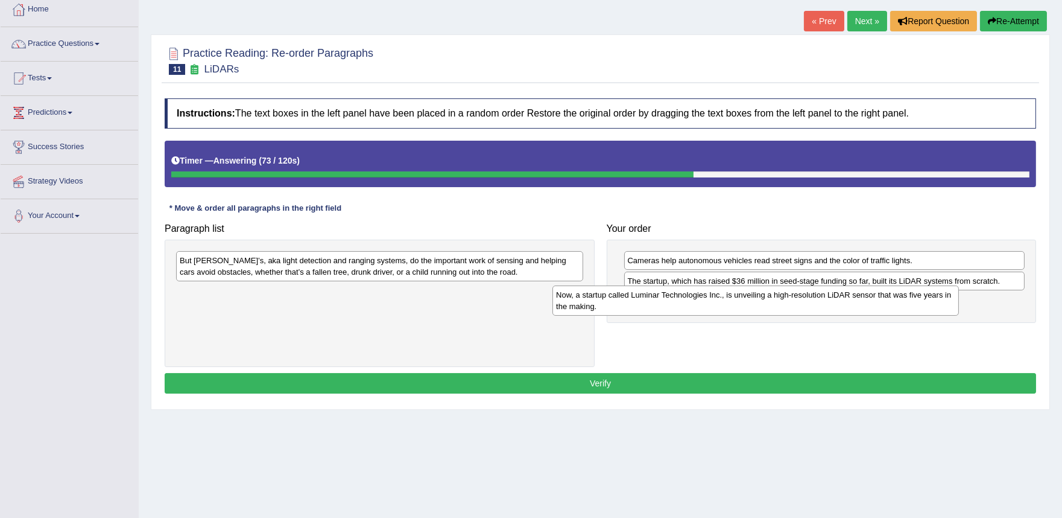
drag, startPoint x: 414, startPoint y: 303, endPoint x: 790, endPoint y: 305, distance: 376.4
click at [790, 305] on div "Now, a startup called Luminar Technologies Inc., is unveiling a high-resolution…" at bounding box center [756, 300] width 407 height 30
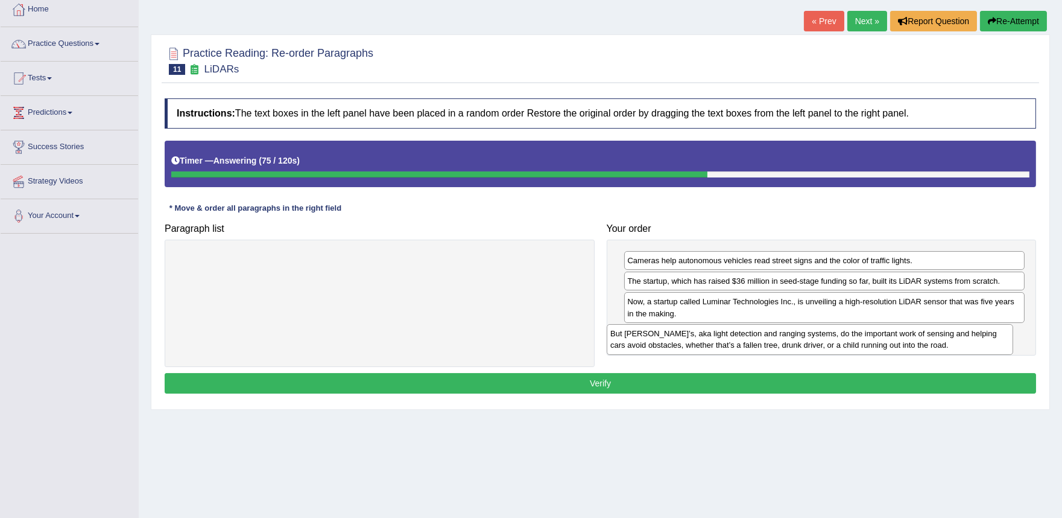
drag, startPoint x: 396, startPoint y: 275, endPoint x: 828, endPoint y: 348, distance: 437.5
click at [828, 348] on div "But [PERSON_NAME]’s, aka light detection and ranging systems, do the important …" at bounding box center [810, 339] width 407 height 30
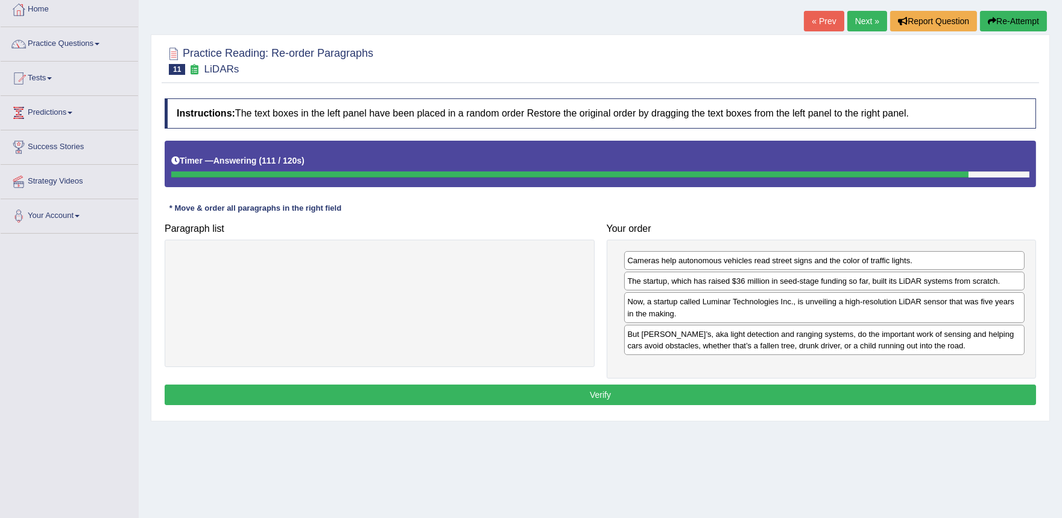
click at [653, 400] on button "Verify" at bounding box center [601, 394] width 872 height 21
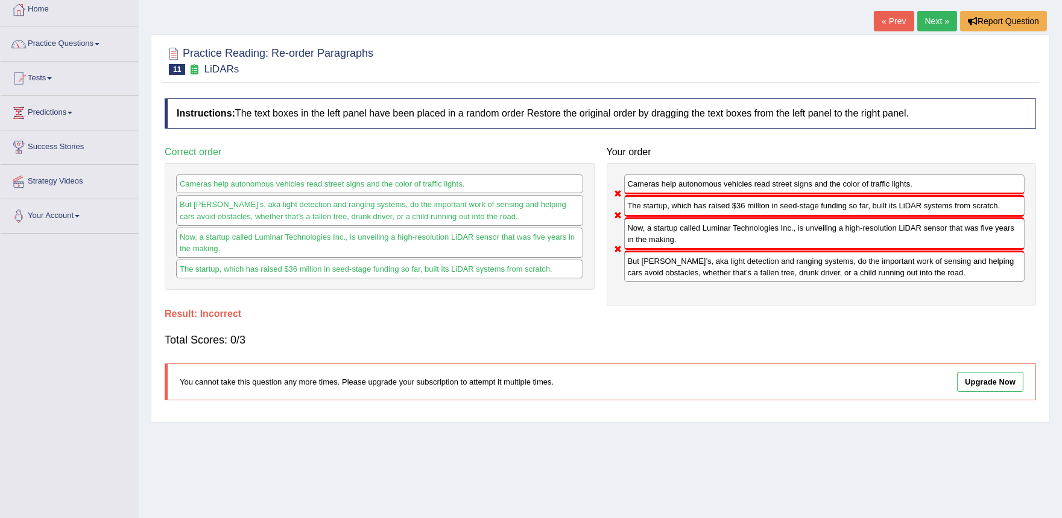
drag, startPoint x: 672, startPoint y: 261, endPoint x: 713, endPoint y: 209, distance: 66.6
click at [715, 221] on div "Cameras help autonomous vehicles read street signs and the color of traffic lig…" at bounding box center [822, 234] width 430 height 142
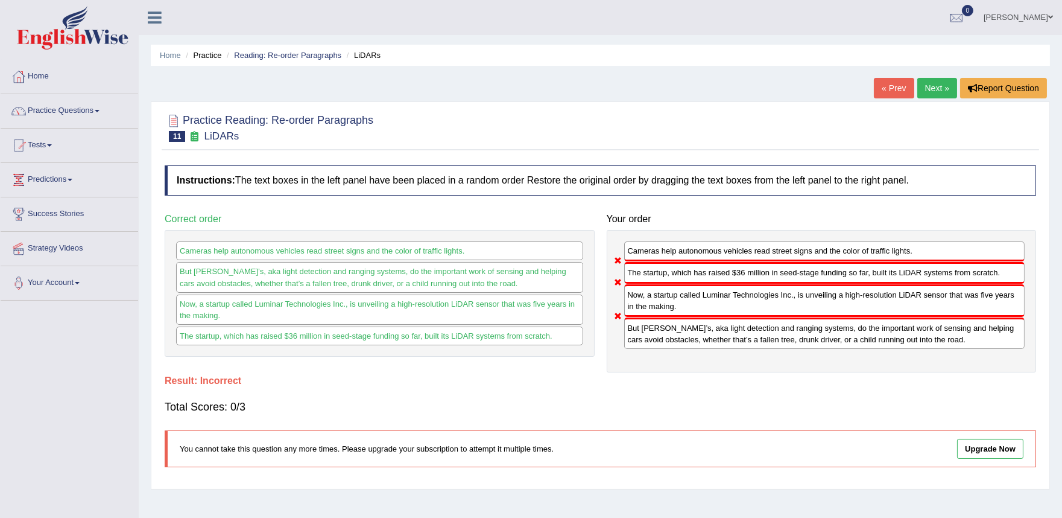
click at [942, 87] on link "Next »" at bounding box center [938, 88] width 40 height 21
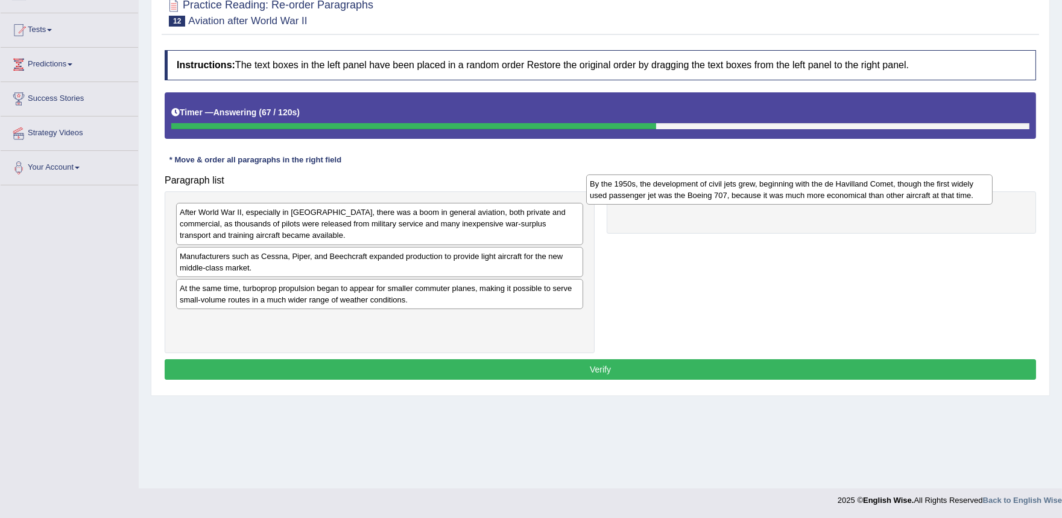
drag, startPoint x: 293, startPoint y: 322, endPoint x: 703, endPoint y: 185, distance: 432.5
click at [703, 185] on div "By the 1950s, the development of civil jets grew, beginning with the de Havilla…" at bounding box center [789, 189] width 407 height 30
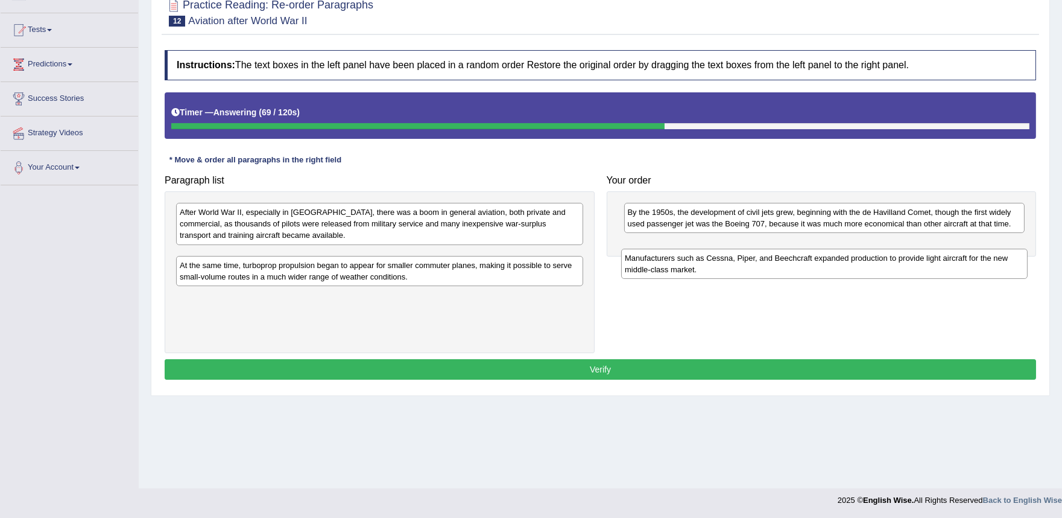
drag, startPoint x: 296, startPoint y: 272, endPoint x: 749, endPoint y: 272, distance: 453.0
click at [749, 272] on div "Manufacturers such as Cessna, Piper, and Beechcraft expanded production to prov…" at bounding box center [824, 264] width 407 height 30
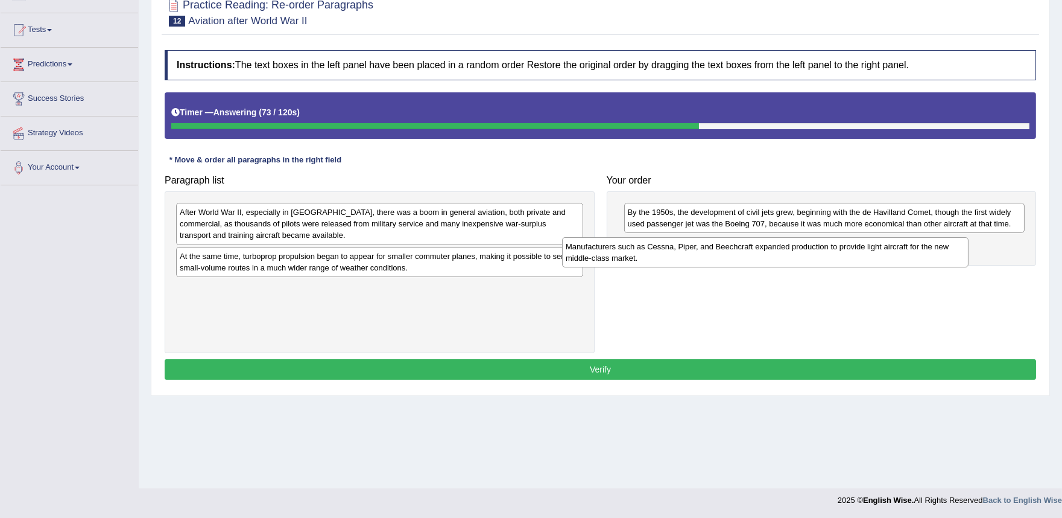
drag, startPoint x: 440, startPoint y: 271, endPoint x: 907, endPoint y: 243, distance: 467.2
click at [907, 243] on div "Manufacturers such as Cessna, Piper, and Beechcraft expanded production to prov…" at bounding box center [765, 252] width 407 height 30
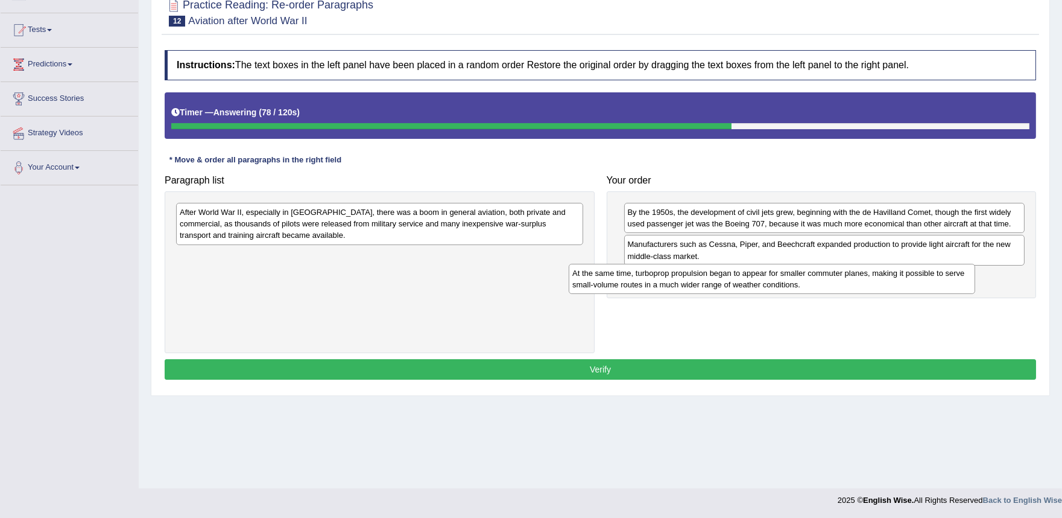
drag, startPoint x: 285, startPoint y: 264, endPoint x: 685, endPoint y: 282, distance: 400.9
click at [685, 282] on div "At the same time, turboprop propulsion began to appear for smaller commuter pla…" at bounding box center [772, 279] width 407 height 30
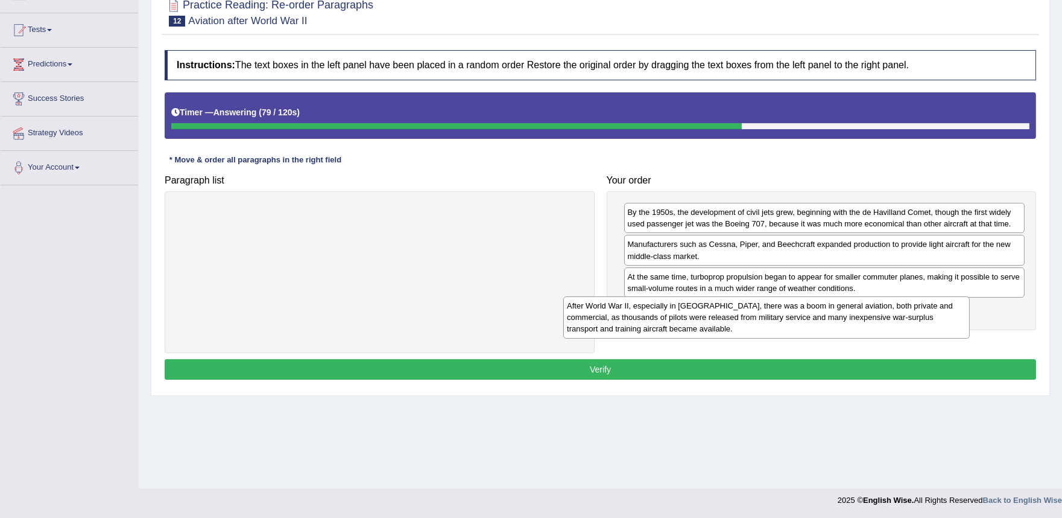
drag, startPoint x: 489, startPoint y: 226, endPoint x: 900, endPoint y: 322, distance: 422.5
click at [900, 322] on div "After World War II, especially in North America, there was a boom in general av…" at bounding box center [766, 317] width 407 height 42
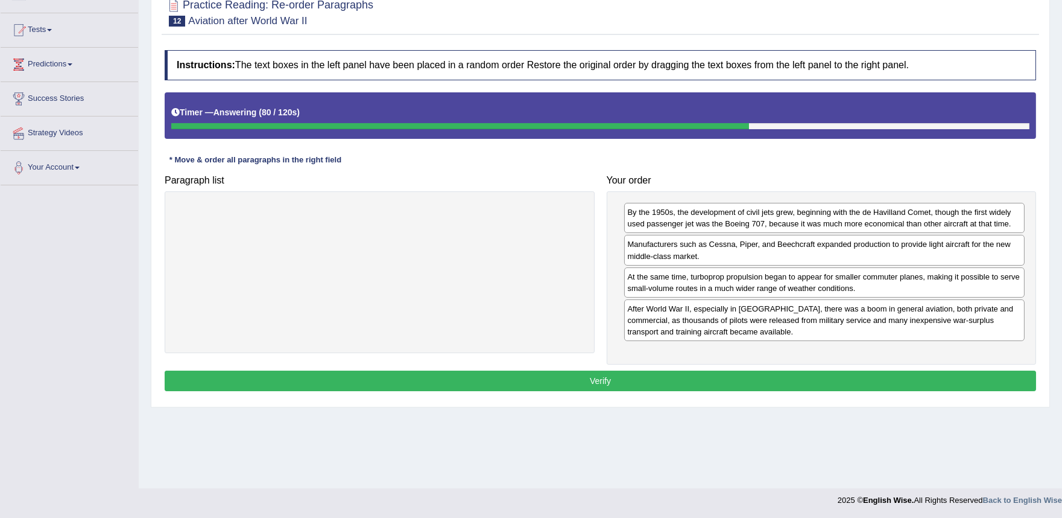
click at [776, 376] on button "Verify" at bounding box center [601, 380] width 872 height 21
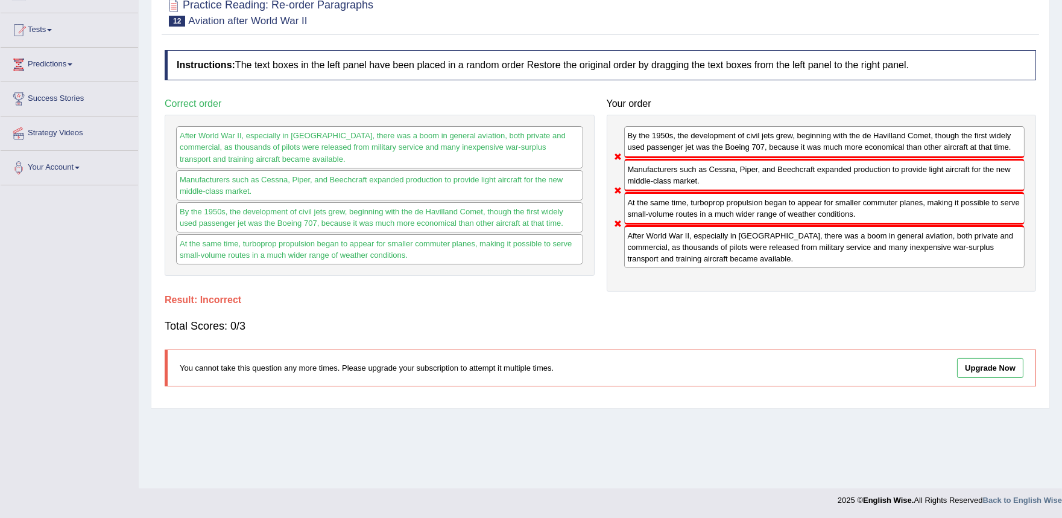
drag, startPoint x: 695, startPoint y: 244, endPoint x: 708, endPoint y: 133, distance: 112.3
click at [718, 153] on div "By the 1950s, the development of civil jets grew, beginning with the de Havilla…" at bounding box center [822, 203] width 430 height 177
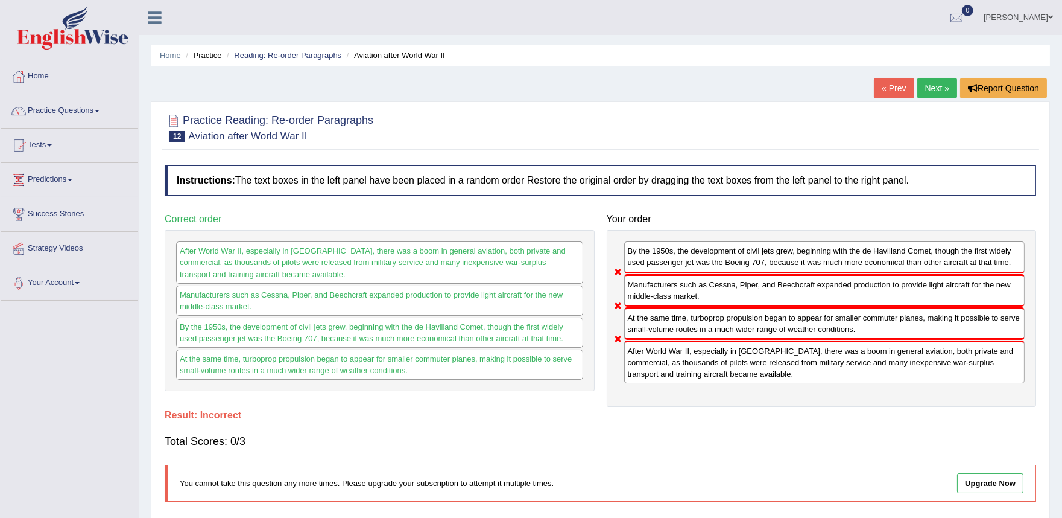
click at [933, 89] on link "Next »" at bounding box center [938, 88] width 40 height 21
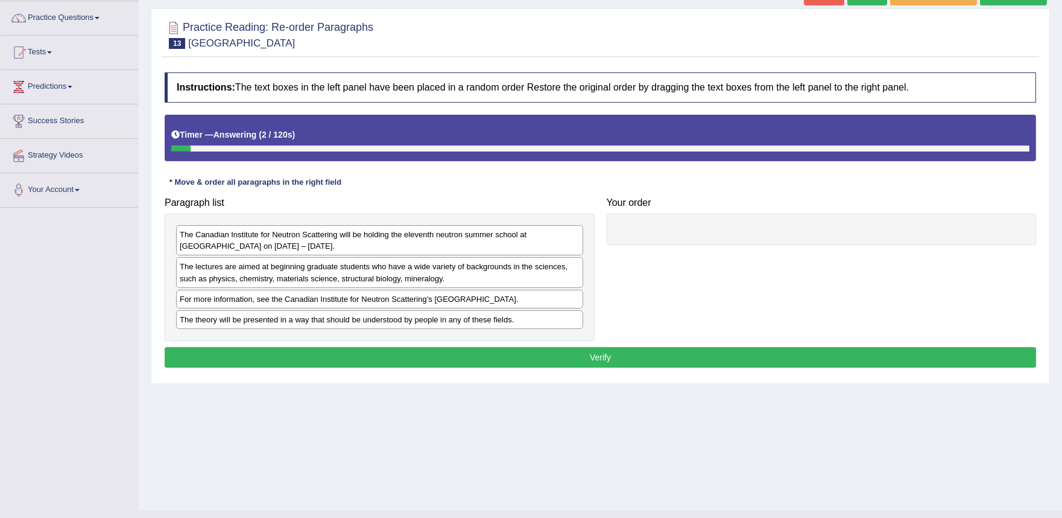
scroll to position [115, 0]
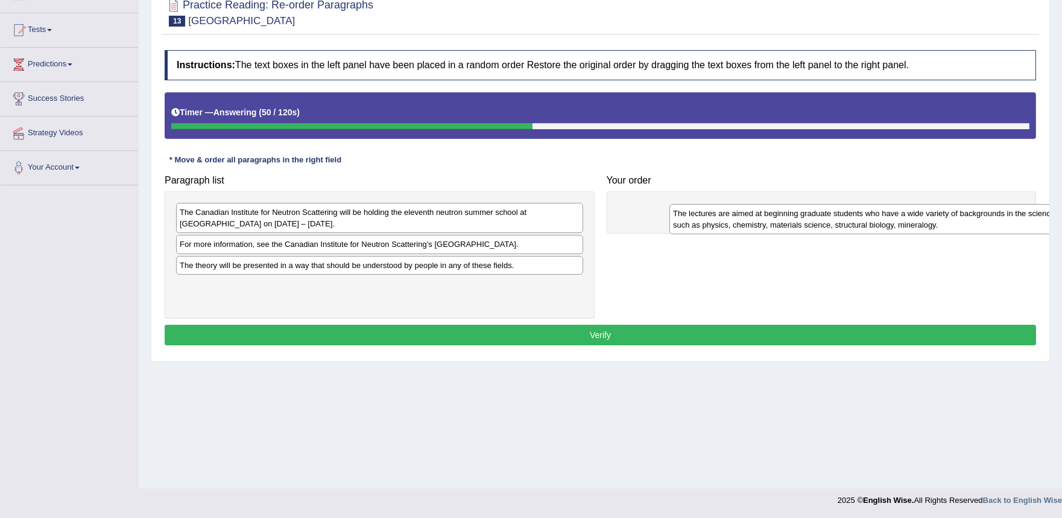
drag, startPoint x: 354, startPoint y: 242, endPoint x: 800, endPoint y: 194, distance: 448.9
click at [807, 204] on div "The lectures are aimed at beginning graduate students who have a wide variety o…" at bounding box center [873, 219] width 407 height 30
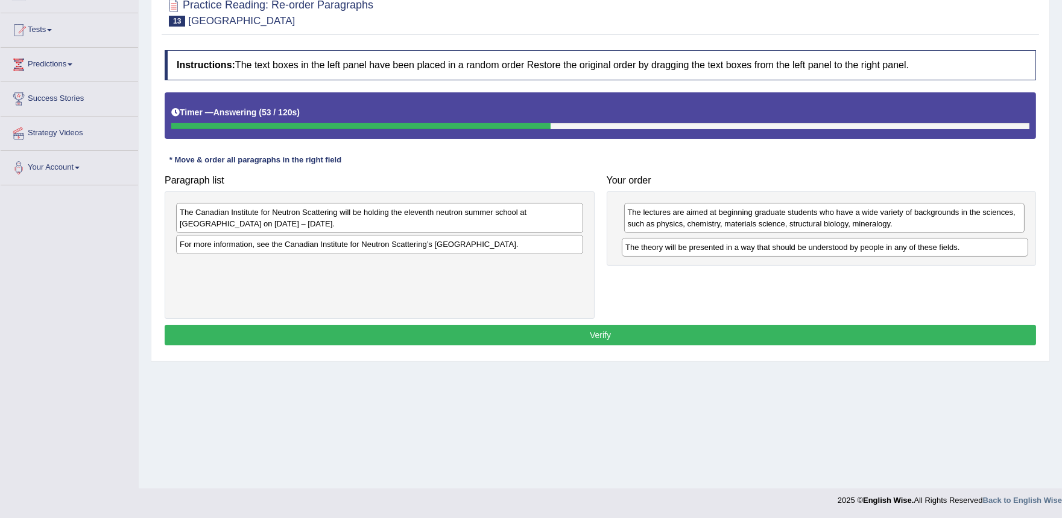
drag, startPoint x: 436, startPoint y: 267, endPoint x: 881, endPoint y: 249, distance: 446.2
click at [881, 249] on div "The theory will be presented in a way that should be understood by people in an…" at bounding box center [825, 247] width 407 height 19
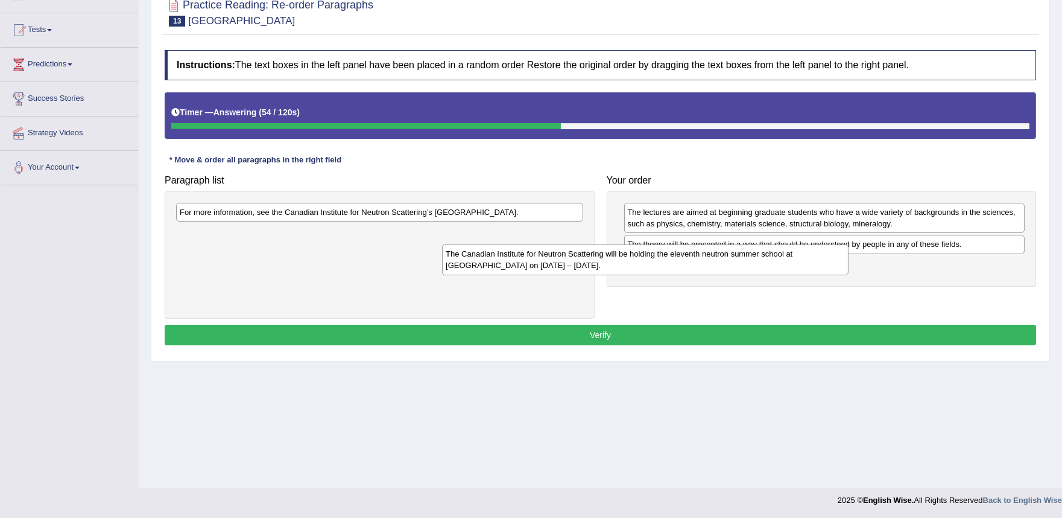
drag, startPoint x: 527, startPoint y: 229, endPoint x: 906, endPoint y: 286, distance: 383.7
click at [849, 274] on div "The Canadian Institute for Neutron Scattering will be holding the eleventh neut…" at bounding box center [645, 259] width 407 height 30
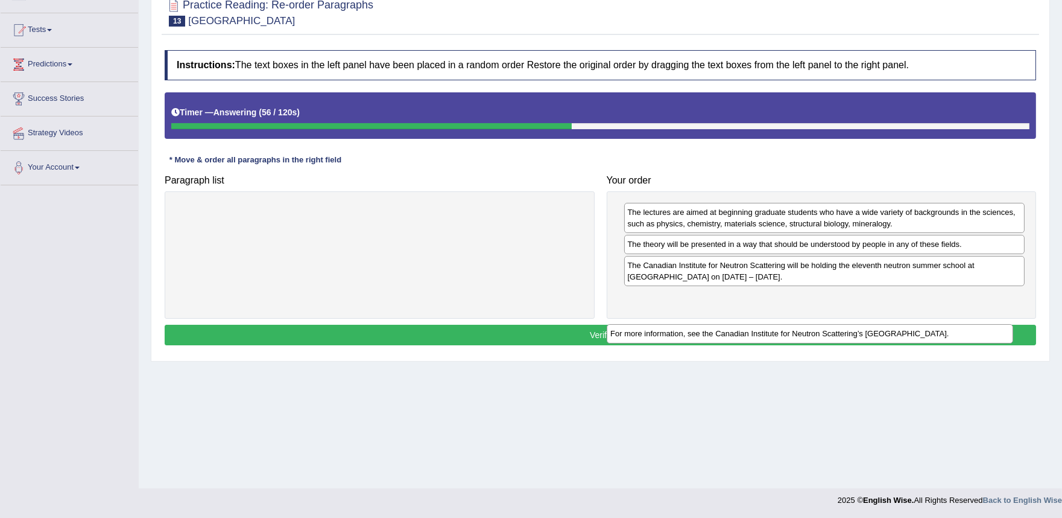
drag, startPoint x: 501, startPoint y: 208, endPoint x: 931, endPoint y: 314, distance: 442.6
click at [934, 324] on div "For more information, see the Canadian Institute for Neutron Scattering’s [GEOG…" at bounding box center [810, 333] width 407 height 19
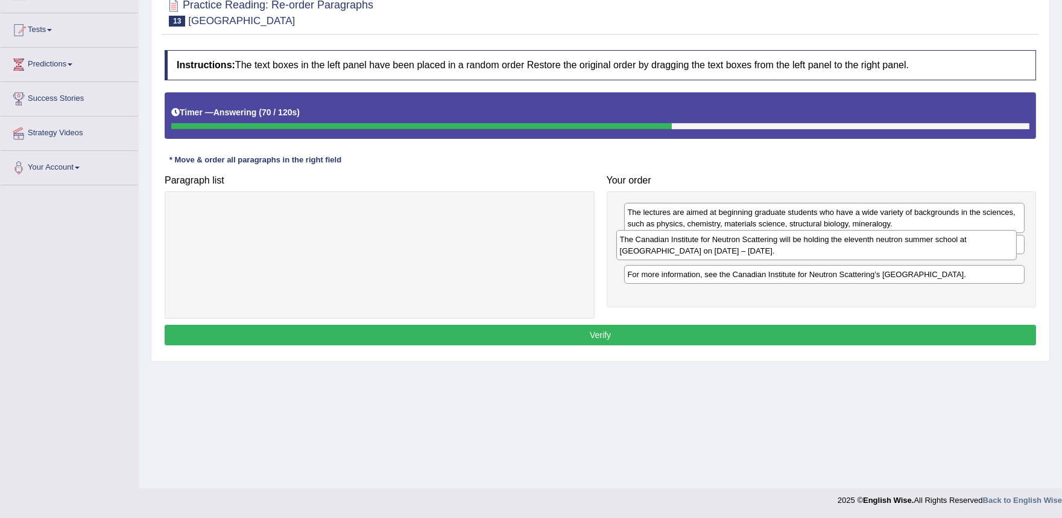
drag, startPoint x: 715, startPoint y: 270, endPoint x: 704, endPoint y: 234, distance: 38.0
click at [704, 237] on div "The Canadian Institute for Neutron Scattering will be holding the eleventh neut…" at bounding box center [817, 245] width 401 height 30
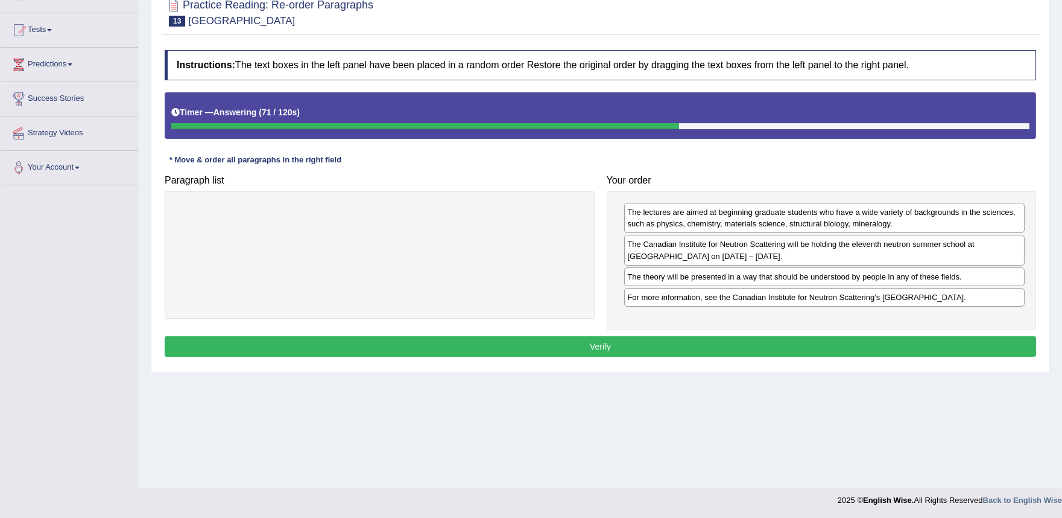
drag, startPoint x: 708, startPoint y: 252, endPoint x: 706, endPoint y: 227, distance: 24.8
click at [708, 236] on div "The Canadian Institute for Neutron Scattering will be holding the eleventh neut…" at bounding box center [824, 250] width 401 height 30
drag, startPoint x: 702, startPoint y: 209, endPoint x: 702, endPoint y: 232, distance: 23.5
click at [702, 219] on div "The lectures are aimed at beginning graduate students who have a wide variety o…" at bounding box center [824, 218] width 401 height 30
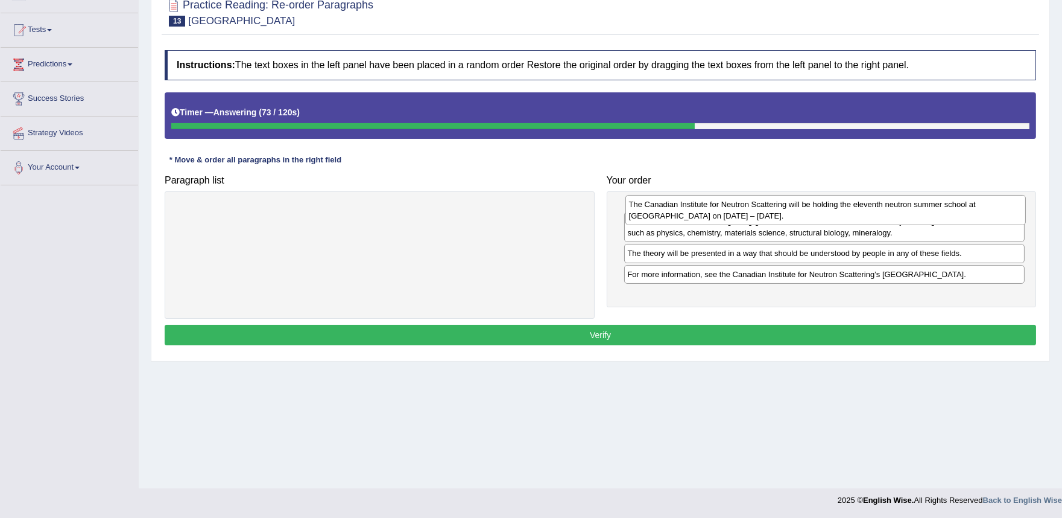
drag, startPoint x: 688, startPoint y: 253, endPoint x: 689, endPoint y: 208, distance: 45.2
click at [689, 208] on div "The Canadian Institute for Neutron Scattering will be holding the eleventh neut…" at bounding box center [826, 210] width 401 height 30
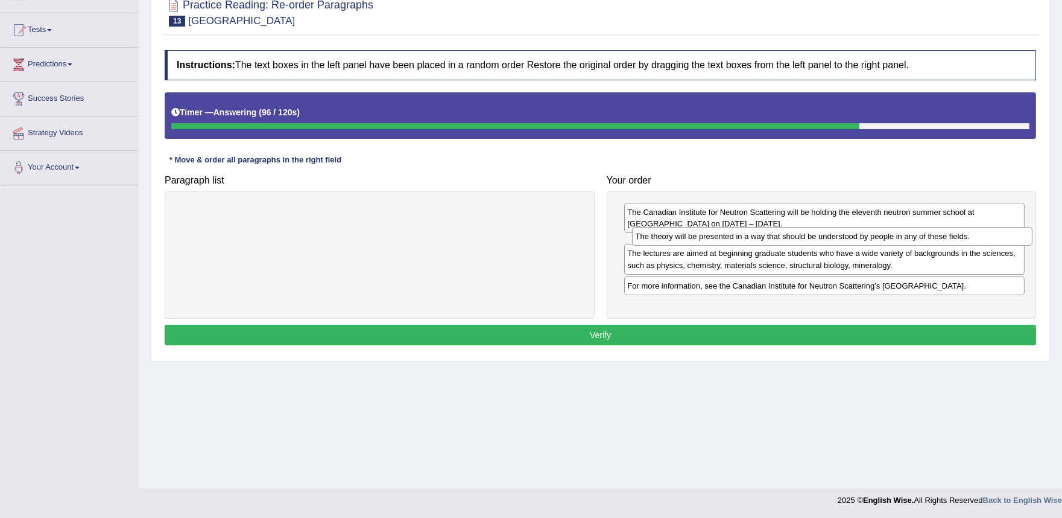
drag, startPoint x: 770, startPoint y: 279, endPoint x: 778, endPoint y: 239, distance: 41.2
click at [778, 239] on div "The theory will be presented in a way that should be understood by people in an…" at bounding box center [832, 236] width 401 height 19
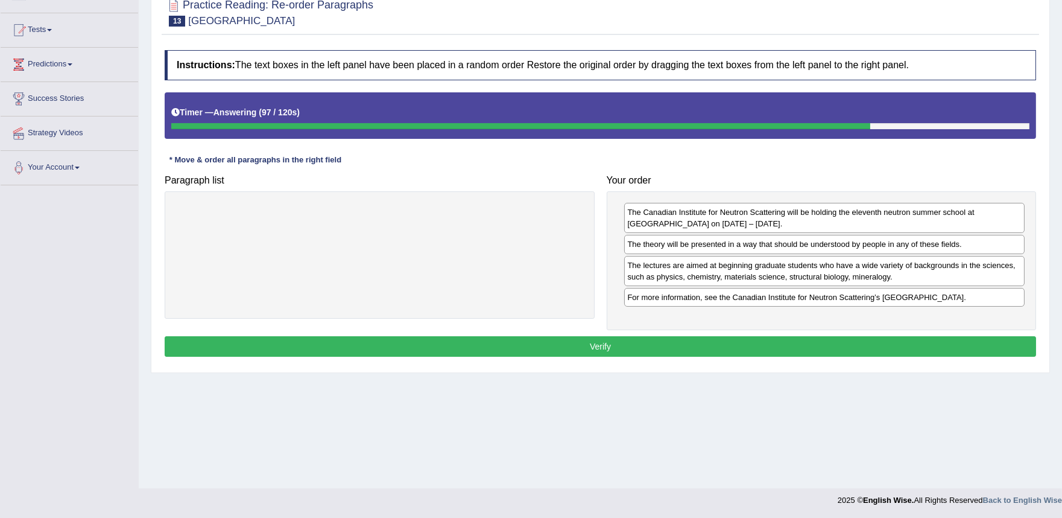
click at [673, 345] on button "Verify" at bounding box center [601, 346] width 872 height 21
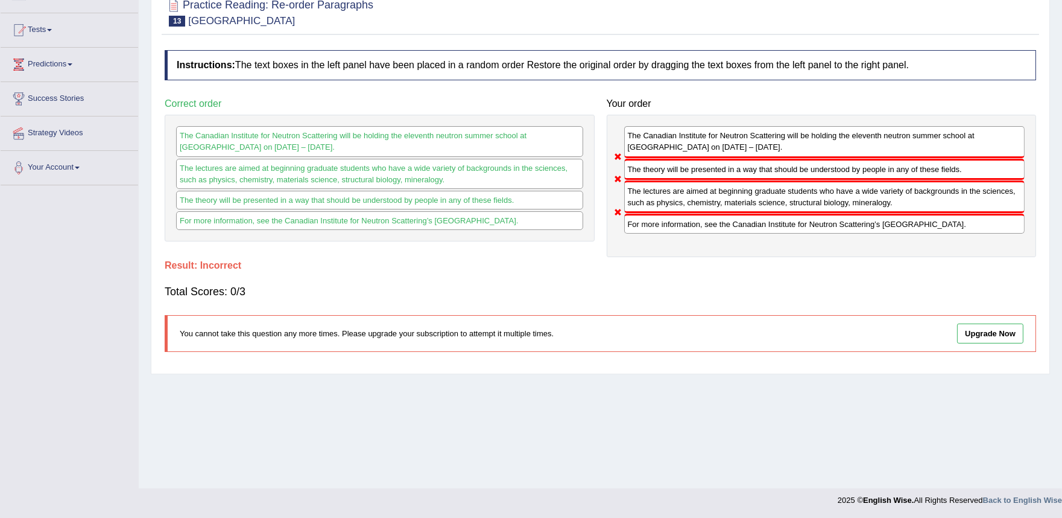
drag, startPoint x: 740, startPoint y: 204, endPoint x: 753, endPoint y: 172, distance: 34.6
click at [753, 172] on div "The Canadian Institute for Neutron Scattering will be holding the eleventh neut…" at bounding box center [822, 186] width 430 height 142
drag, startPoint x: 759, startPoint y: 173, endPoint x: 746, endPoint y: 200, distance: 29.7
click at [746, 200] on div "The Canadian Institute for Neutron Scattering will be holding the eleventh neut…" at bounding box center [822, 186] width 430 height 142
drag, startPoint x: 782, startPoint y: 164, endPoint x: 782, endPoint y: 193, distance: 29.0
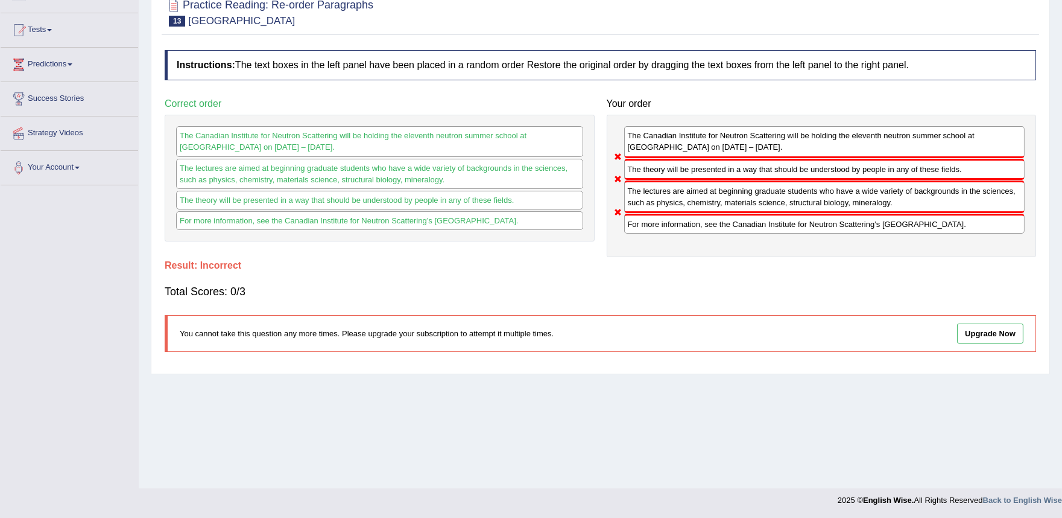
click at [782, 189] on div "The Canadian Institute for Neutron Scattering will be holding the eleventh neut…" at bounding box center [822, 186] width 430 height 142
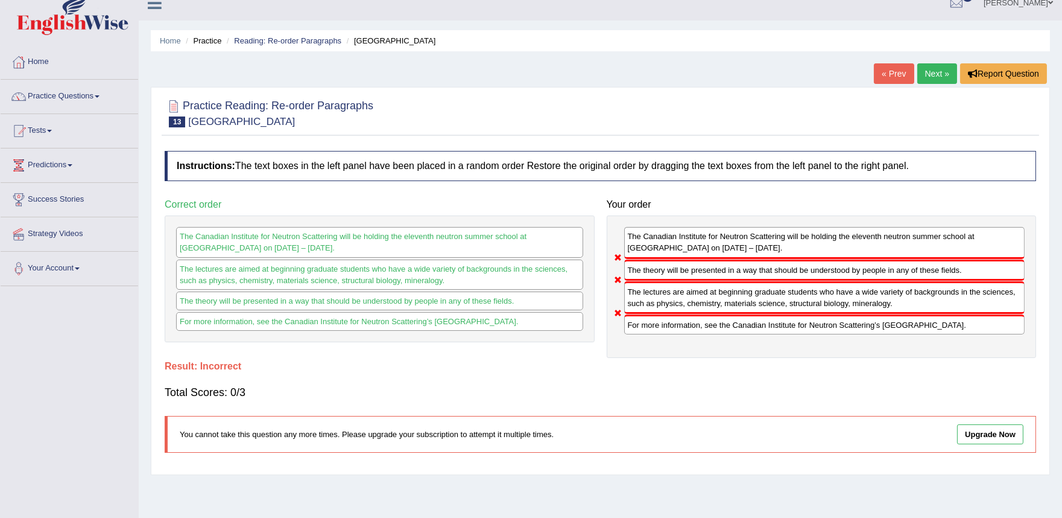
scroll to position [0, 0]
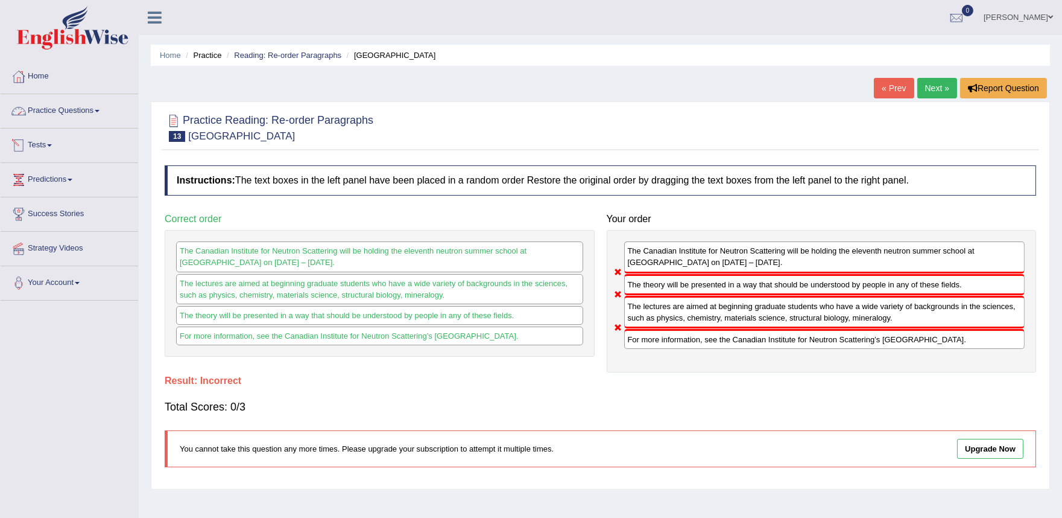
click at [99, 110] on span at bounding box center [97, 111] width 5 height 2
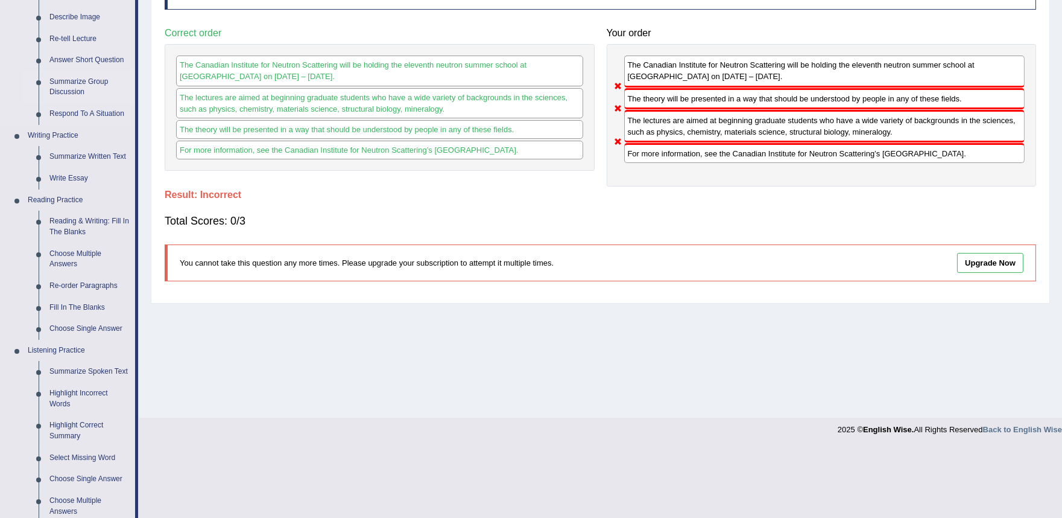
scroll to position [201, 0]
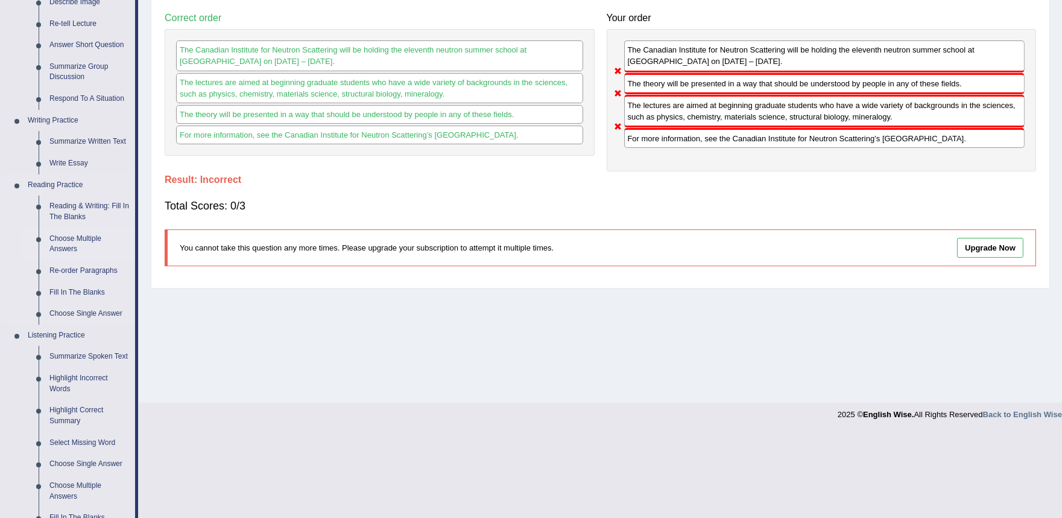
click at [69, 243] on link "Choose Multiple Answers" at bounding box center [89, 244] width 91 height 32
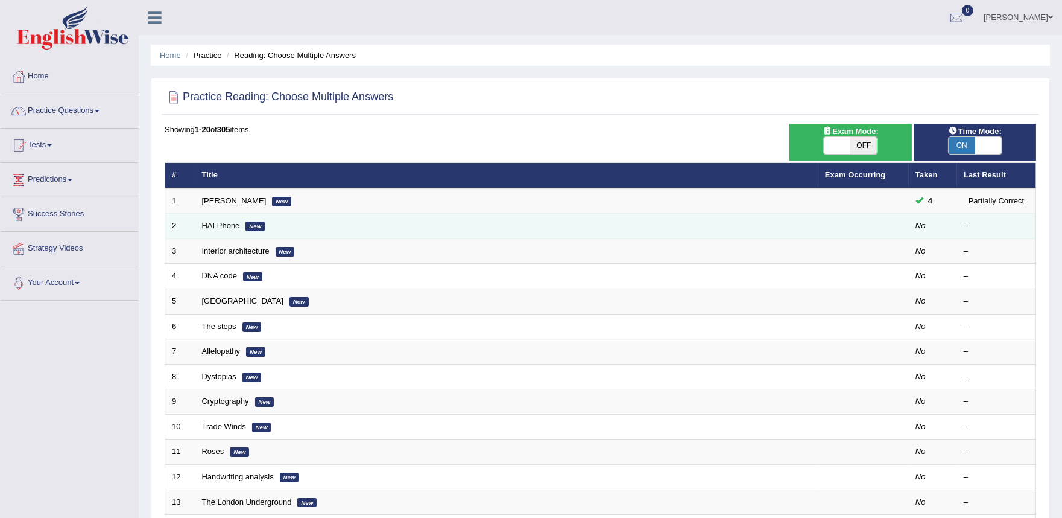
click at [221, 224] on link "HAI Phone" at bounding box center [221, 225] width 38 height 9
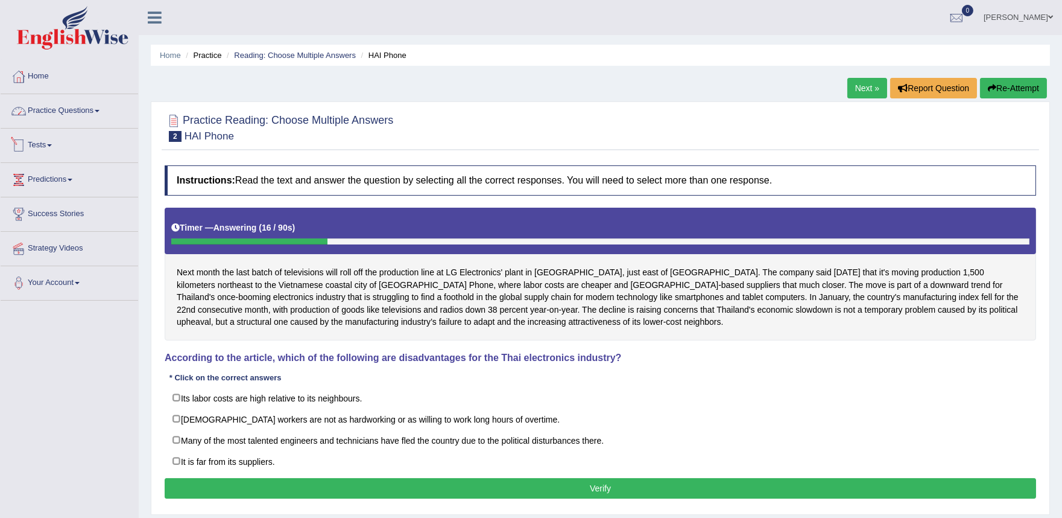
click at [97, 106] on link "Practice Questions" at bounding box center [70, 109] width 138 height 30
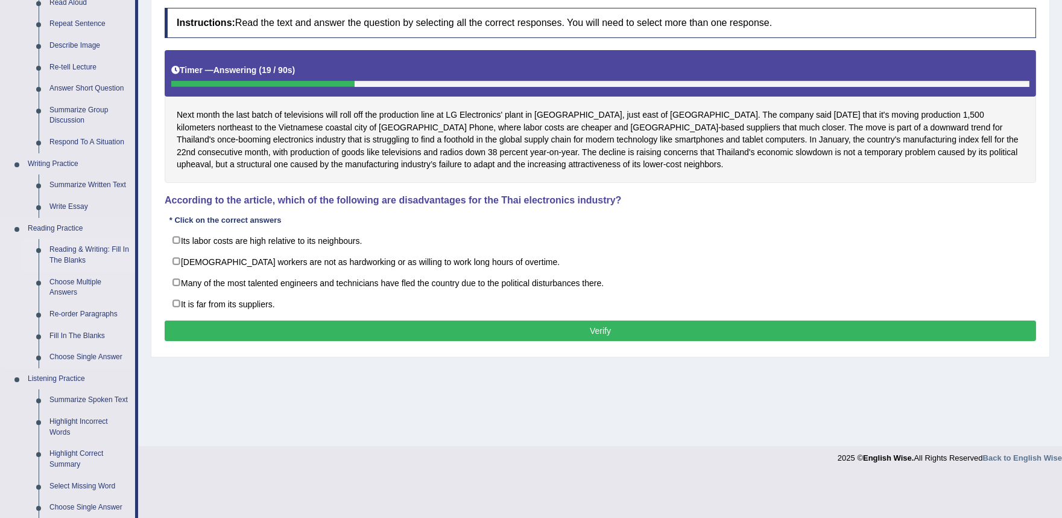
scroll to position [134, 0]
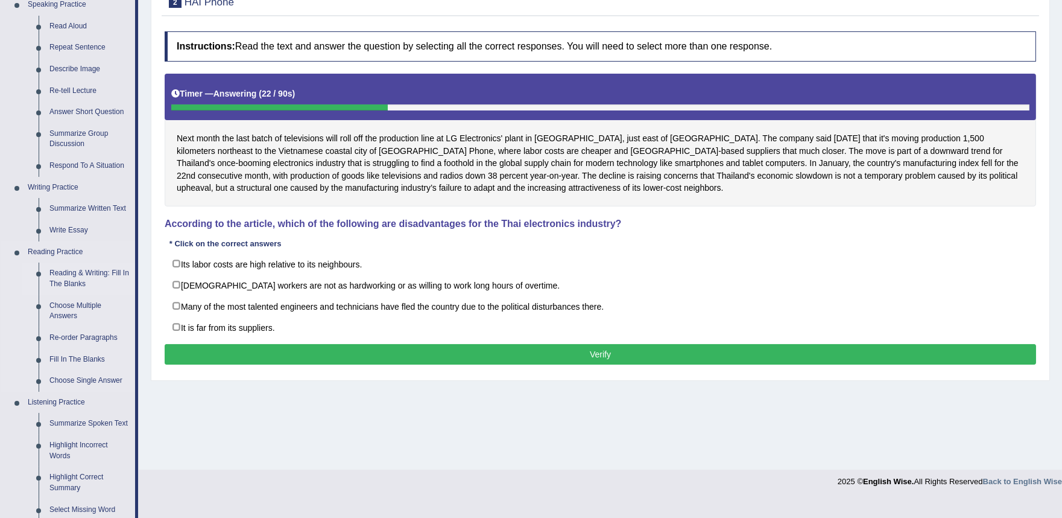
click at [83, 273] on link "Reading & Writing: Fill In The Blanks" at bounding box center [89, 278] width 91 height 32
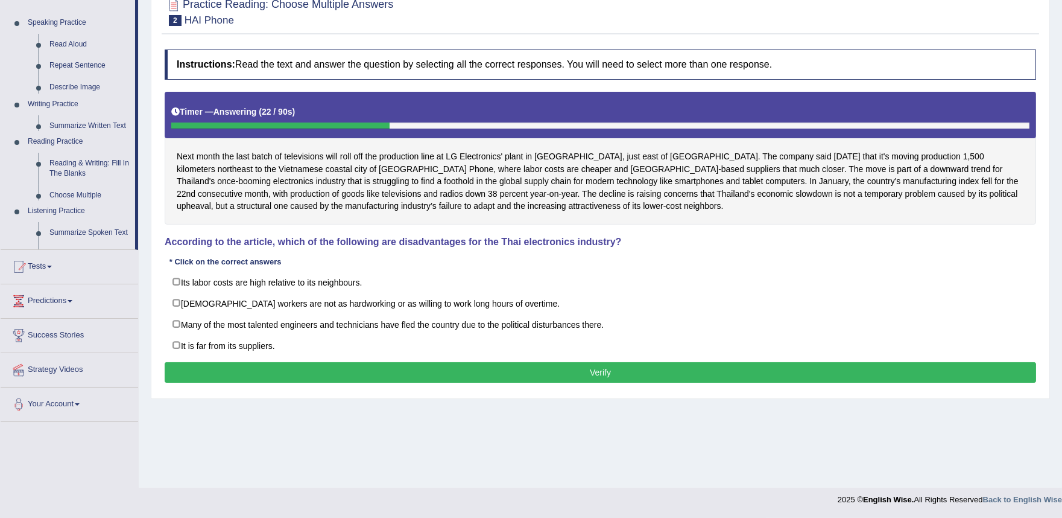
scroll to position [115, 0]
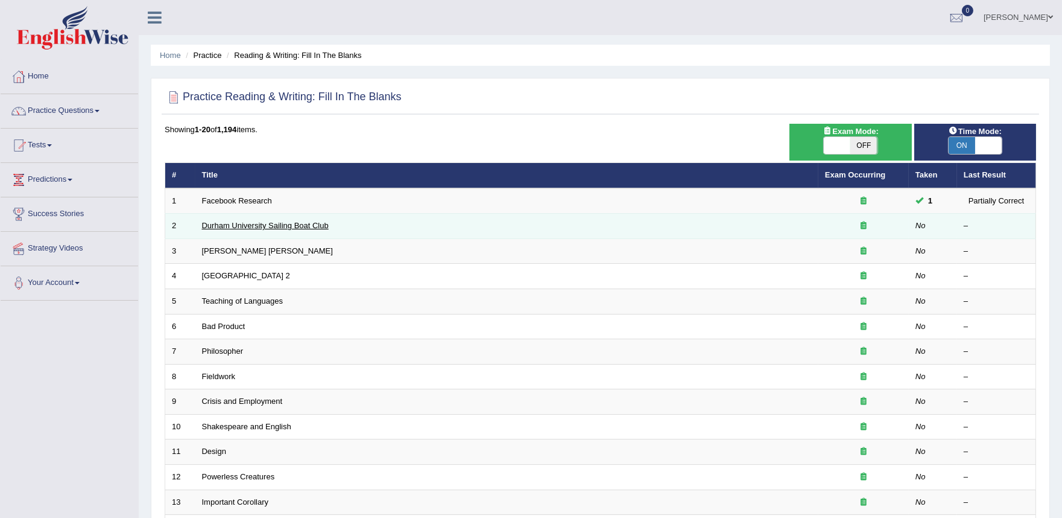
click at [287, 223] on link "Durham University Sailing Boat Club" at bounding box center [265, 225] width 127 height 9
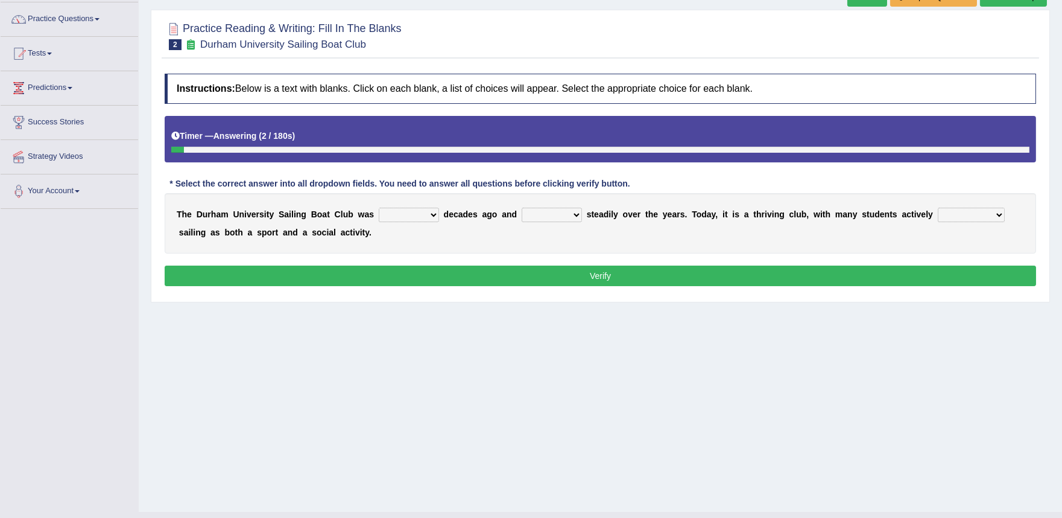
scroll to position [115, 0]
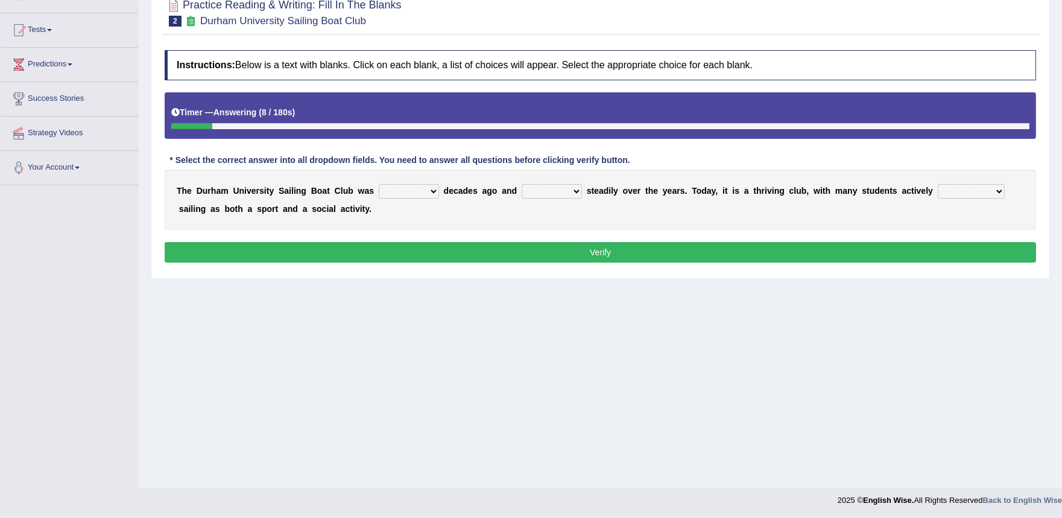
click at [433, 189] on select "found fund founded find" at bounding box center [409, 191] width 60 height 14
select select "fund"
click at [379, 184] on select "found fund founded find" at bounding box center [409, 191] width 60 height 14
click at [577, 192] on select "grow growing has grown grown" at bounding box center [552, 191] width 60 height 14
select select "has grown"
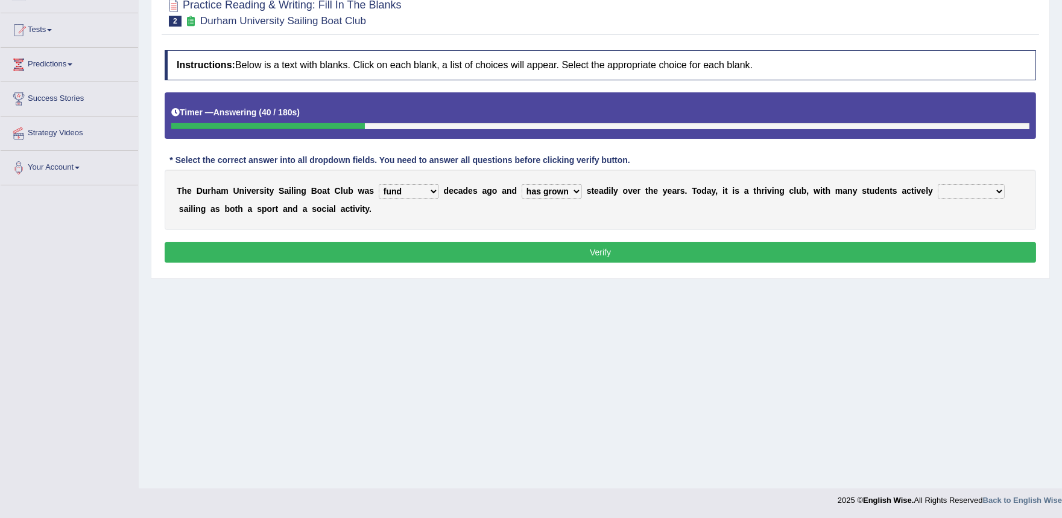
click at [522, 184] on select "grow growing has grown grown" at bounding box center [552, 191] width 60 height 14
click at [1000, 194] on select "enjoy enjoyed are enjoying enjoying" at bounding box center [971, 191] width 67 height 14
select select "enjoyed"
click at [938, 184] on select "enjoy enjoyed are enjoying enjoying" at bounding box center [971, 191] width 67 height 14
click at [432, 190] on select "found fund founded find" at bounding box center [409, 191] width 60 height 14
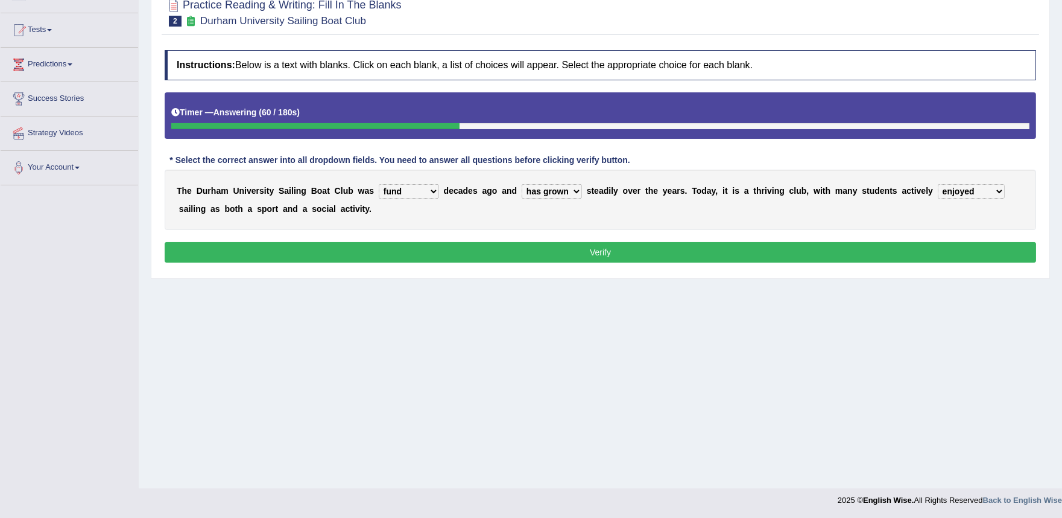
select select "found"
click at [379, 184] on select "found fund founded find" at bounding box center [409, 191] width 60 height 14
click at [582, 249] on button "Verify" at bounding box center [601, 252] width 872 height 21
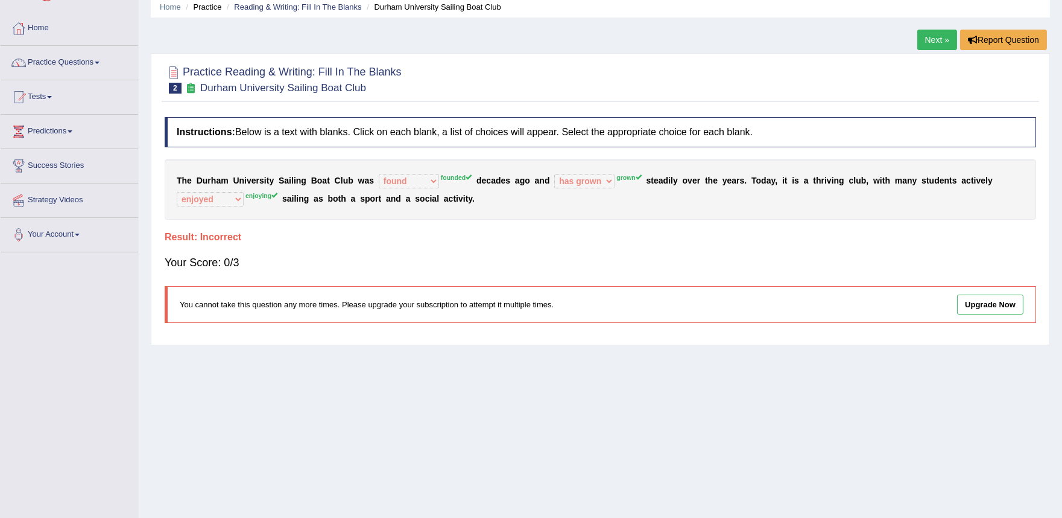
scroll to position [50, 0]
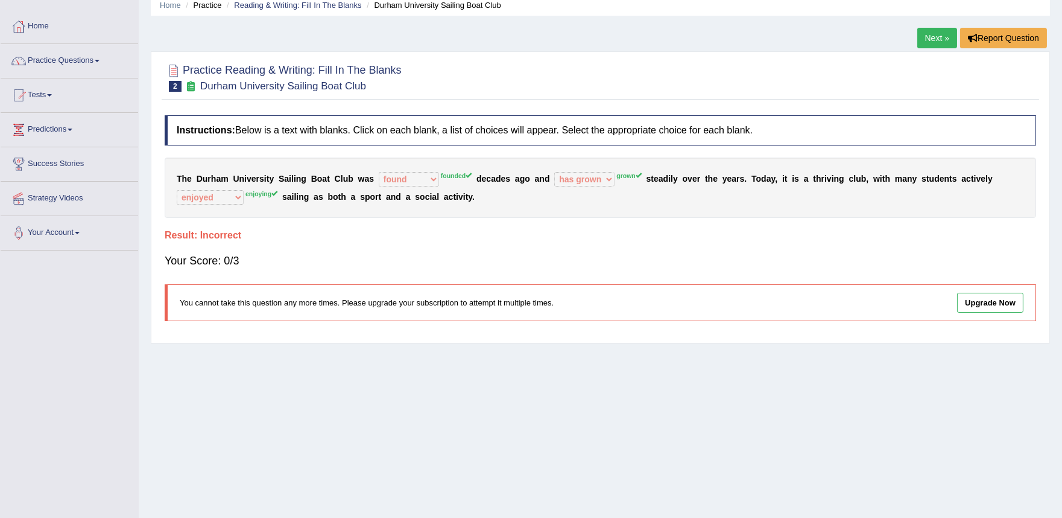
drag, startPoint x: 768, startPoint y: 213, endPoint x: 694, endPoint y: 257, distance: 86.3
click at [924, 35] on link "Next »" at bounding box center [938, 38] width 40 height 21
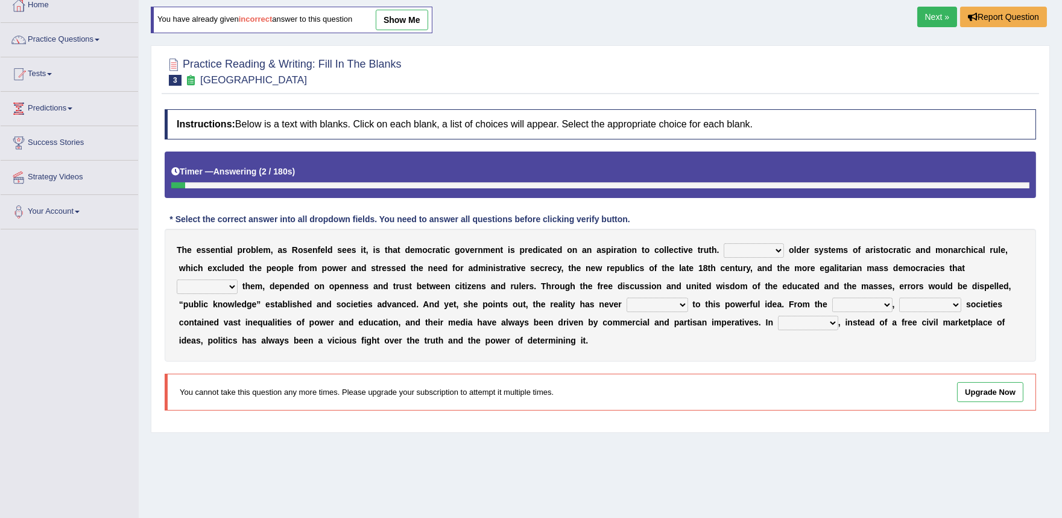
scroll to position [48, 0]
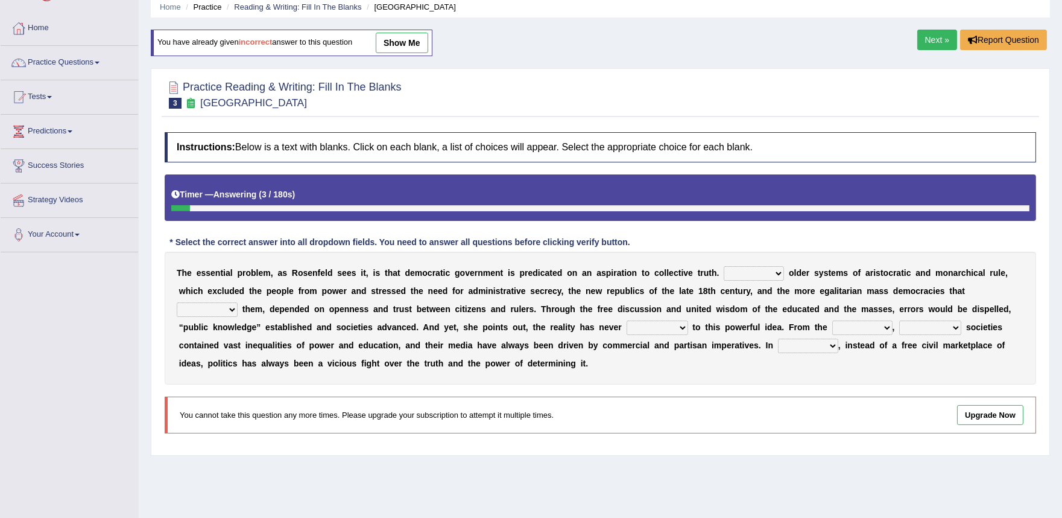
click at [924, 39] on link "Next »" at bounding box center [938, 40] width 40 height 21
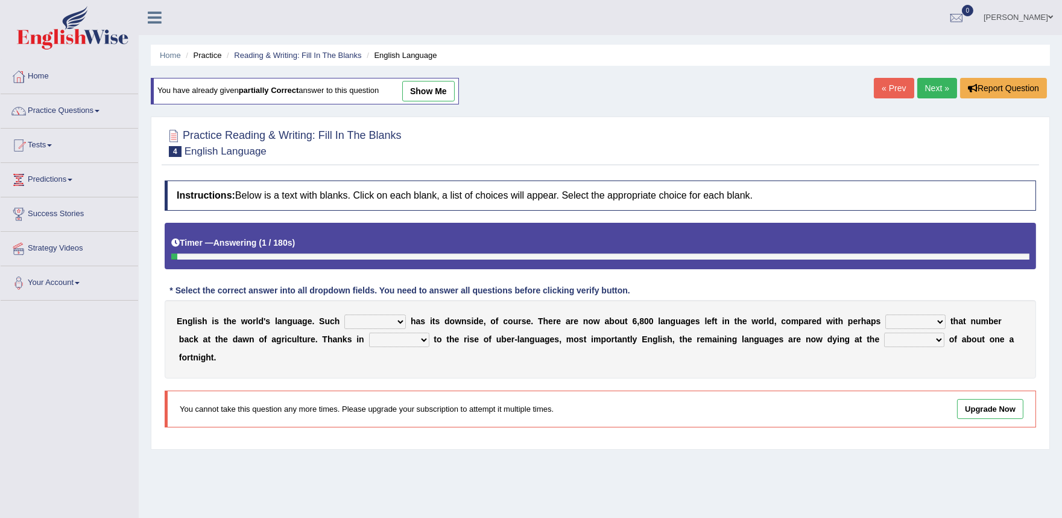
click at [937, 87] on link "Next »" at bounding box center [938, 88] width 40 height 21
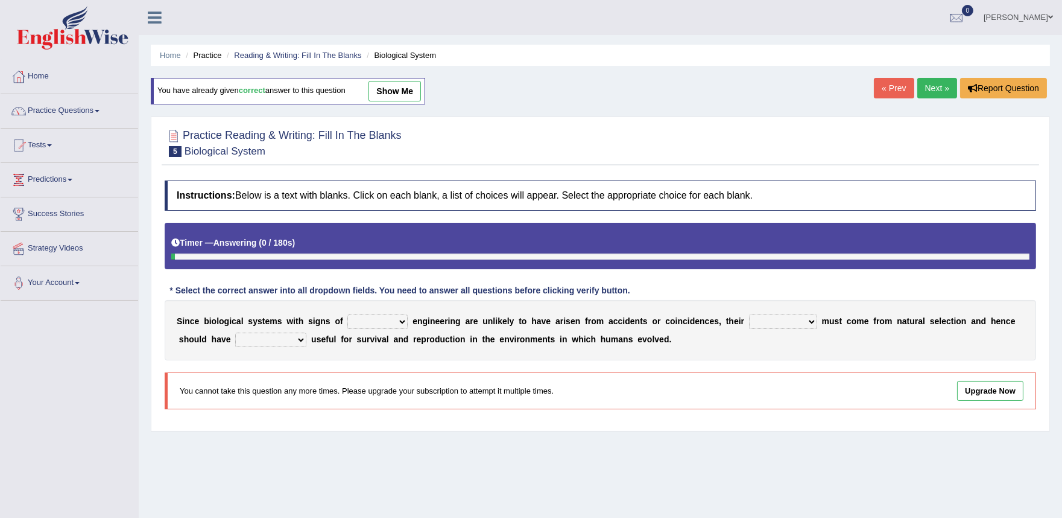
click at [942, 89] on link "Next »" at bounding box center [938, 88] width 40 height 21
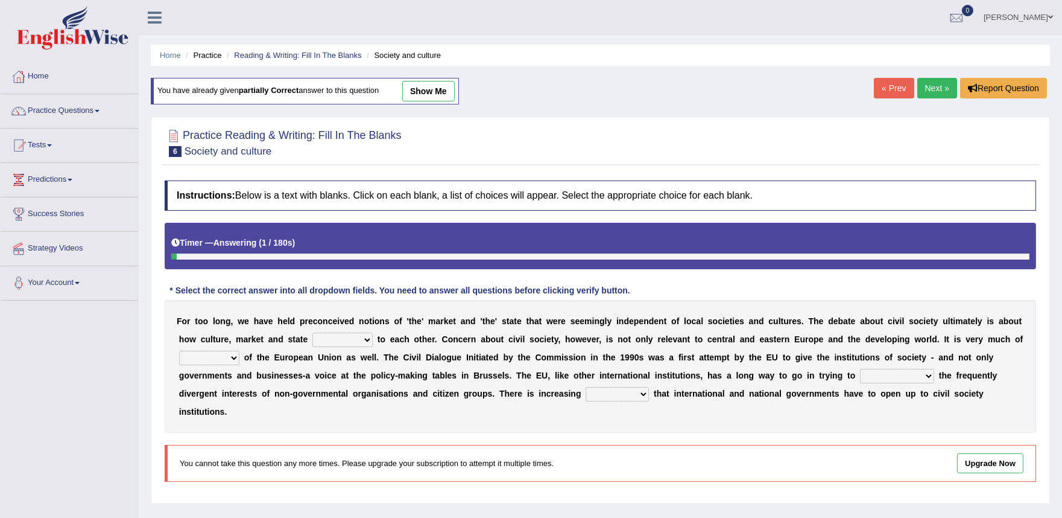
click at [946, 89] on link "Next »" at bounding box center [938, 88] width 40 height 21
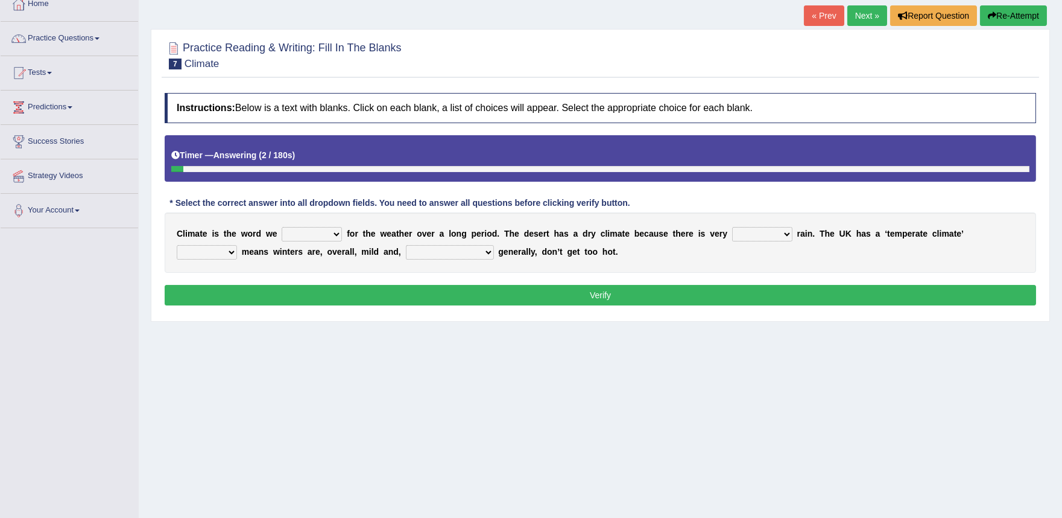
scroll to position [48, 0]
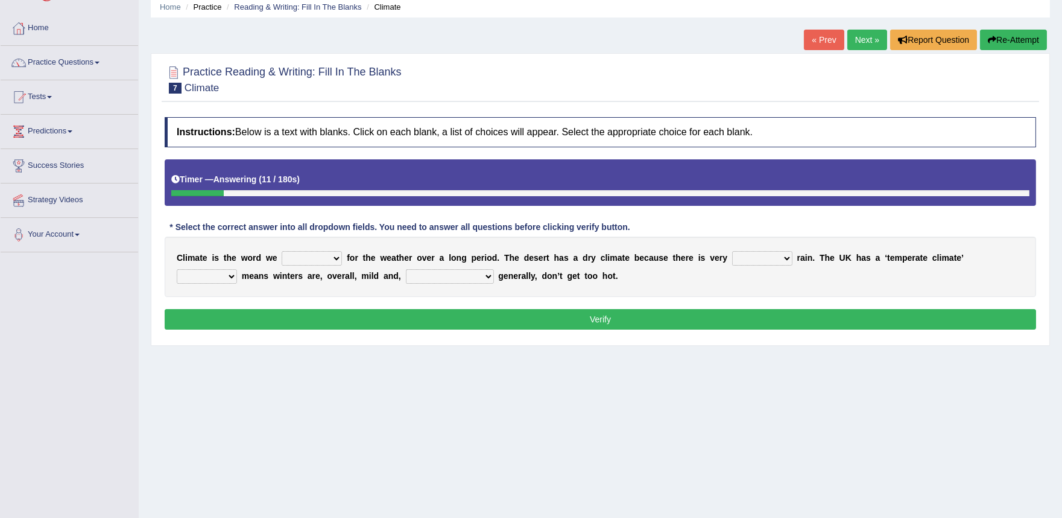
click at [335, 256] on select "give take use throw" at bounding box center [312, 258] width 60 height 14
drag, startPoint x: 334, startPoint y: 254, endPoint x: 282, endPoint y: 246, distance: 52.6
click at [335, 255] on select "give take use throw" at bounding box center [312, 258] width 60 height 14
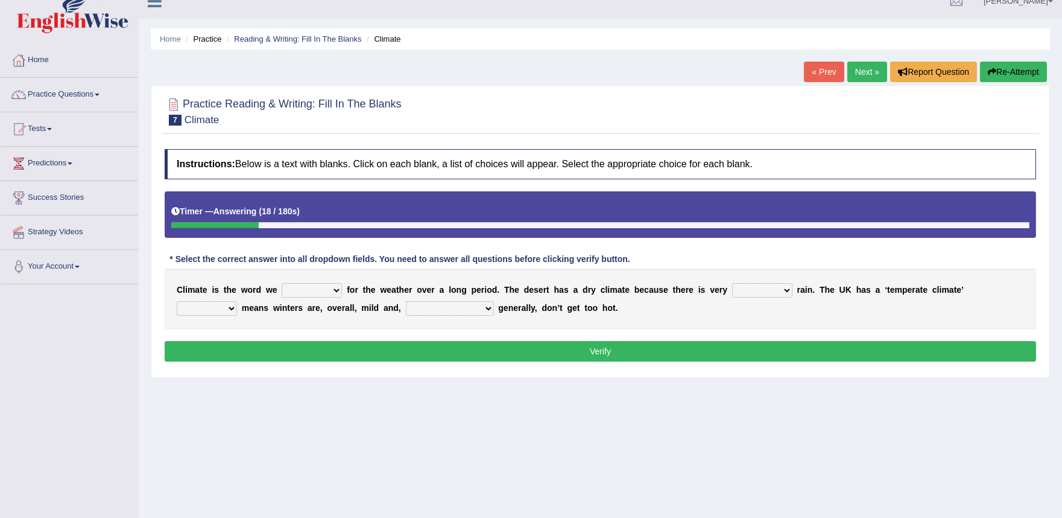
scroll to position [0, 0]
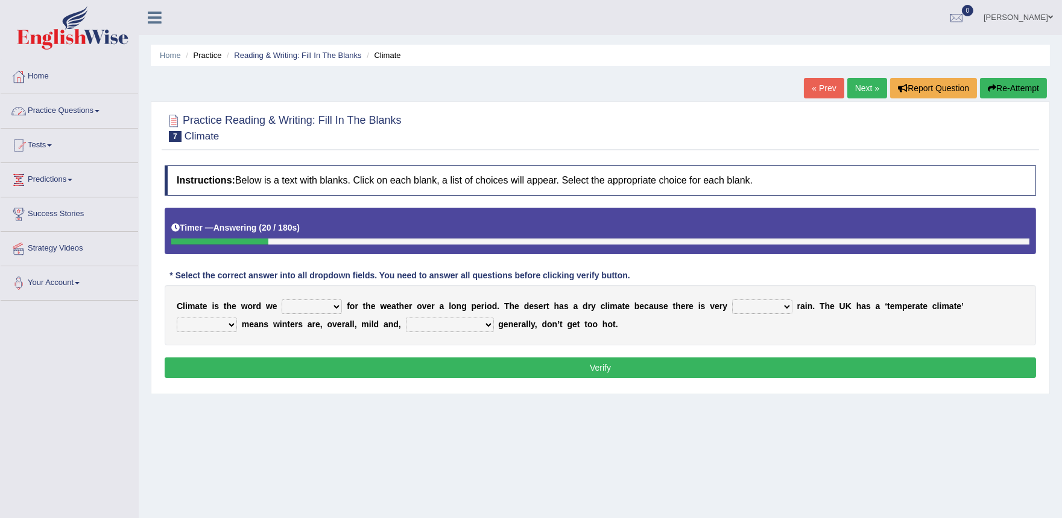
click at [90, 111] on link "Practice Questions" at bounding box center [70, 109] width 138 height 30
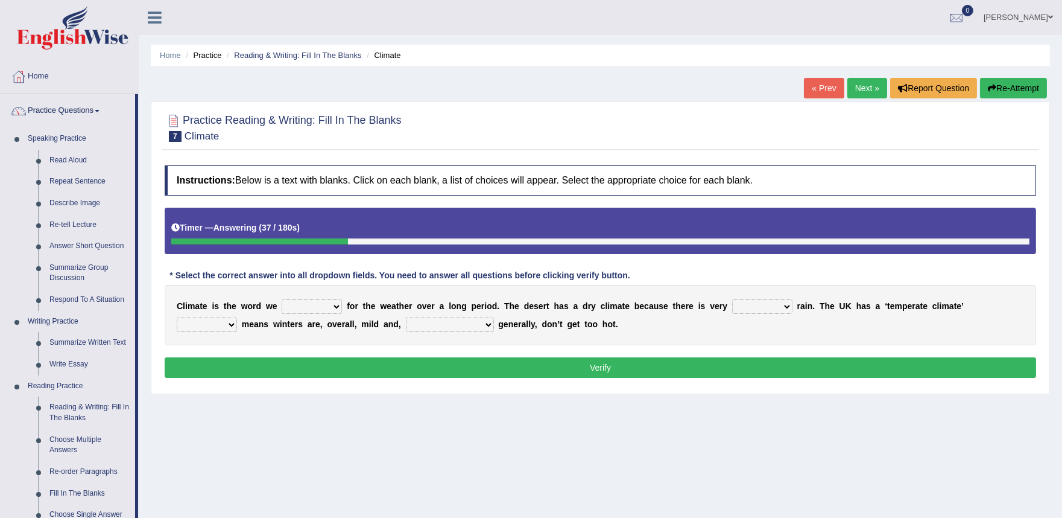
click at [817, 90] on link "« Prev" at bounding box center [824, 88] width 40 height 21
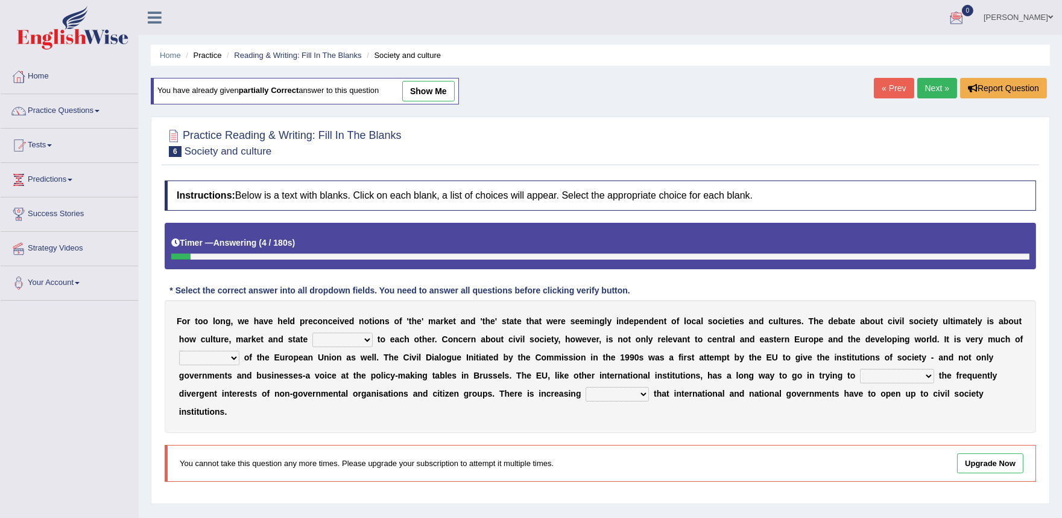
click at [34, 76] on link "Home" at bounding box center [70, 75] width 138 height 30
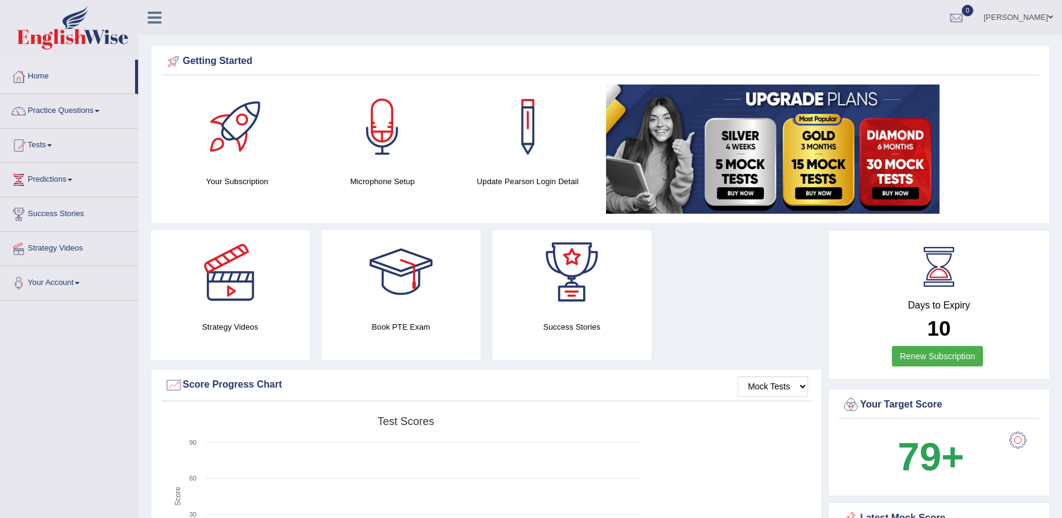
click at [527, 132] on div at bounding box center [528, 126] width 84 height 84
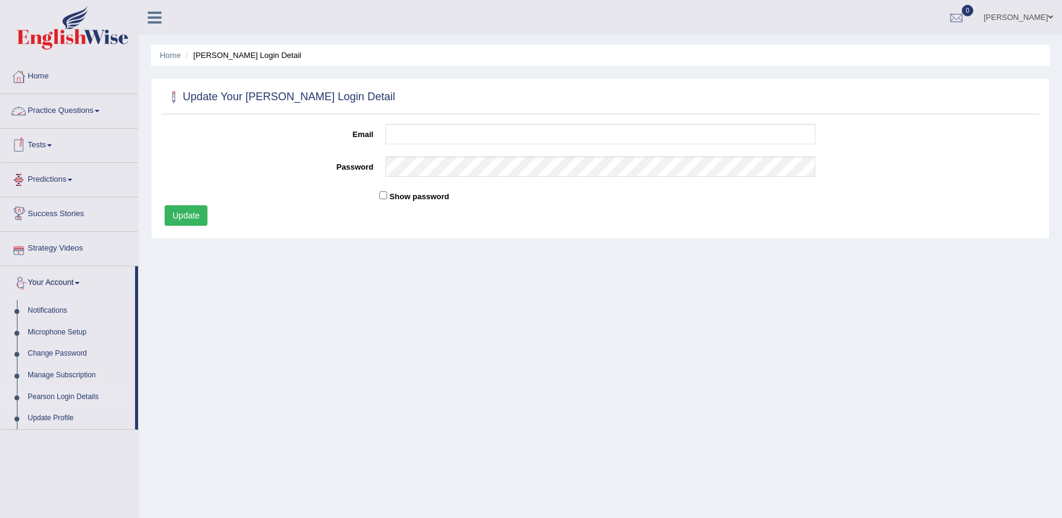
click at [62, 112] on link "Practice Questions" at bounding box center [70, 109] width 138 height 30
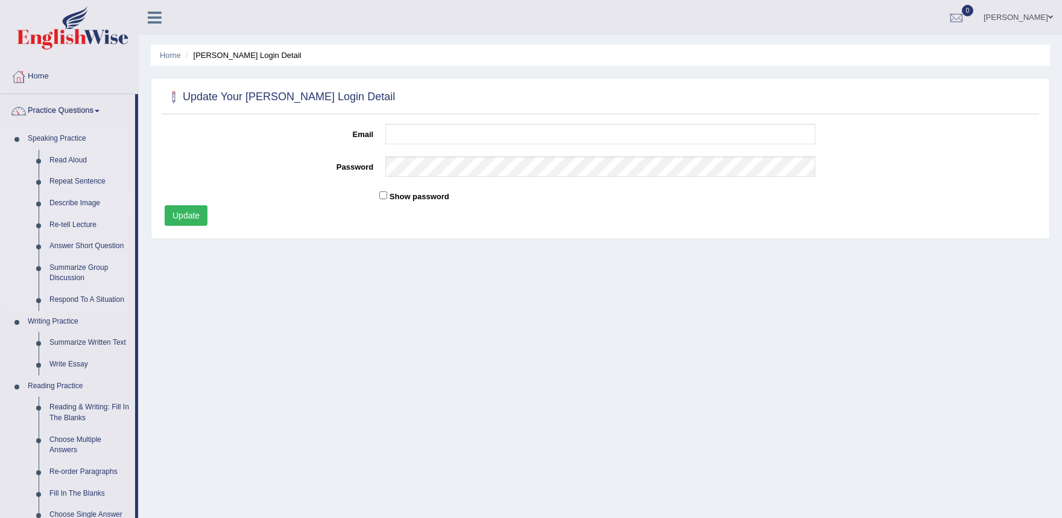
click at [64, 203] on link "Describe Image" at bounding box center [89, 203] width 91 height 22
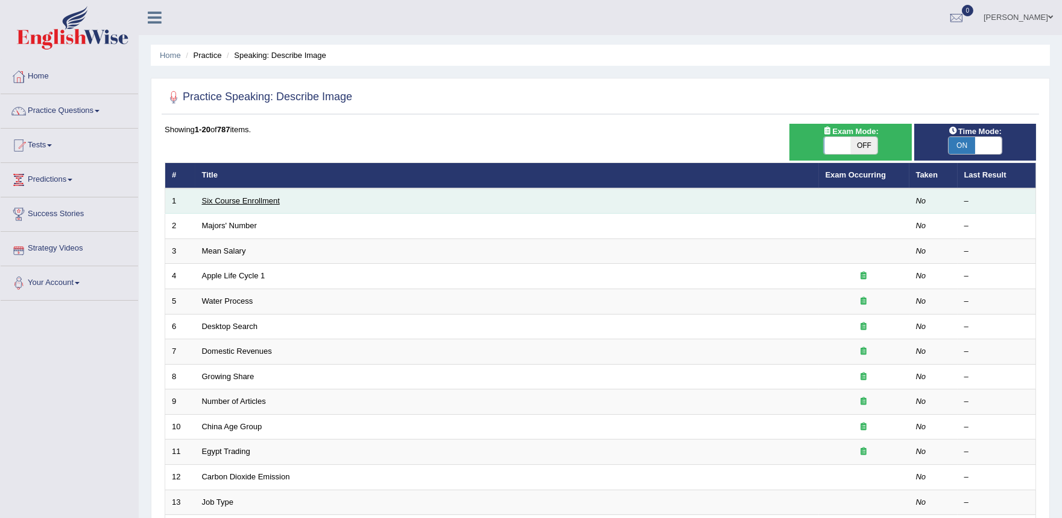
click at [218, 202] on link "Six Course Enrollment" at bounding box center [241, 200] width 78 height 9
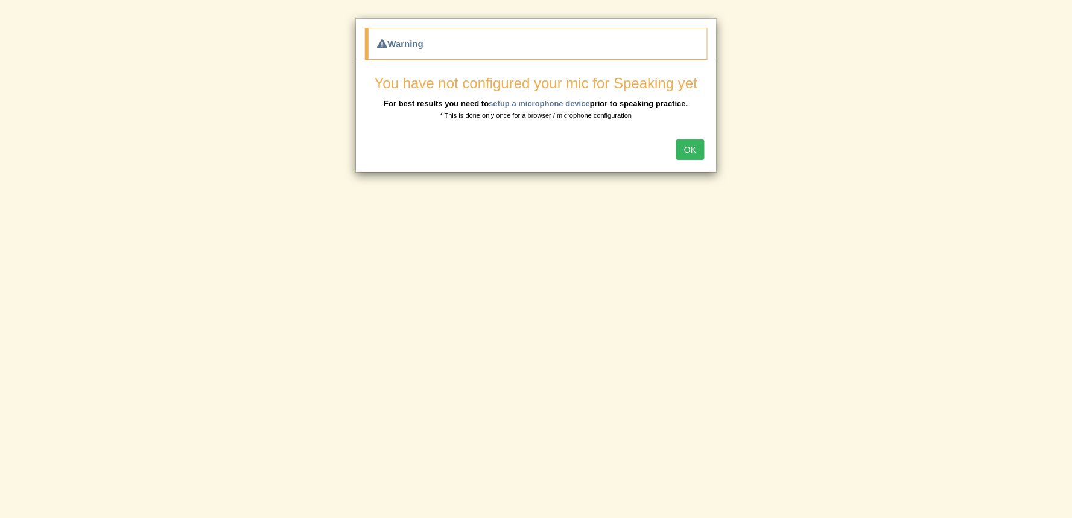
click at [691, 151] on button "OK" at bounding box center [690, 149] width 28 height 21
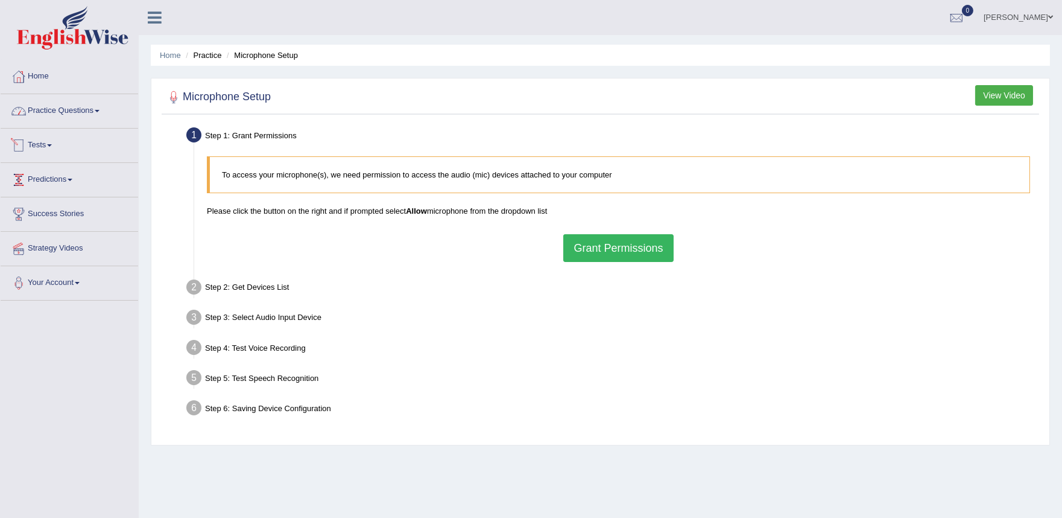
click at [71, 110] on link "Practice Questions" at bounding box center [70, 109] width 138 height 30
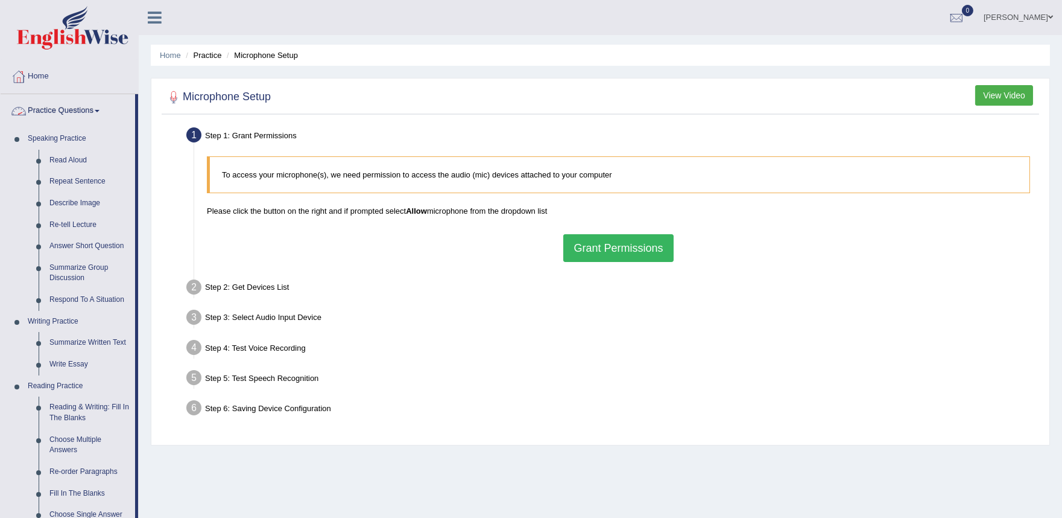
click at [87, 106] on link "Practice Questions" at bounding box center [68, 109] width 135 height 30
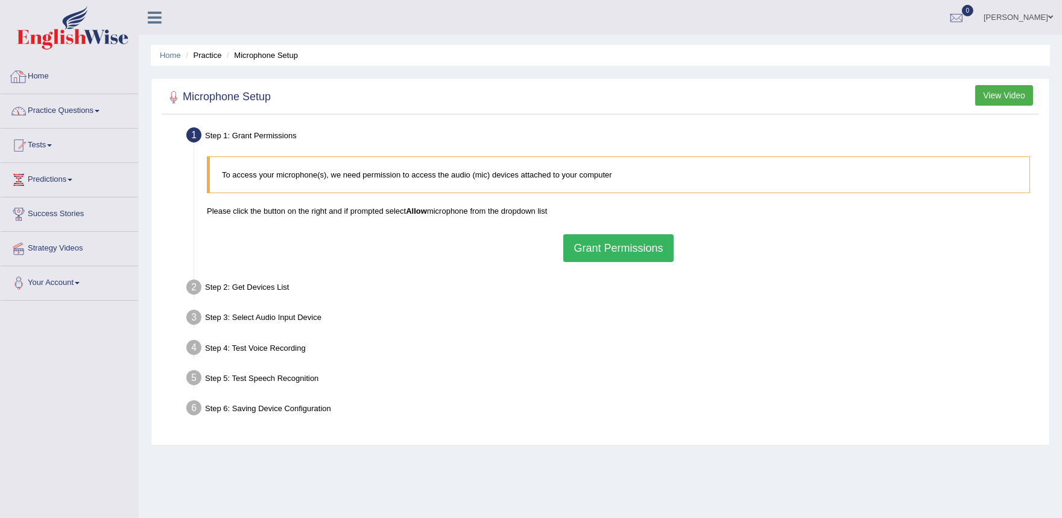
click at [31, 78] on link "Home" at bounding box center [70, 75] width 138 height 30
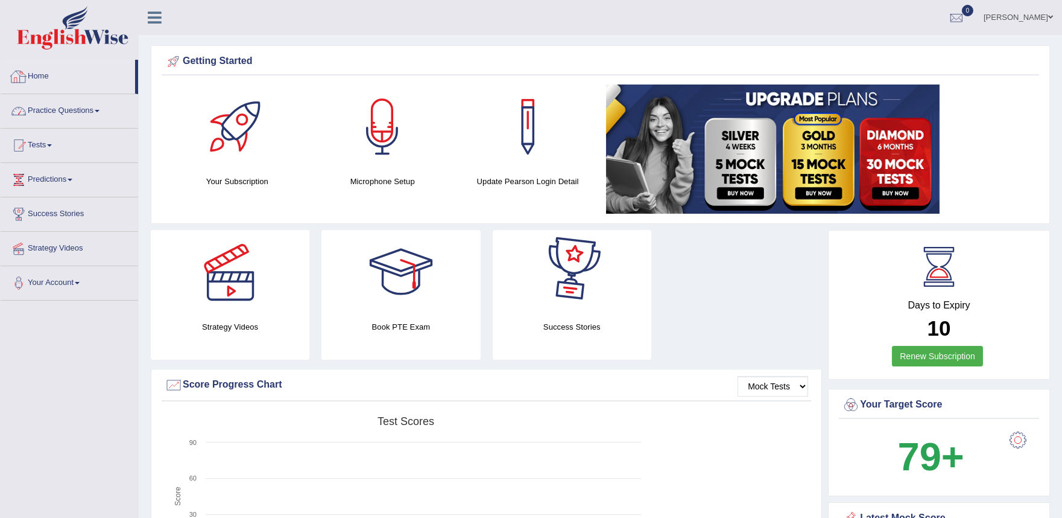
drag, startPoint x: 98, startPoint y: 107, endPoint x: 104, endPoint y: 122, distance: 16.2
click at [98, 109] on link "Practice Questions" at bounding box center [70, 109] width 138 height 30
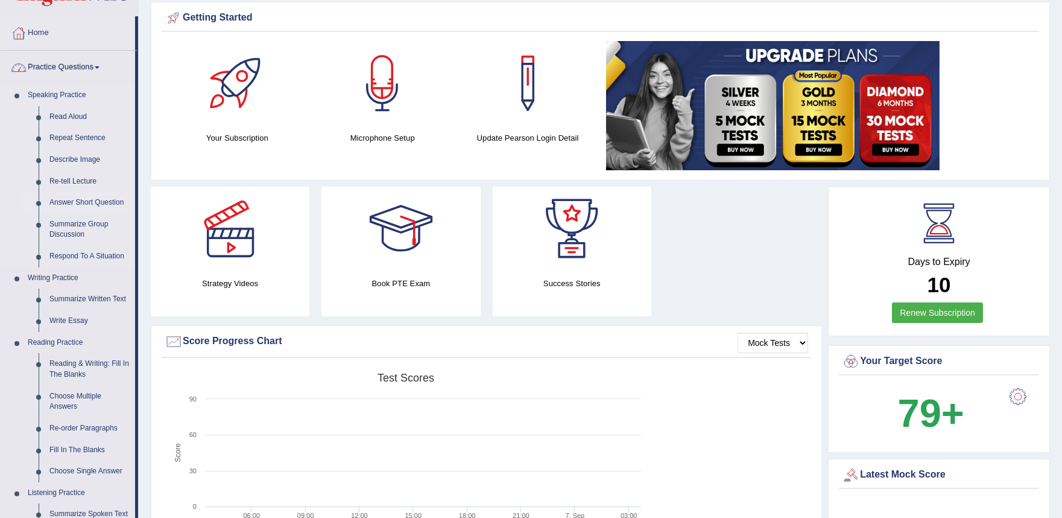
scroll to position [67, 0]
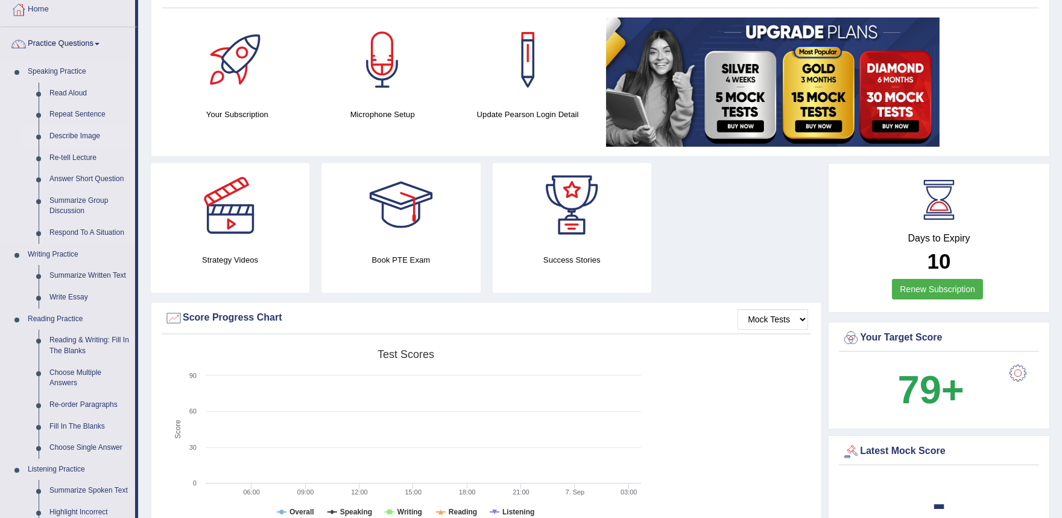
click at [69, 134] on link "Describe Image" at bounding box center [89, 136] width 91 height 22
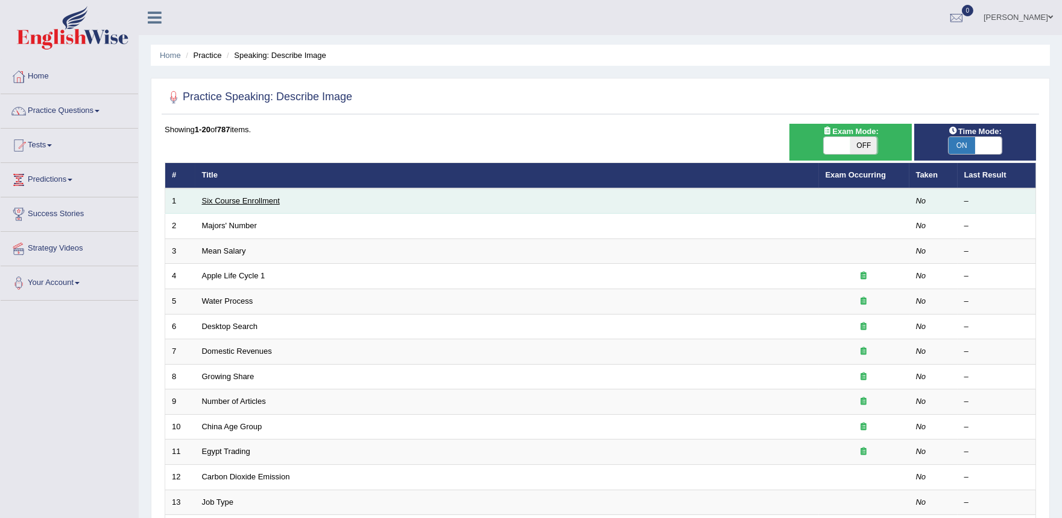
click at [238, 201] on link "Six Course Enrollment" at bounding box center [241, 200] width 78 height 9
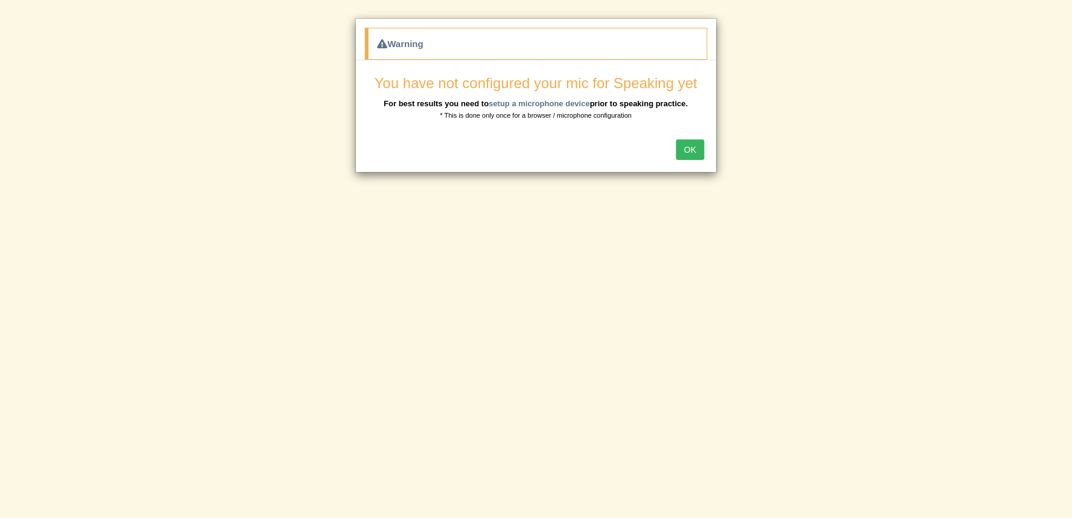
click at [685, 157] on button "OK" at bounding box center [690, 149] width 28 height 21
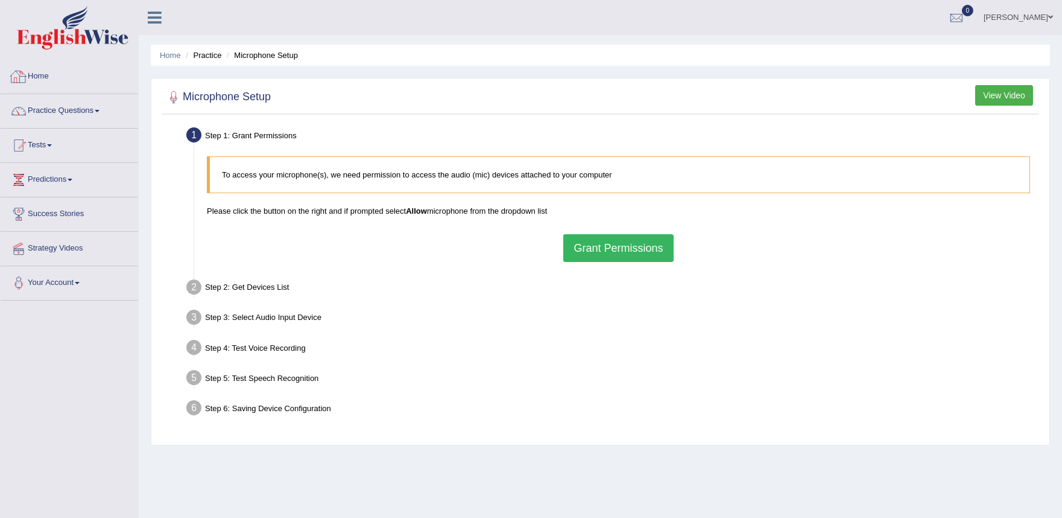
click at [35, 83] on link "Home" at bounding box center [70, 75] width 138 height 30
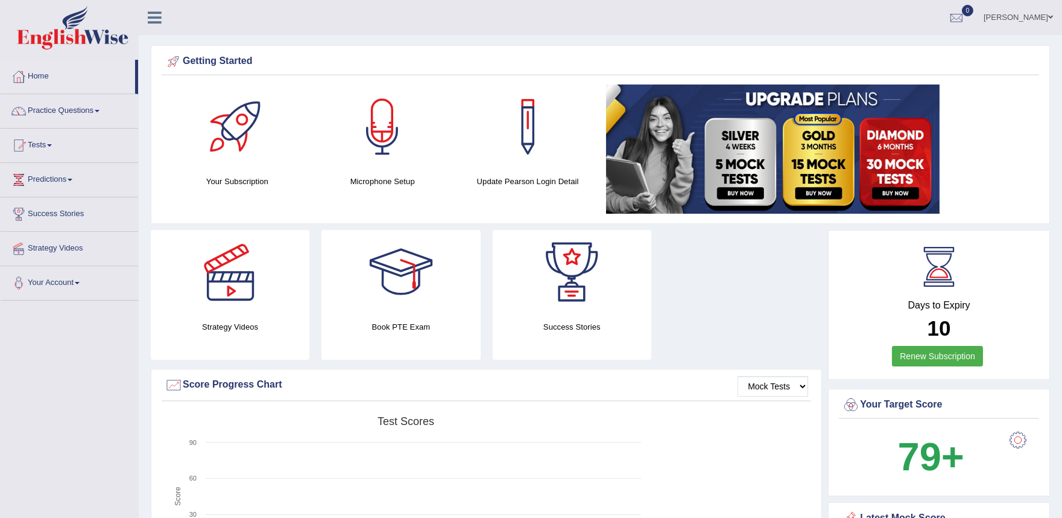
click at [1047, 19] on link "sushan gurung" at bounding box center [1018, 15] width 87 height 31
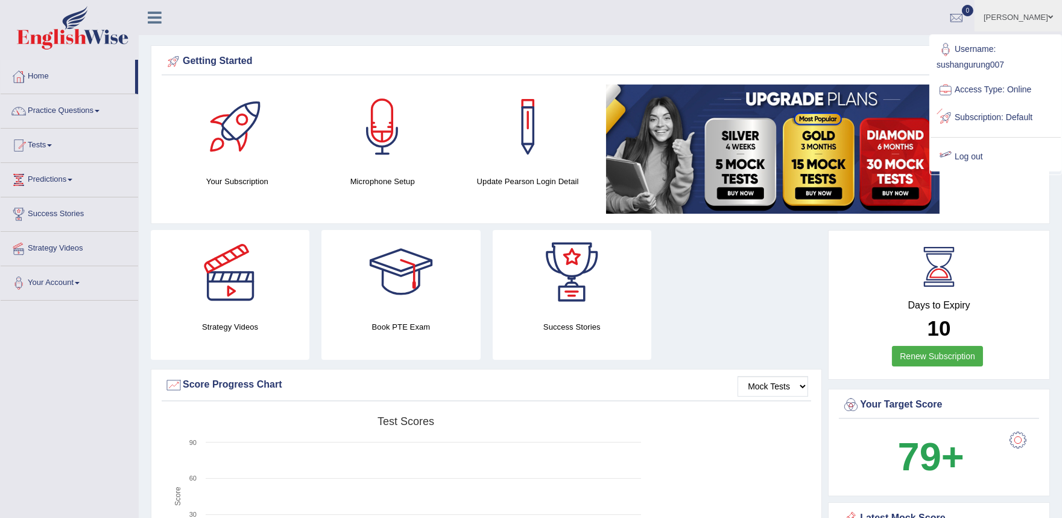
click at [972, 162] on link "Log out" at bounding box center [996, 157] width 130 height 28
